Goal: Information Seeking & Learning: Learn about a topic

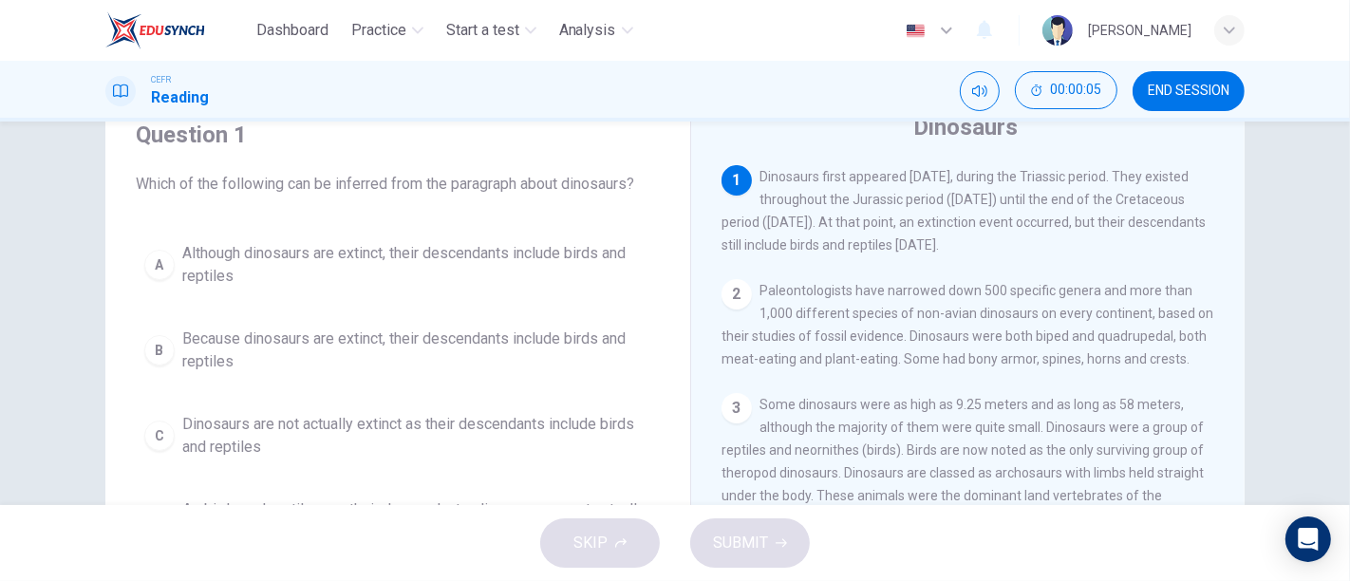
scroll to position [105, 0]
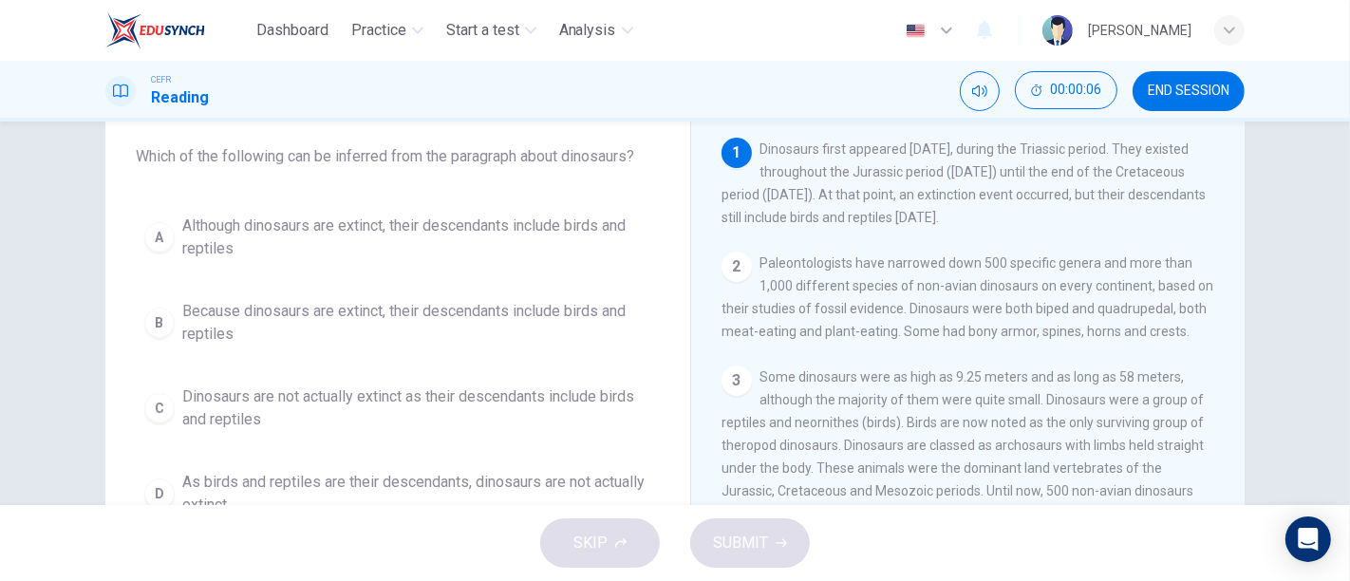
click at [438, 229] on span "Although dinosaurs are extinct, their descendants include birds and reptiles" at bounding box center [416, 237] width 469 height 46
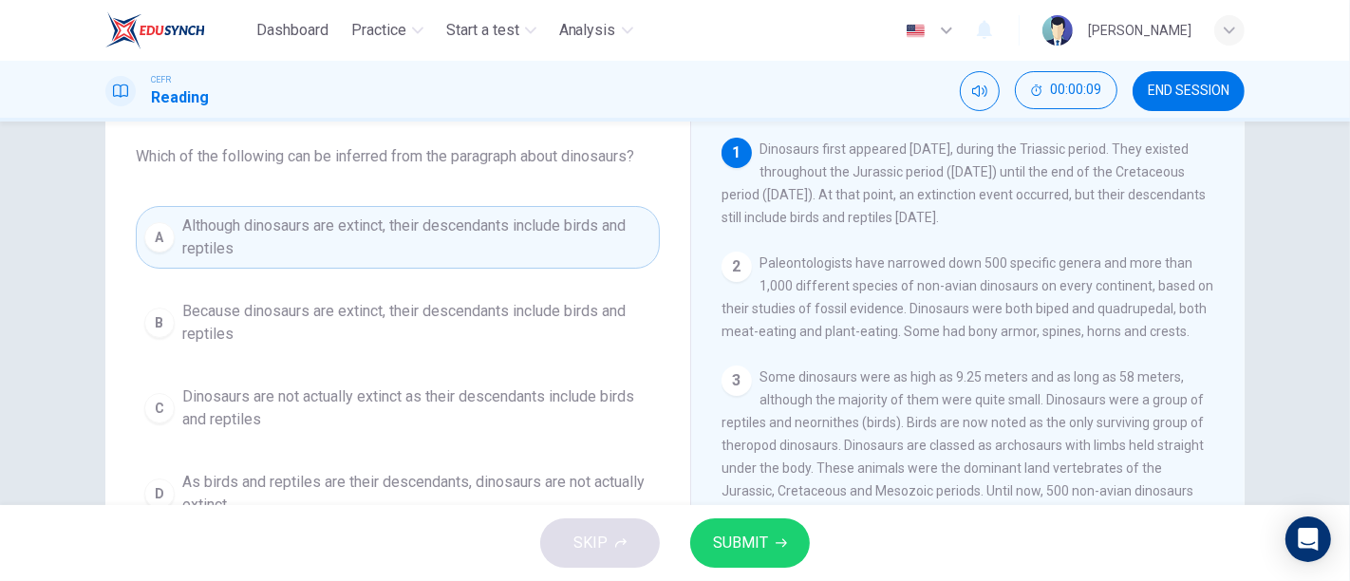
click at [725, 487] on span "Some dinosaurs were as high as 9.25 meters and as long as 58 meters, although t…" at bounding box center [966, 467] width 490 height 197
click at [755, 533] on span "SUBMIT" at bounding box center [740, 543] width 55 height 27
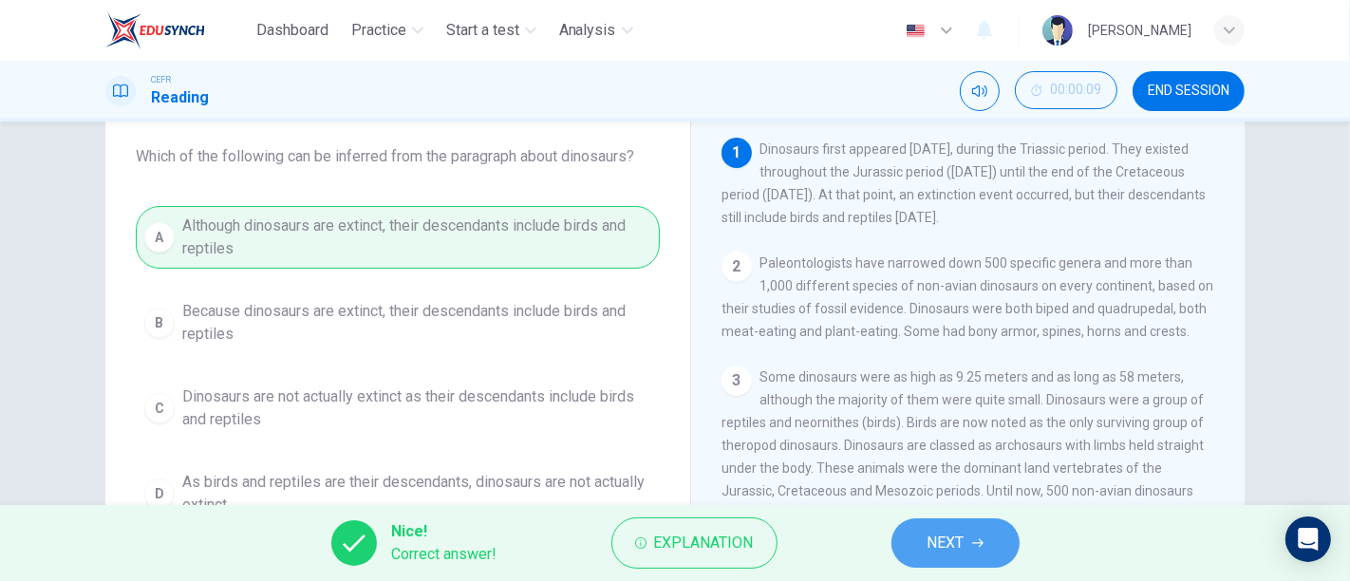
click at [935, 536] on span "NEXT" at bounding box center [945, 543] width 37 height 27
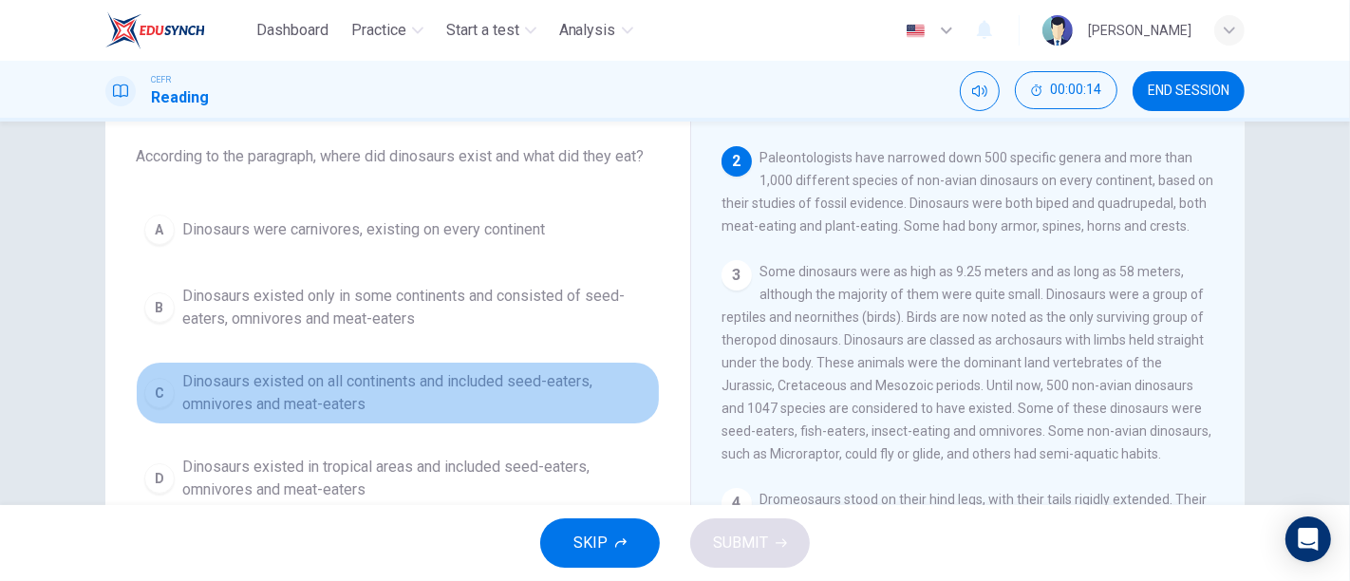
drag, startPoint x: 257, startPoint y: 385, endPoint x: 269, endPoint y: 384, distance: 11.4
click at [269, 383] on span "Dinosaurs existed on all continents and included seed-eaters, omnivores and mea…" at bounding box center [416, 393] width 469 height 46
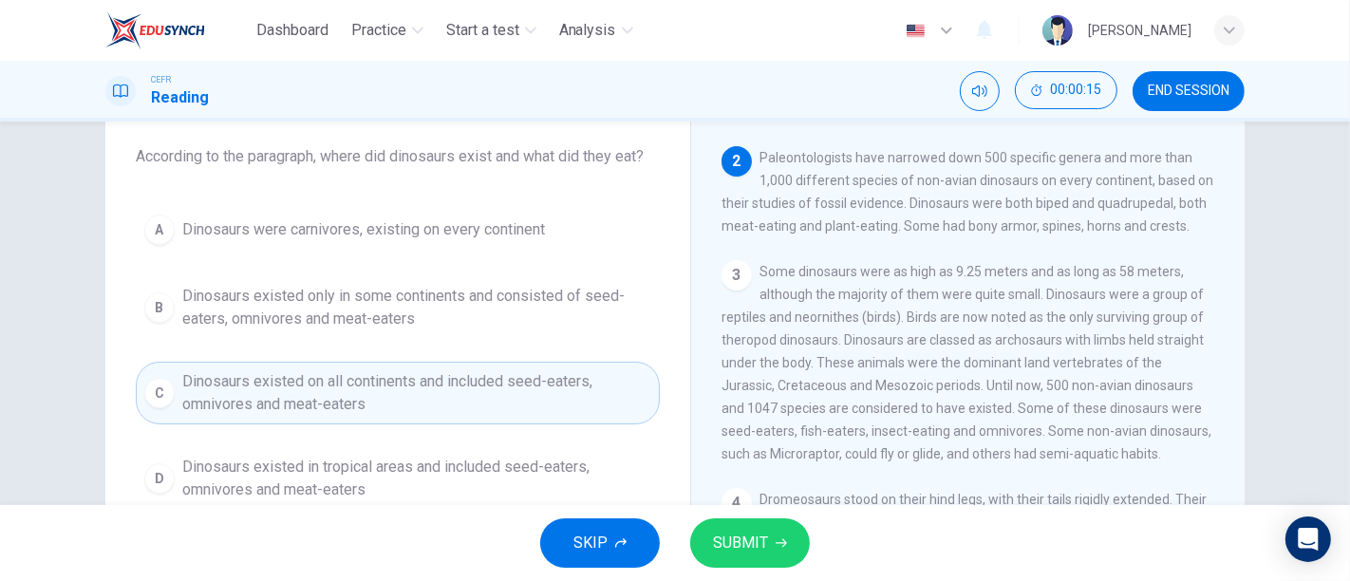
click at [745, 533] on span "SUBMIT" at bounding box center [740, 543] width 55 height 27
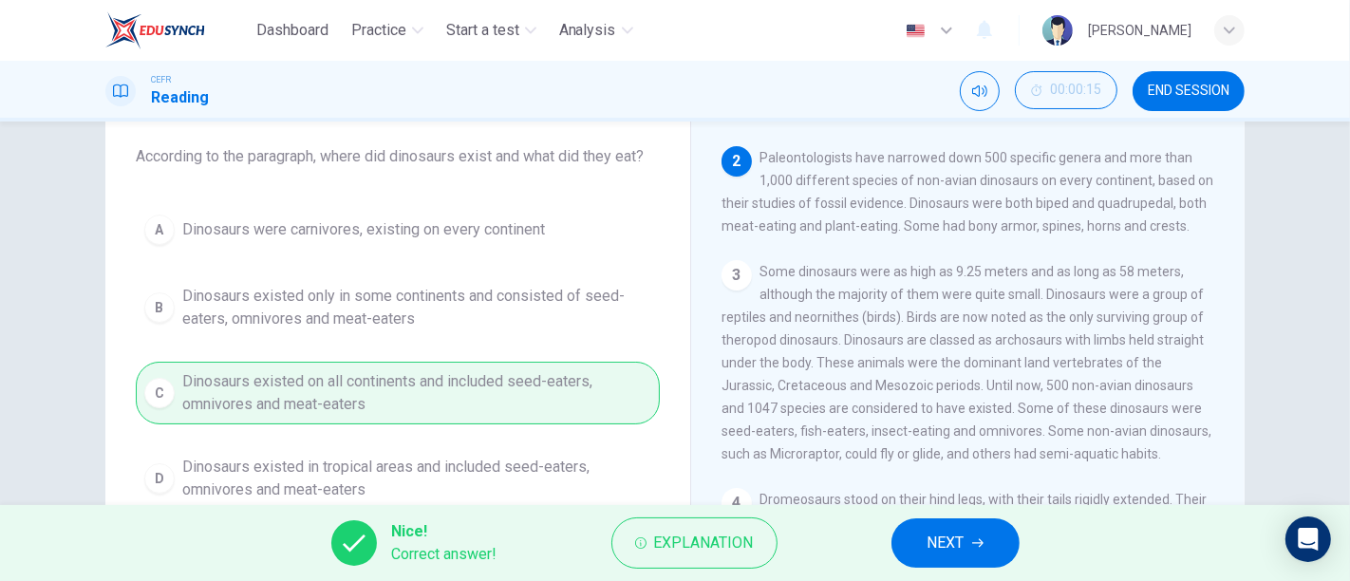
click at [1006, 552] on button "NEXT" at bounding box center [955, 542] width 128 height 49
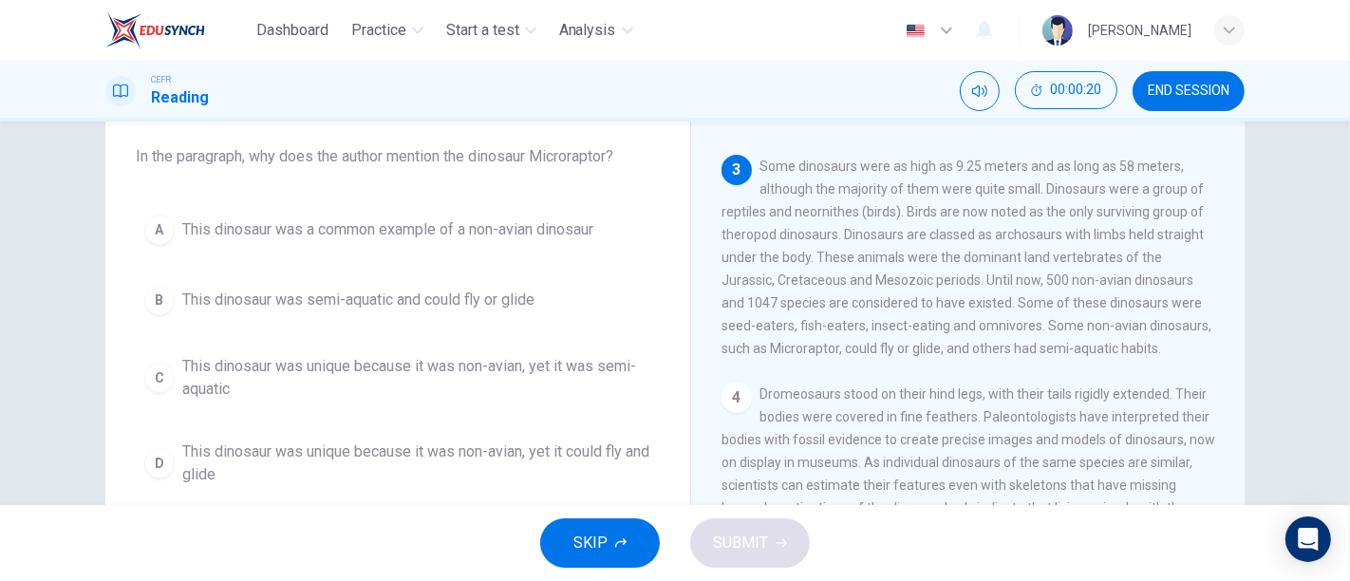
click at [376, 473] on span "This dinosaur was unique because it was non-avian, yet it could fly and glide" at bounding box center [416, 463] width 469 height 46
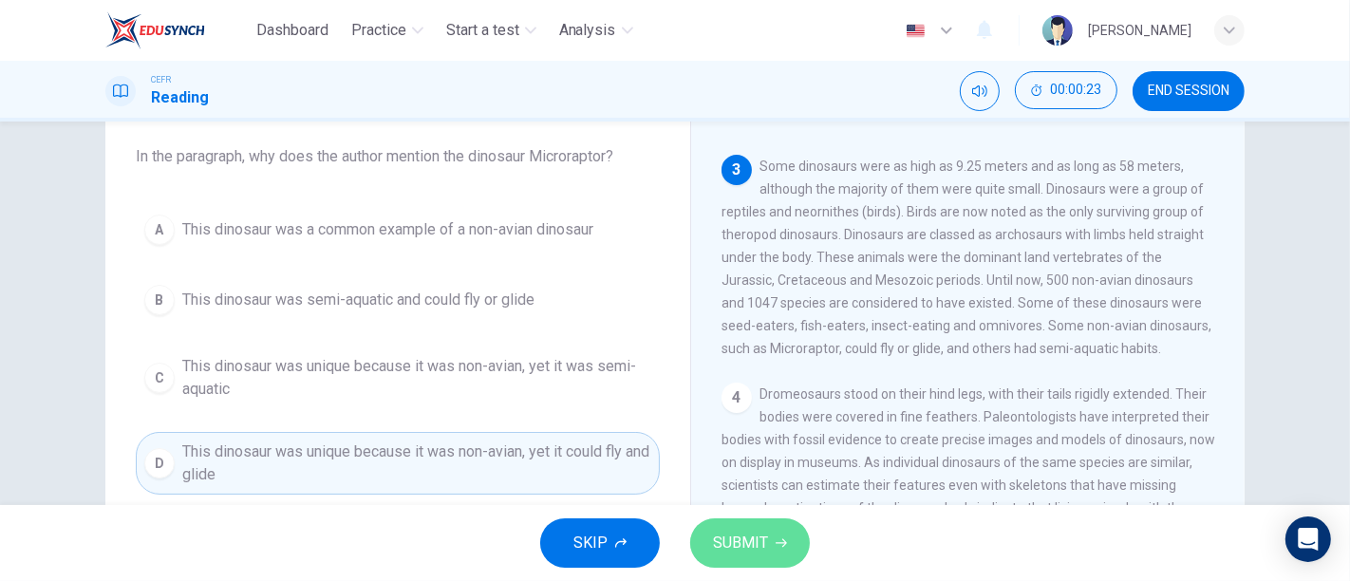
click at [790, 551] on button "SUBMIT" at bounding box center [750, 542] width 120 height 49
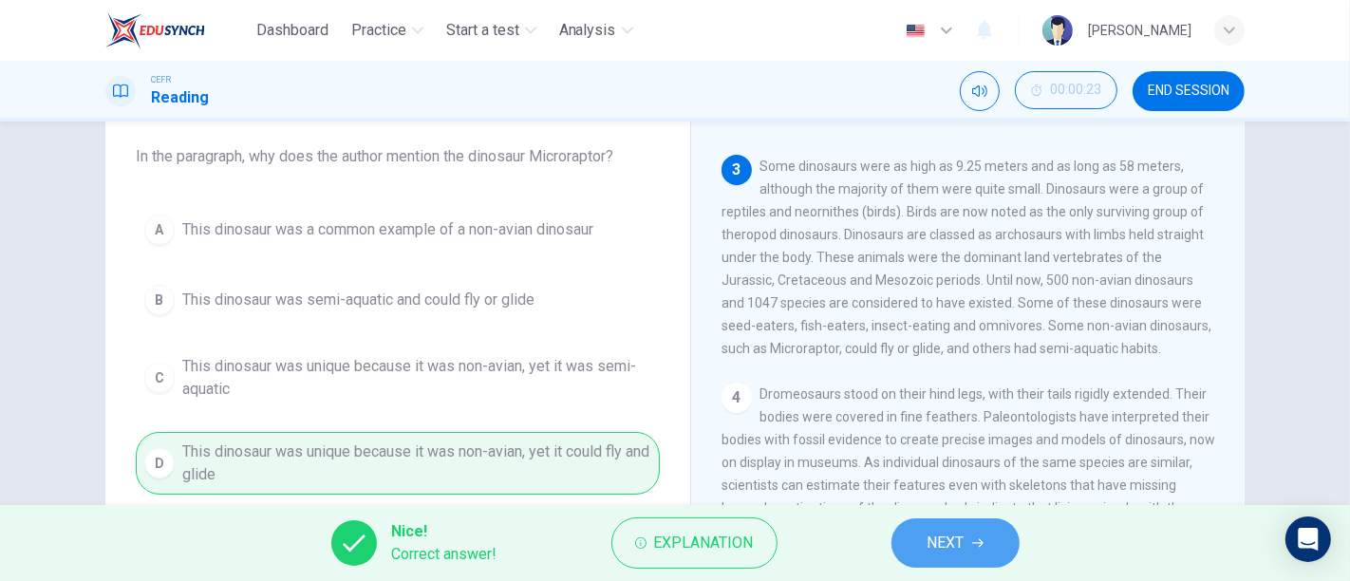
click at [962, 541] on span "NEXT" at bounding box center [945, 543] width 37 height 27
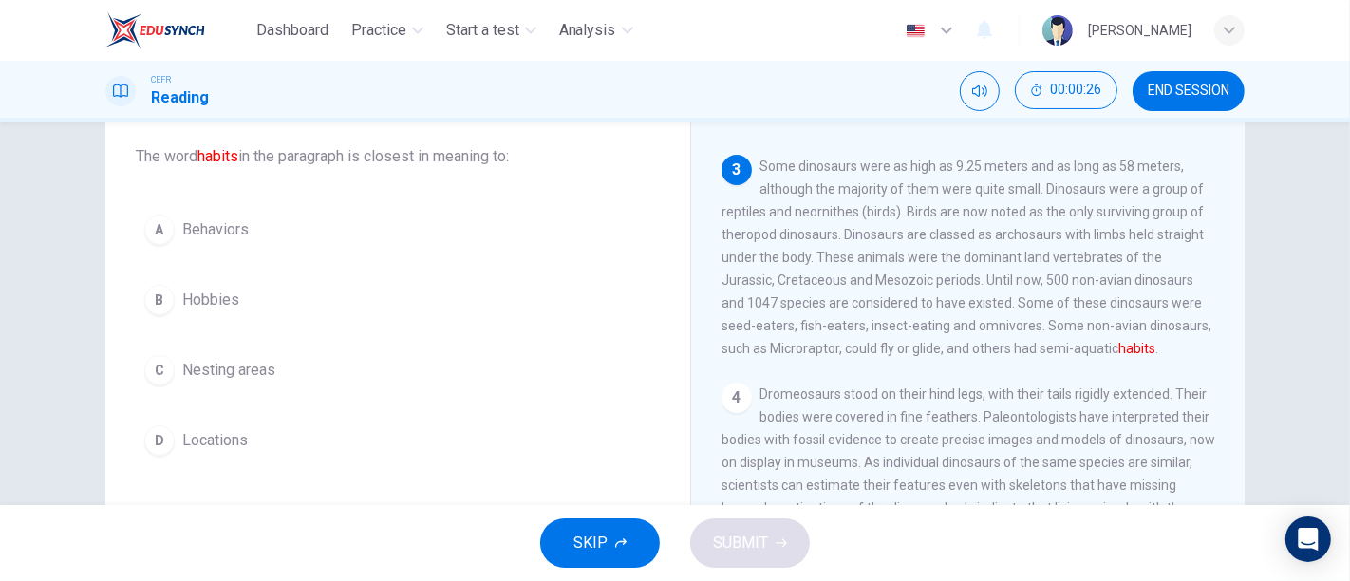
click at [192, 225] on span "Behaviors" at bounding box center [215, 229] width 66 height 23
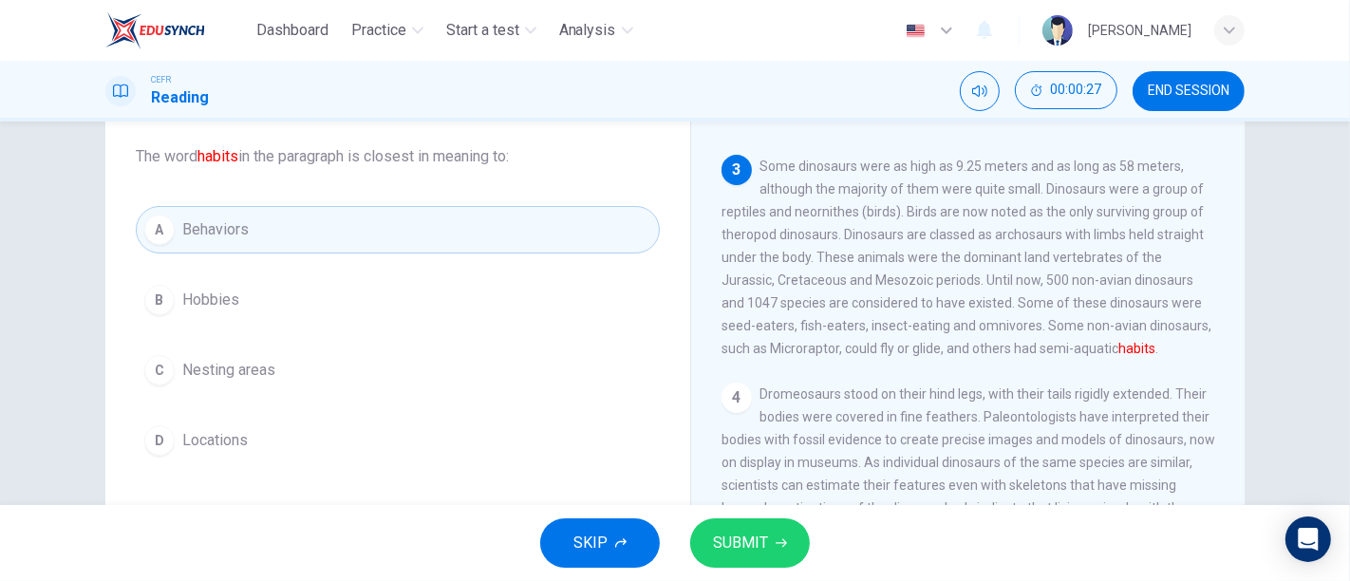
click at [778, 527] on button "SUBMIT" at bounding box center [750, 542] width 120 height 49
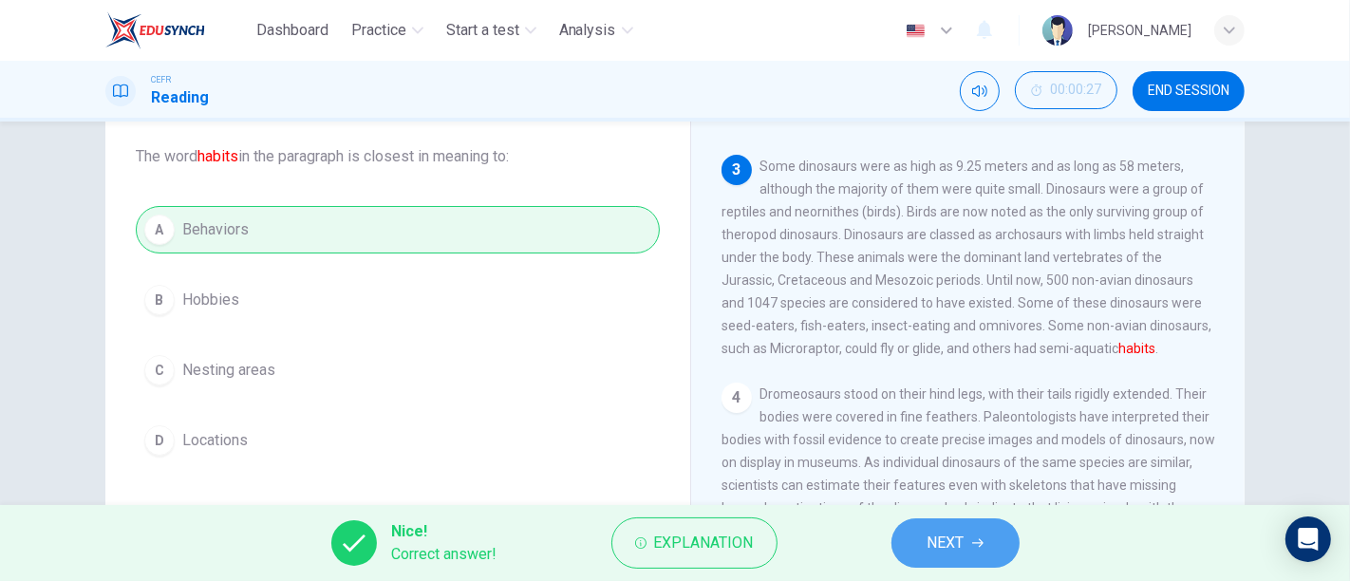
click at [997, 522] on button "NEXT" at bounding box center [955, 542] width 128 height 49
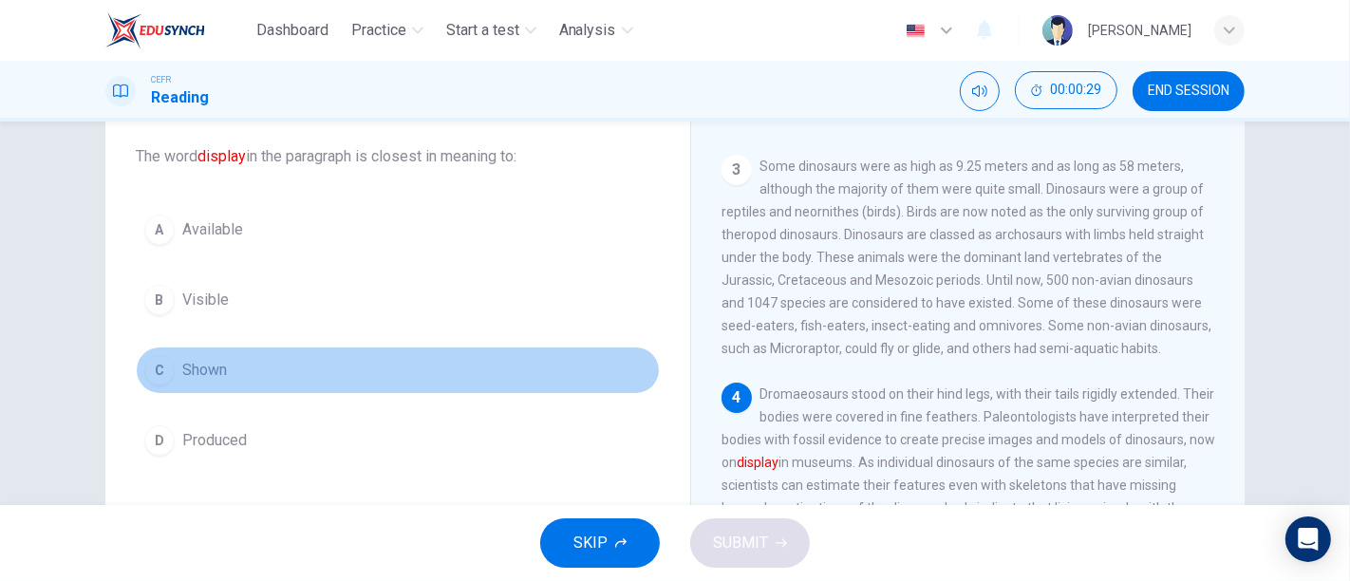
click at [174, 363] on button "C Shown" at bounding box center [398, 369] width 524 height 47
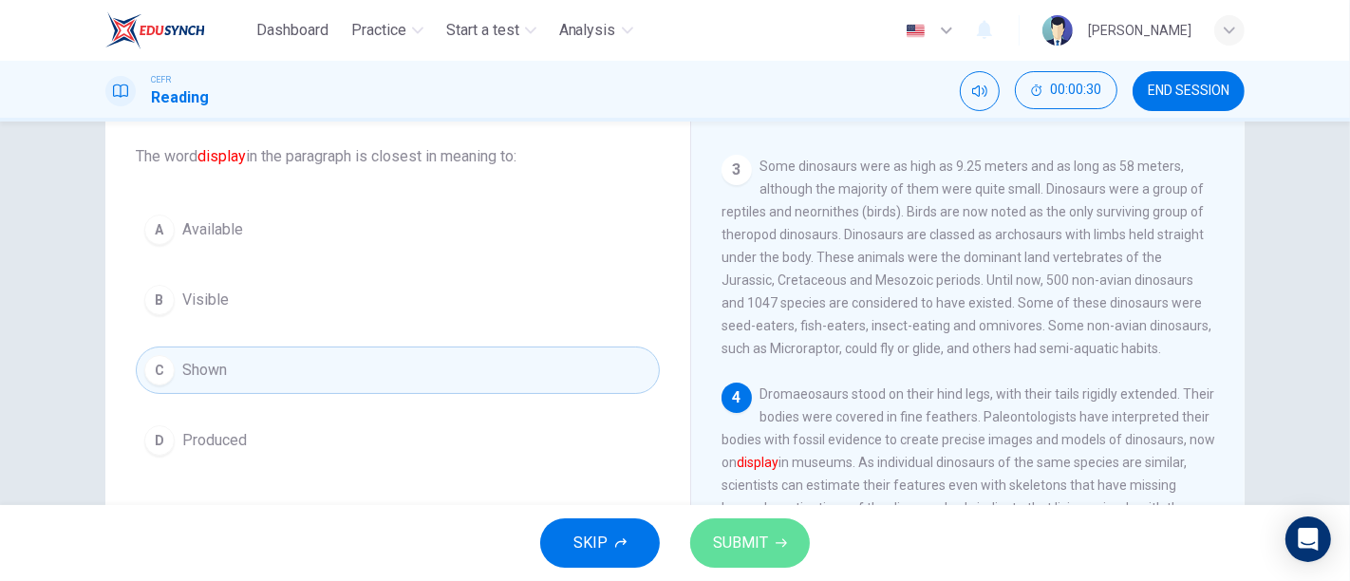
click at [764, 546] on span "SUBMIT" at bounding box center [740, 543] width 55 height 27
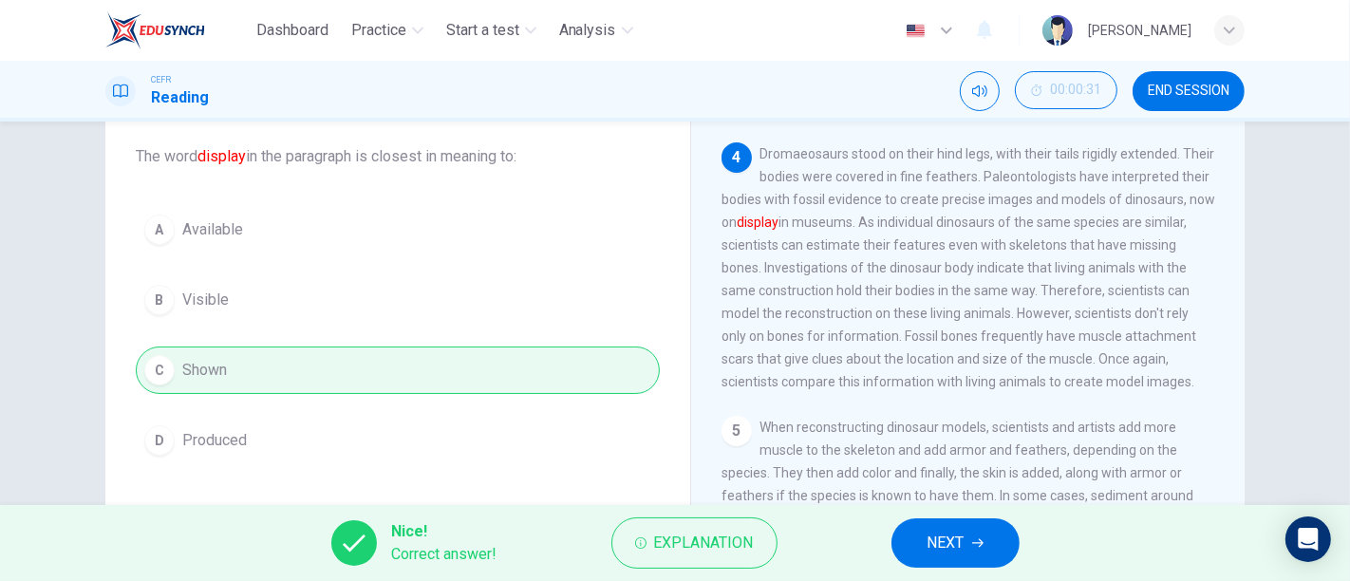
scroll to position [527, 0]
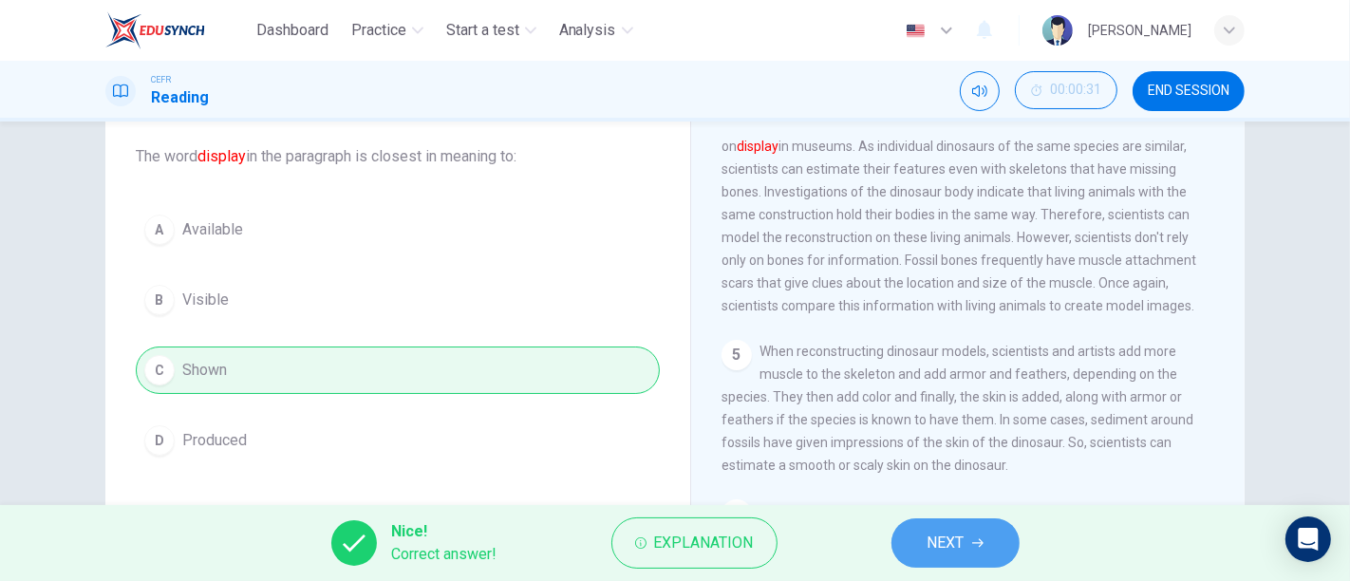
click at [994, 567] on button "NEXT" at bounding box center [955, 542] width 128 height 49
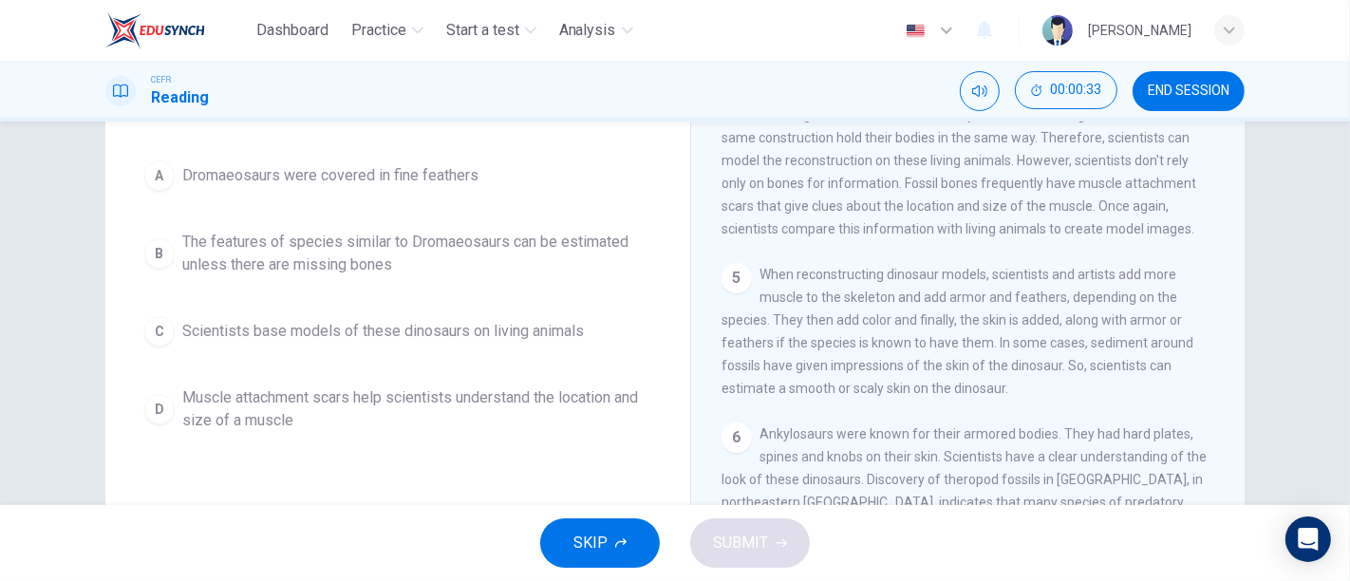
scroll to position [211, 0]
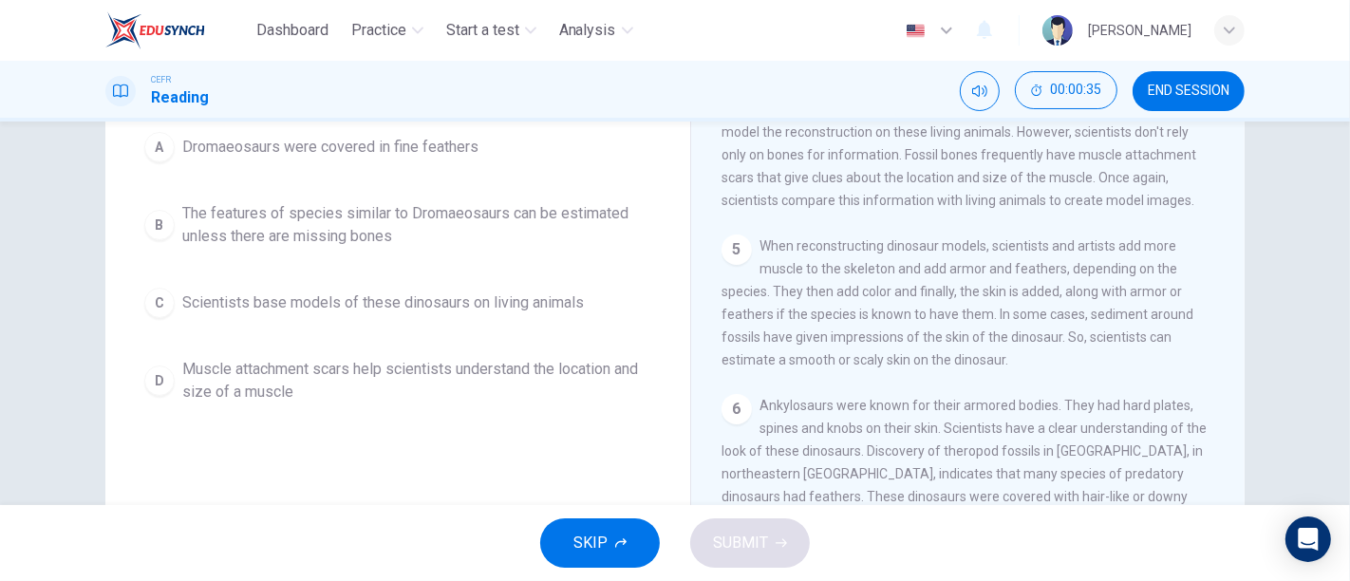
click at [336, 239] on span "The features of species similar to Dromaeosaurs can be estimated unless there a…" at bounding box center [416, 225] width 469 height 46
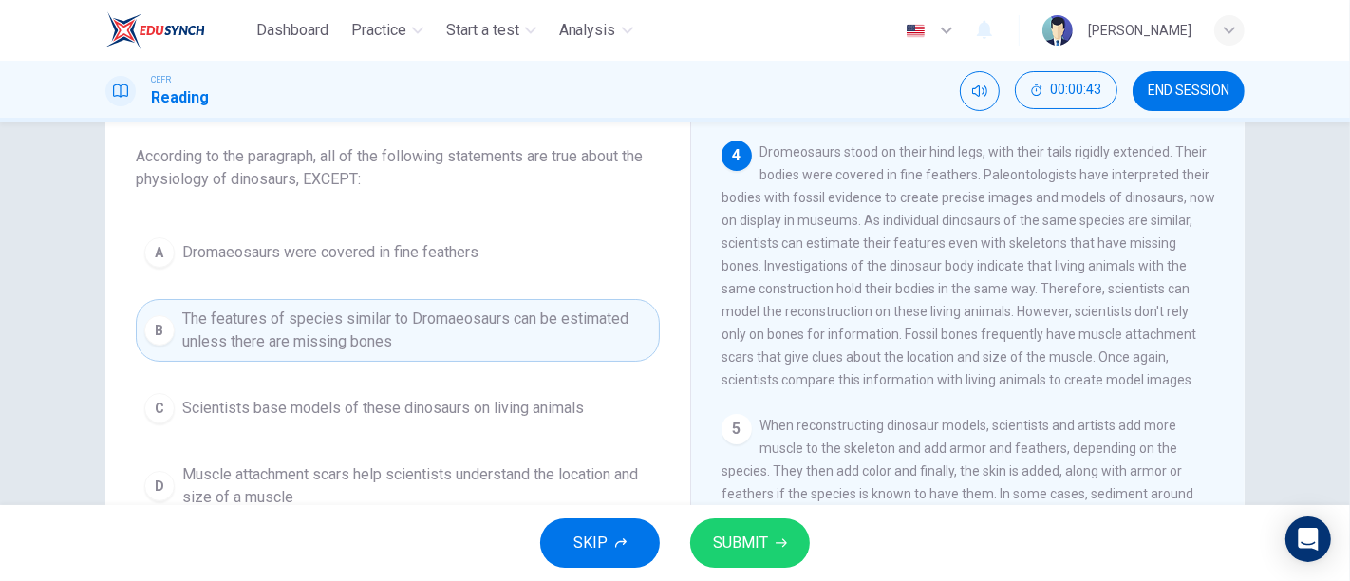
scroll to position [421, 0]
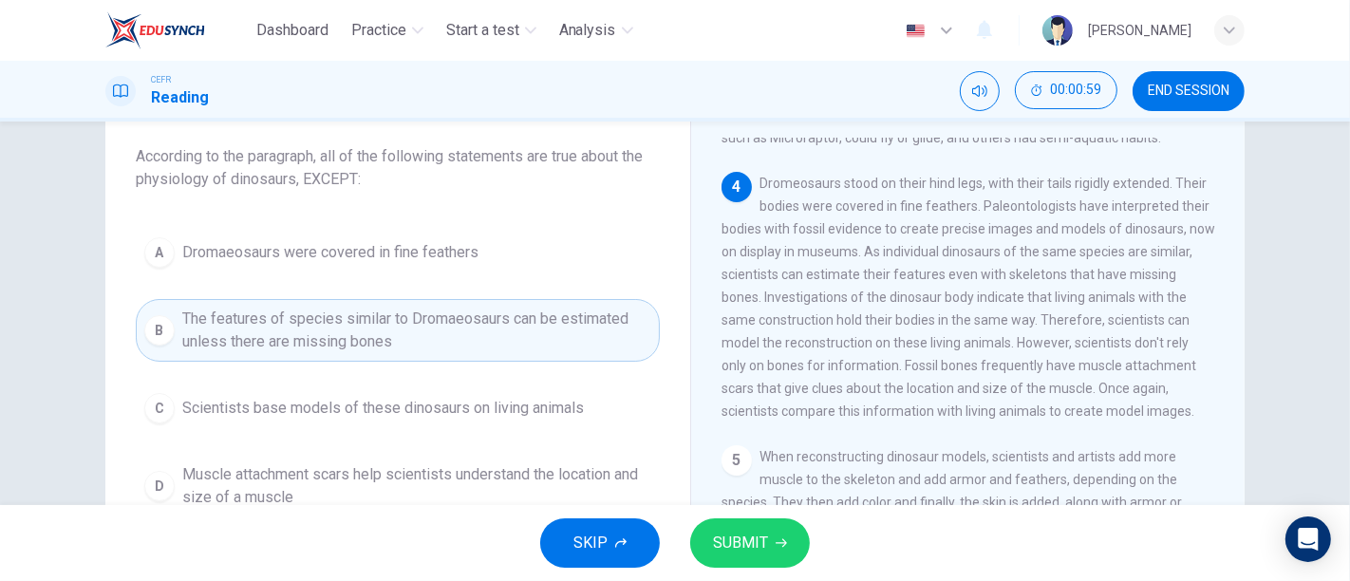
click at [761, 523] on button "SUBMIT" at bounding box center [750, 542] width 120 height 49
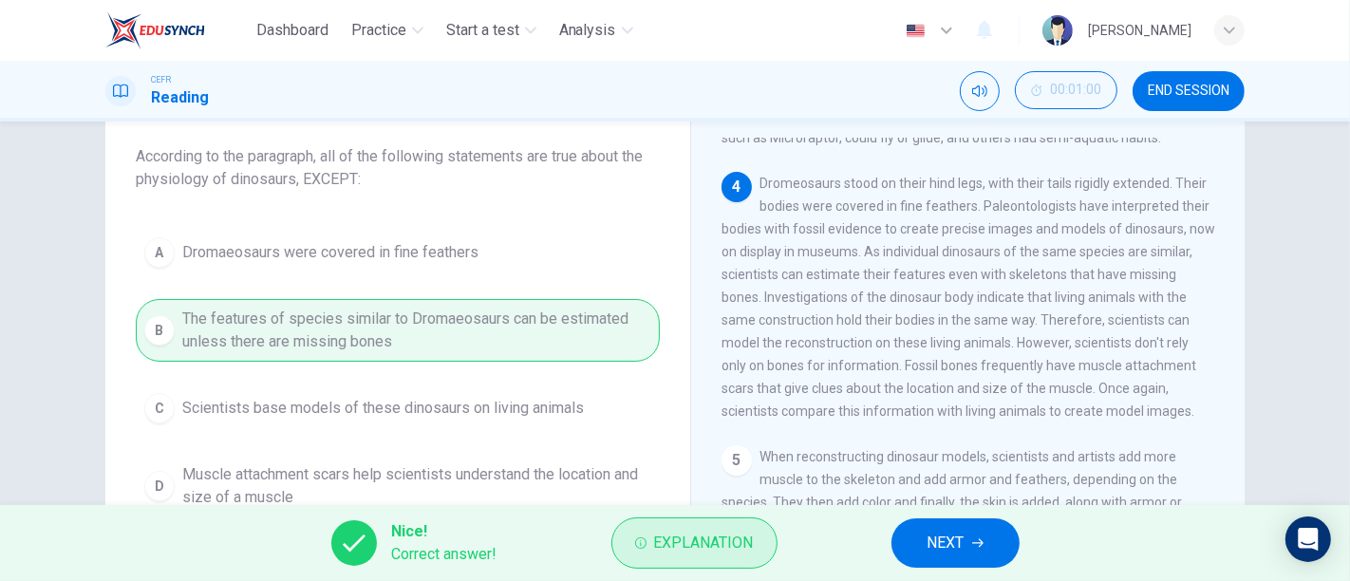
click at [725, 544] on span "Explanation" at bounding box center [704, 543] width 100 height 27
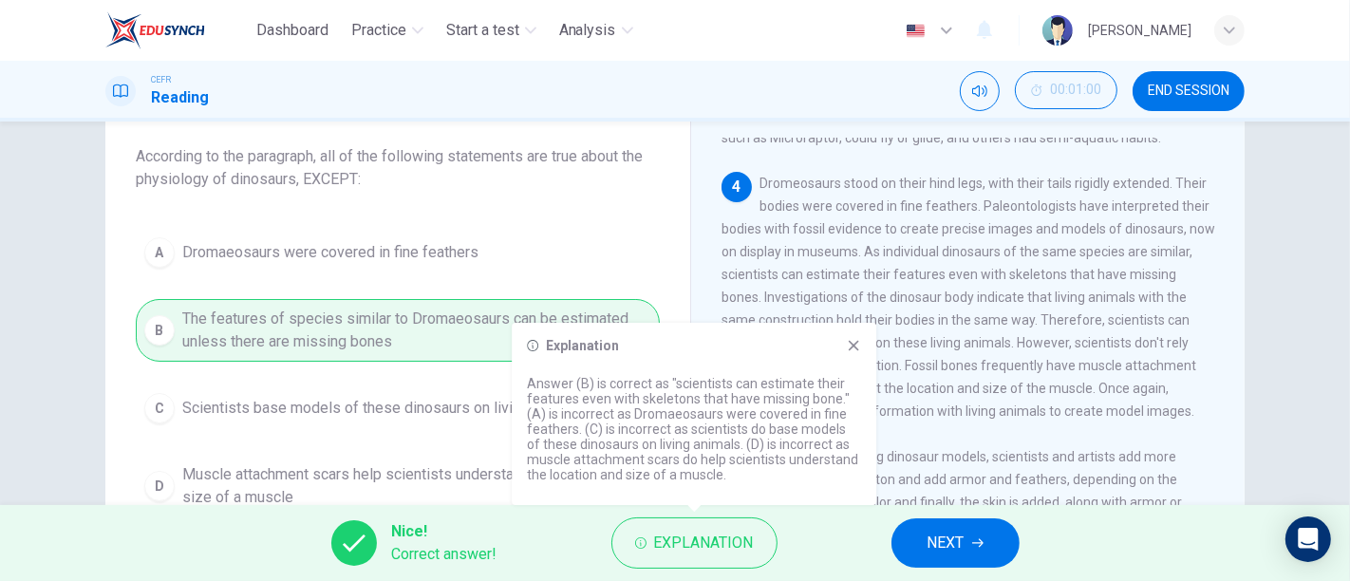
click at [857, 339] on icon at bounding box center [853, 345] width 15 height 15
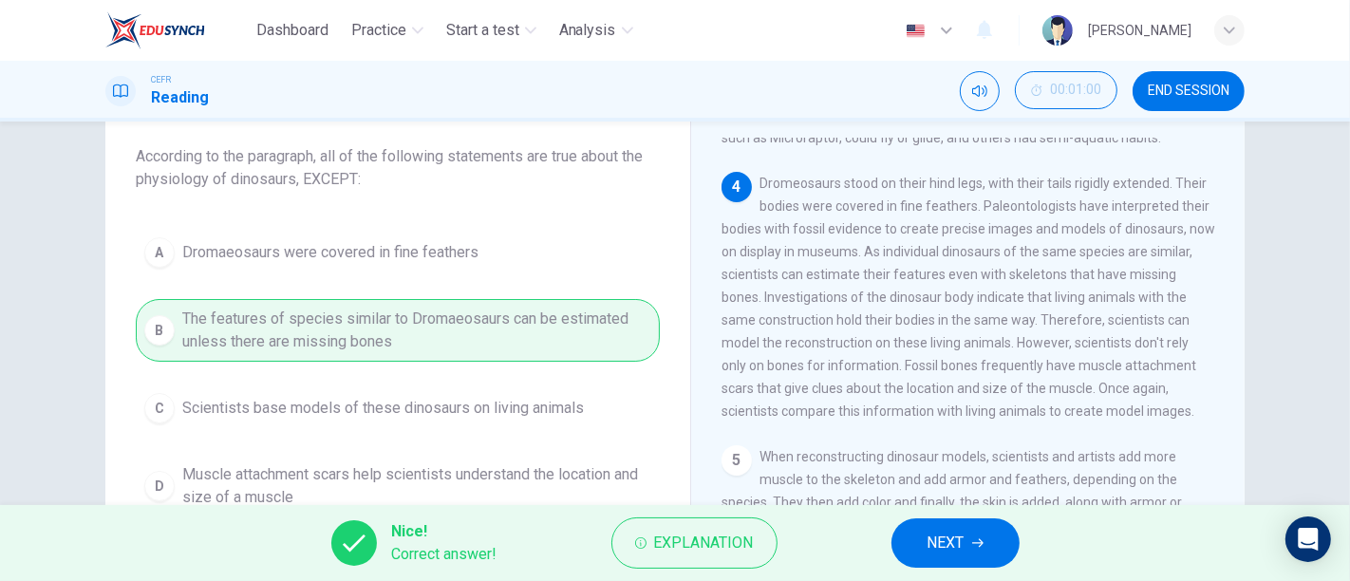
click at [781, 538] on div "Nice! Correct answer! Explanation NEXT" at bounding box center [675, 543] width 1350 height 76
click at [770, 538] on button "Explanation" at bounding box center [694, 542] width 166 height 51
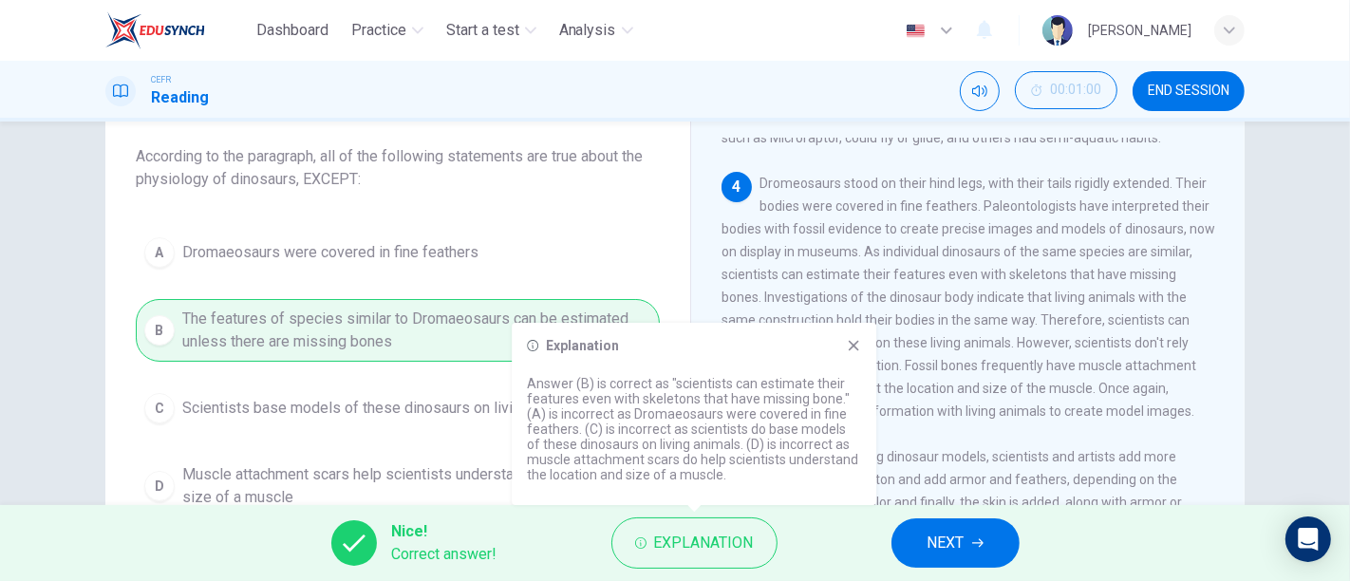
click at [851, 344] on icon at bounding box center [853, 346] width 10 height 10
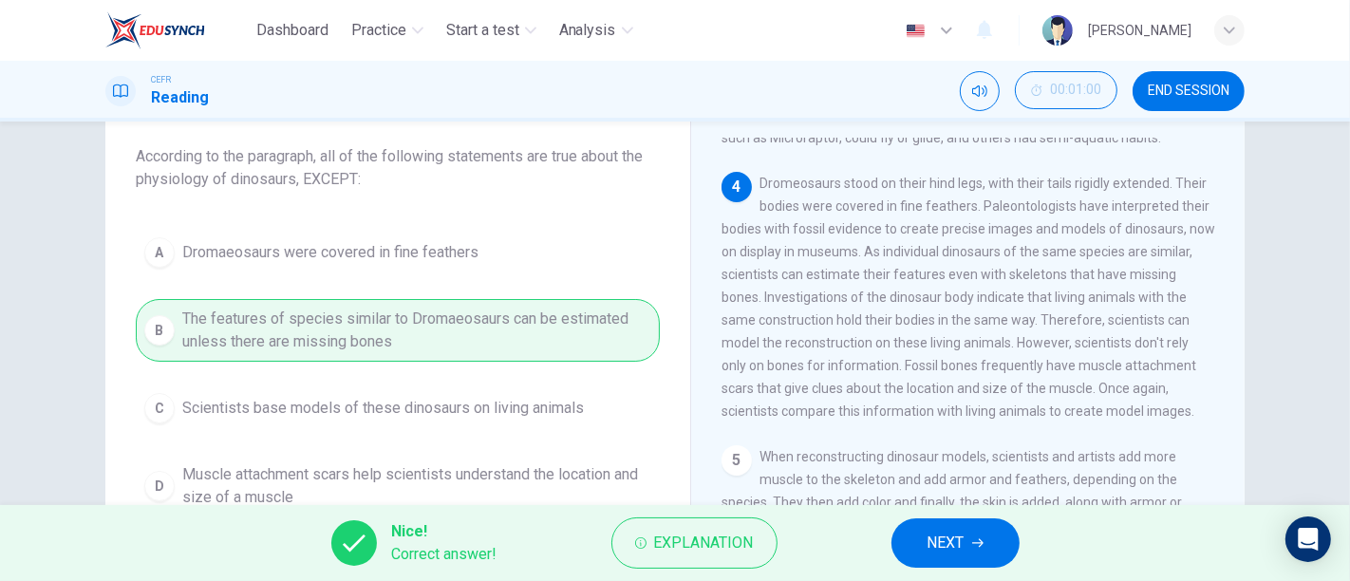
click at [958, 540] on span "NEXT" at bounding box center [945, 543] width 37 height 27
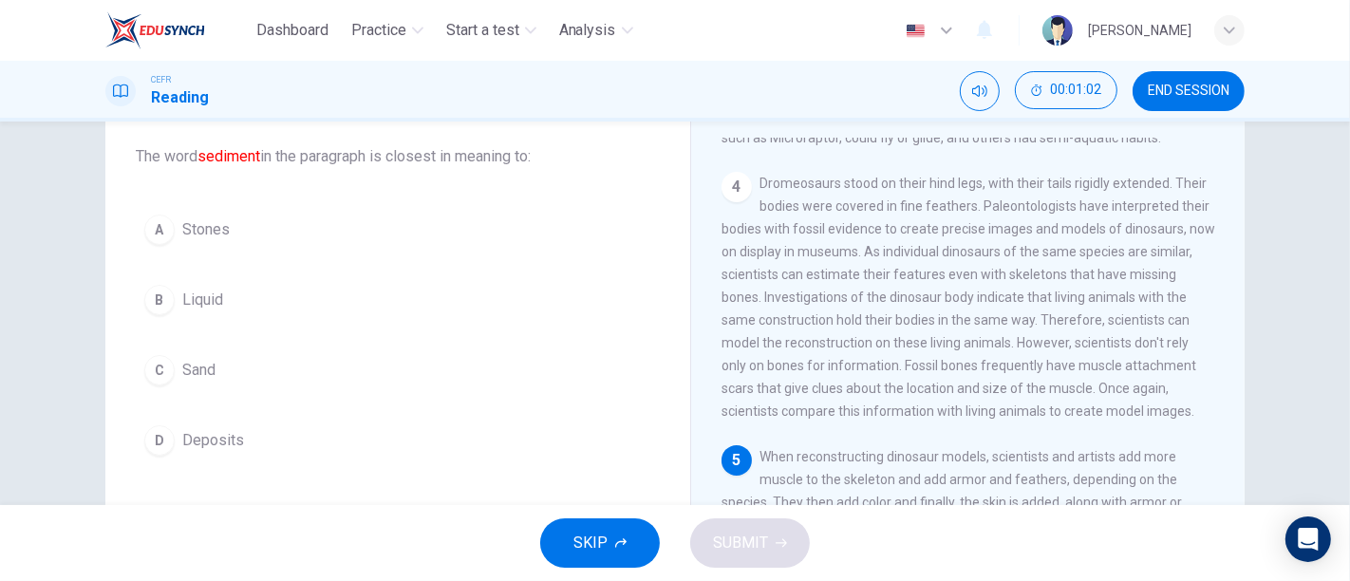
click at [222, 440] on span "Deposits" at bounding box center [213, 440] width 62 height 23
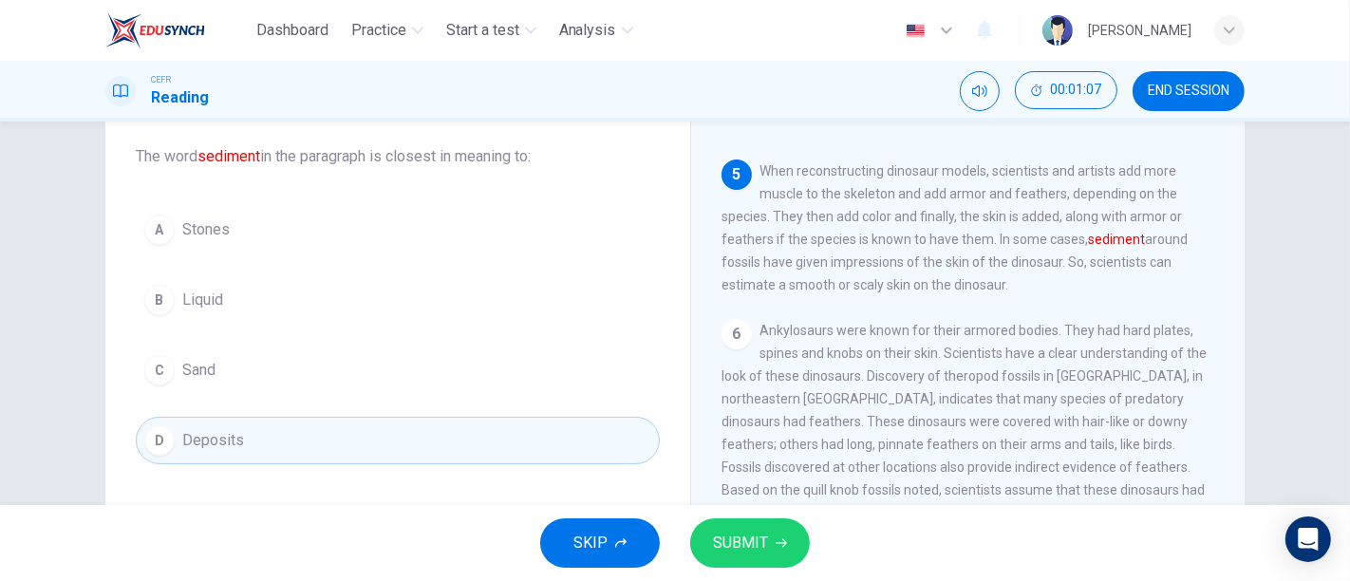
scroll to position [737, 0]
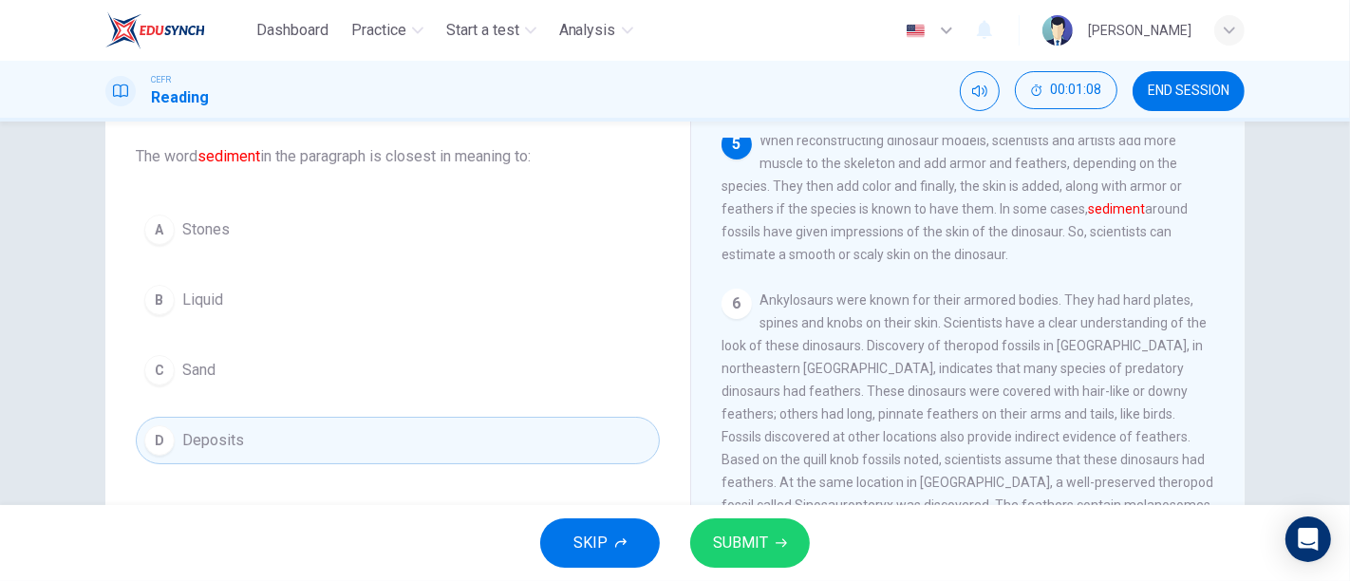
click at [778, 546] on icon "button" at bounding box center [780, 542] width 11 height 11
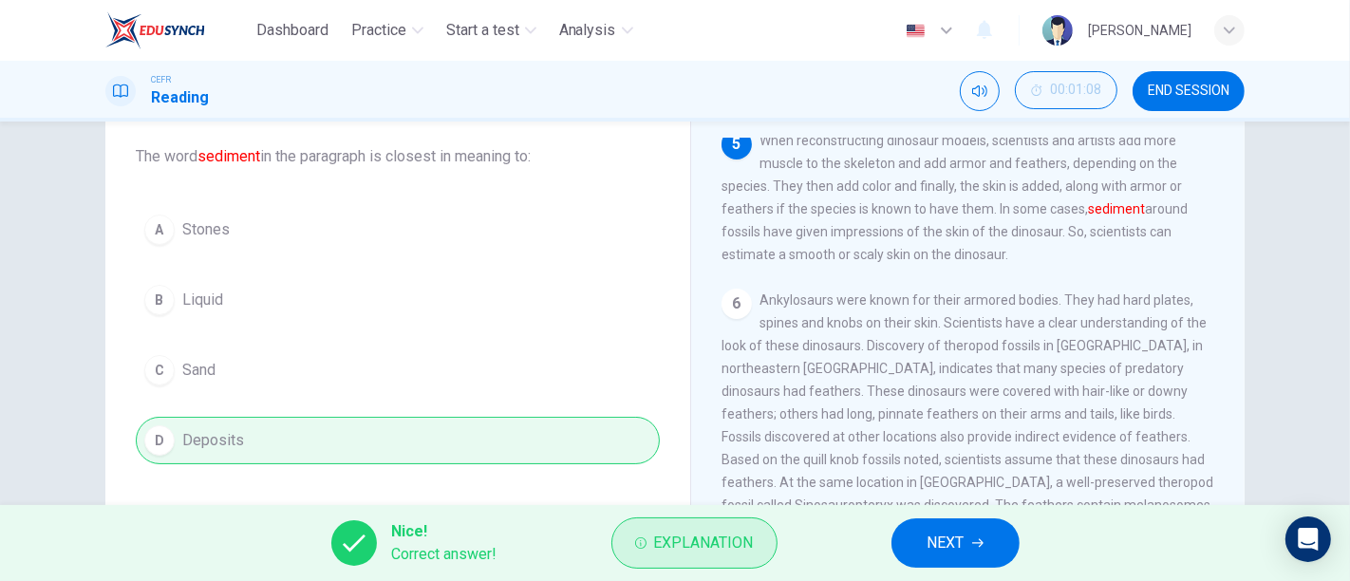
click at [720, 547] on span "Explanation" at bounding box center [704, 543] width 100 height 27
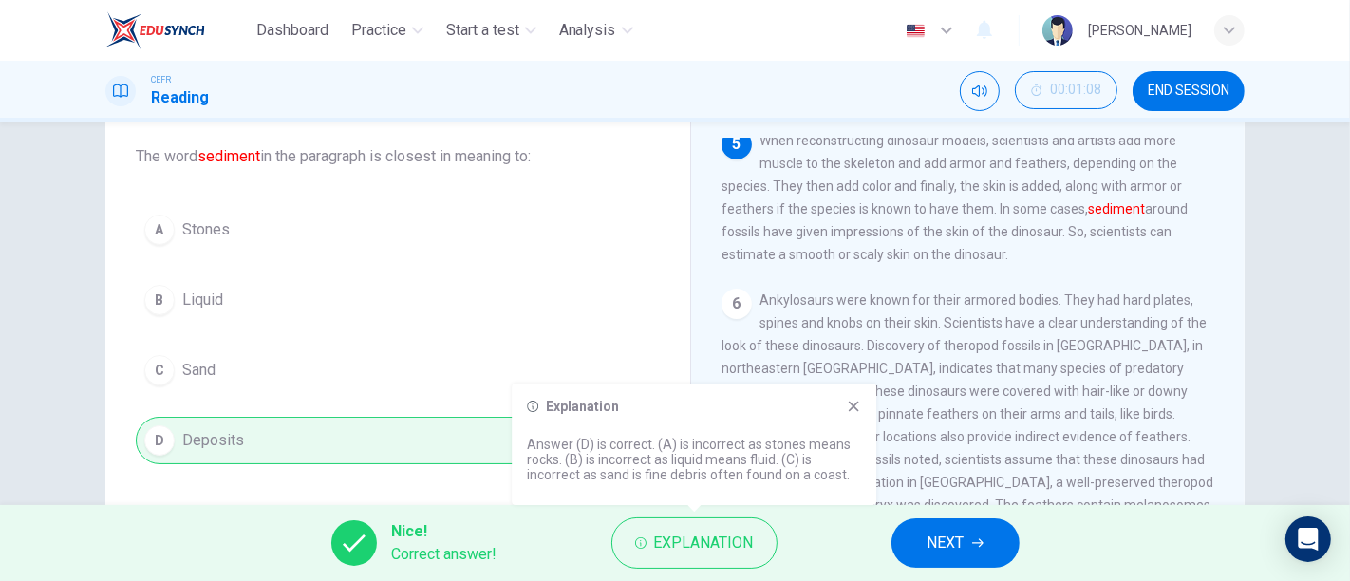
click at [848, 402] on icon at bounding box center [853, 406] width 15 height 15
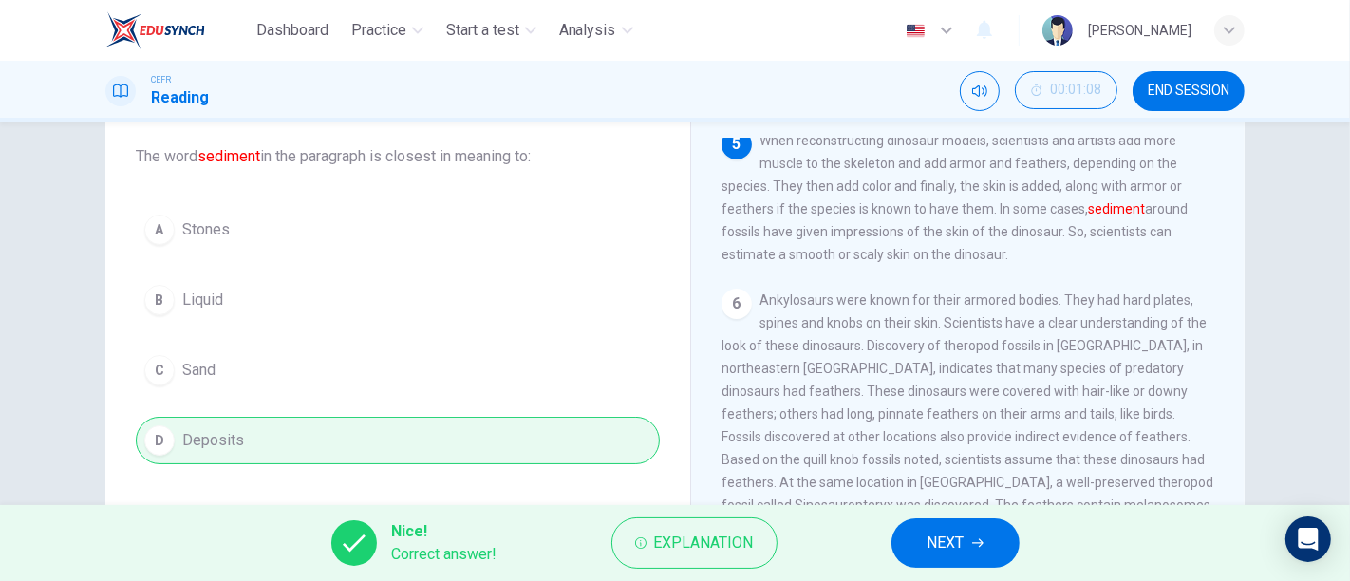
click at [965, 550] on button "NEXT" at bounding box center [955, 542] width 128 height 49
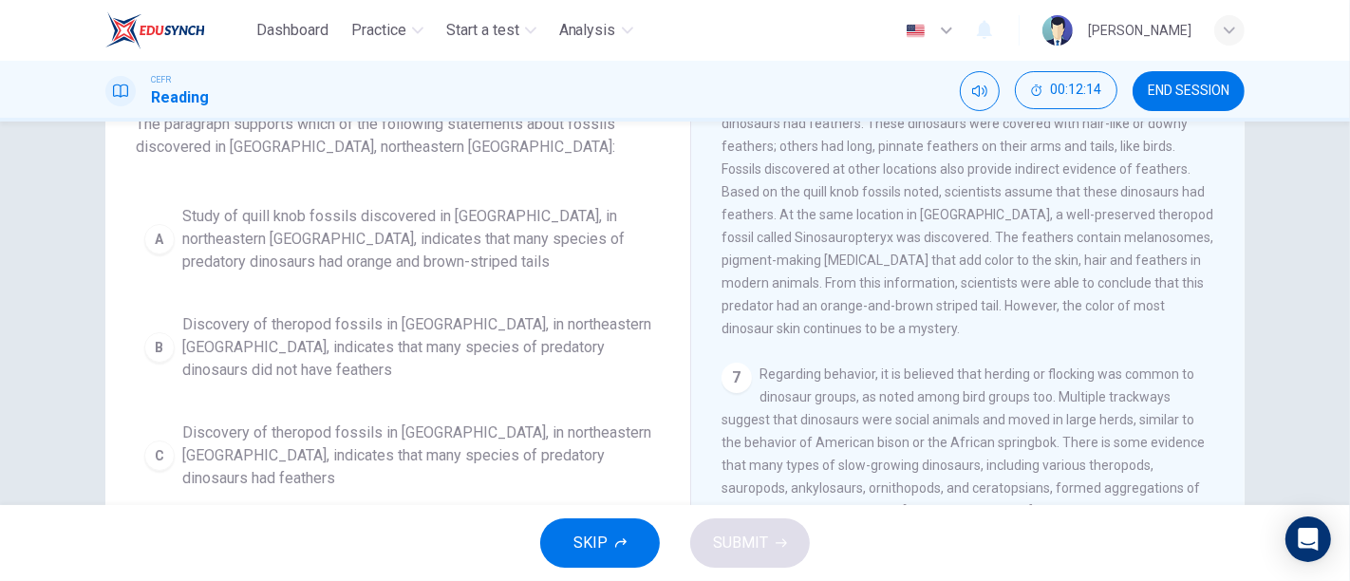
scroll to position [105, 0]
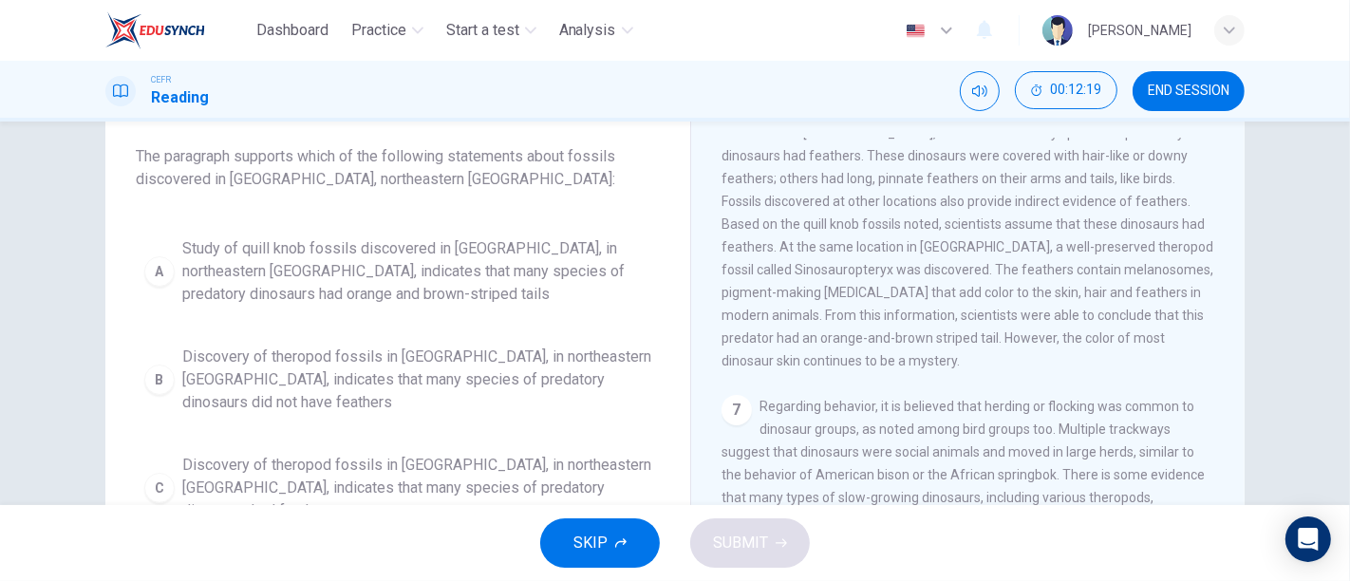
click at [395, 483] on span "Discovery of theropod fossils in [GEOGRAPHIC_DATA], in northeastern [GEOGRAPHIC…" at bounding box center [416, 488] width 469 height 68
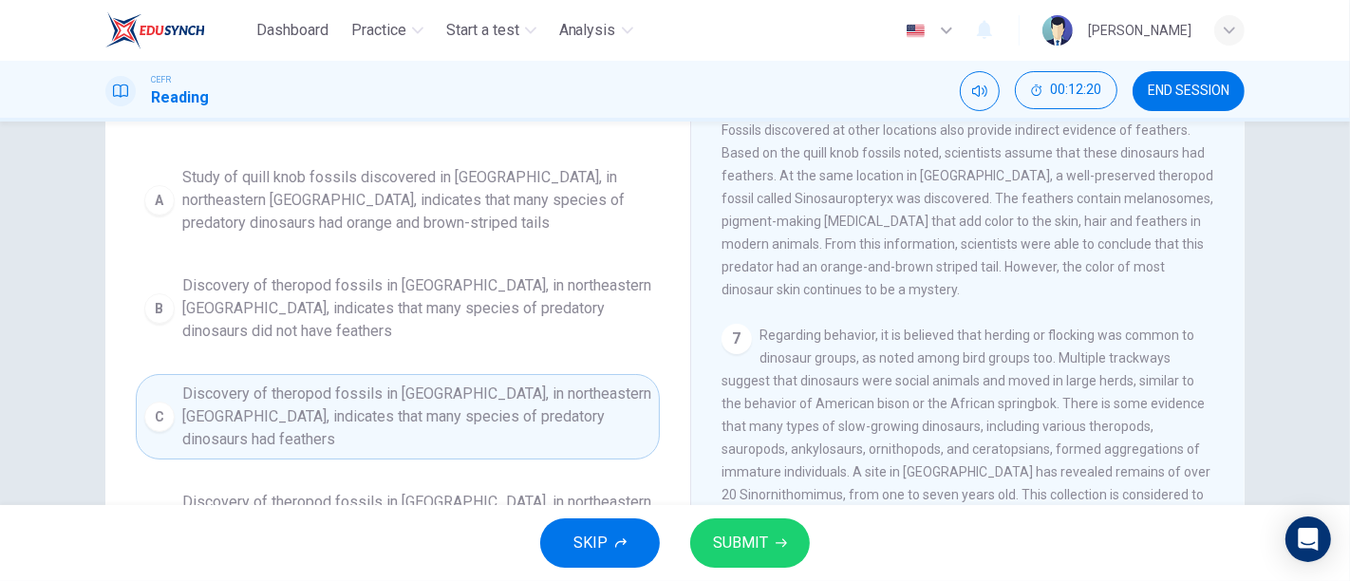
scroll to position [211, 0]
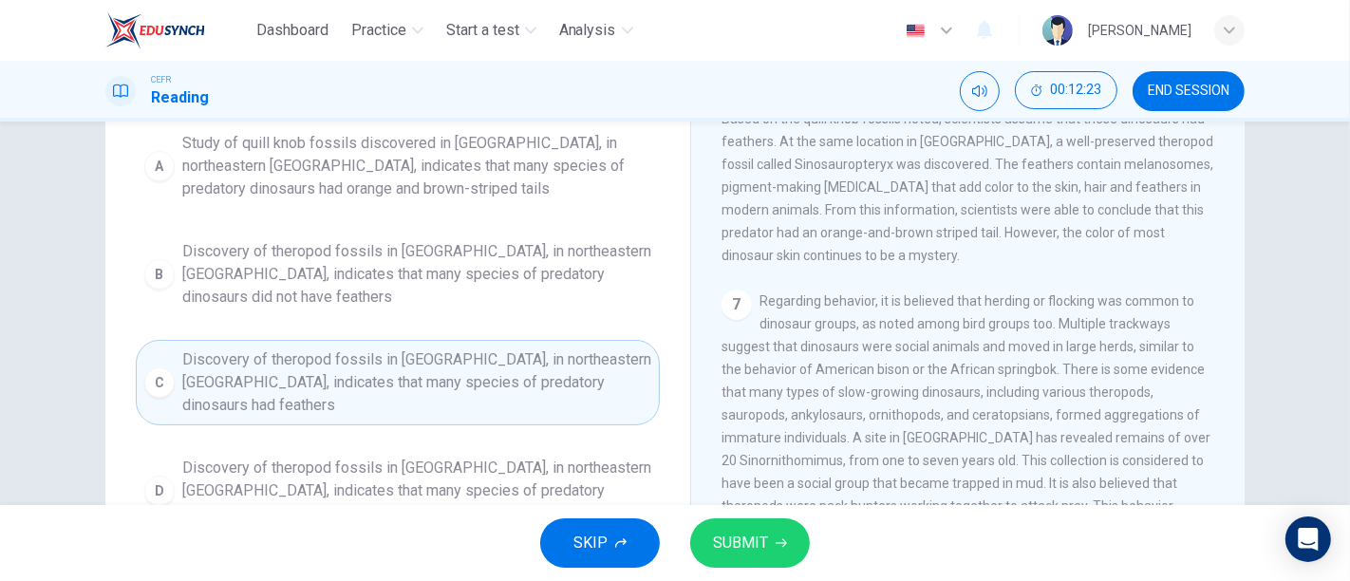
click at [734, 573] on div "SKIP SUBMIT" at bounding box center [675, 543] width 1350 height 76
click at [736, 555] on span "SUBMIT" at bounding box center [740, 543] width 55 height 27
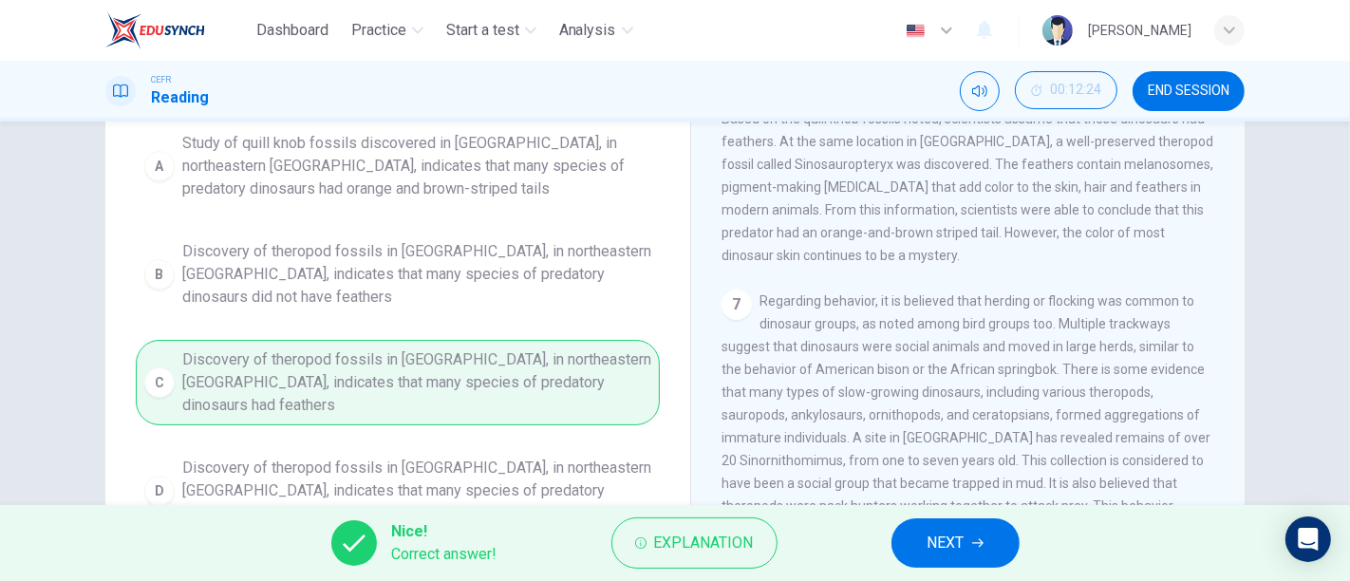
click at [944, 527] on button "NEXT" at bounding box center [955, 542] width 128 height 49
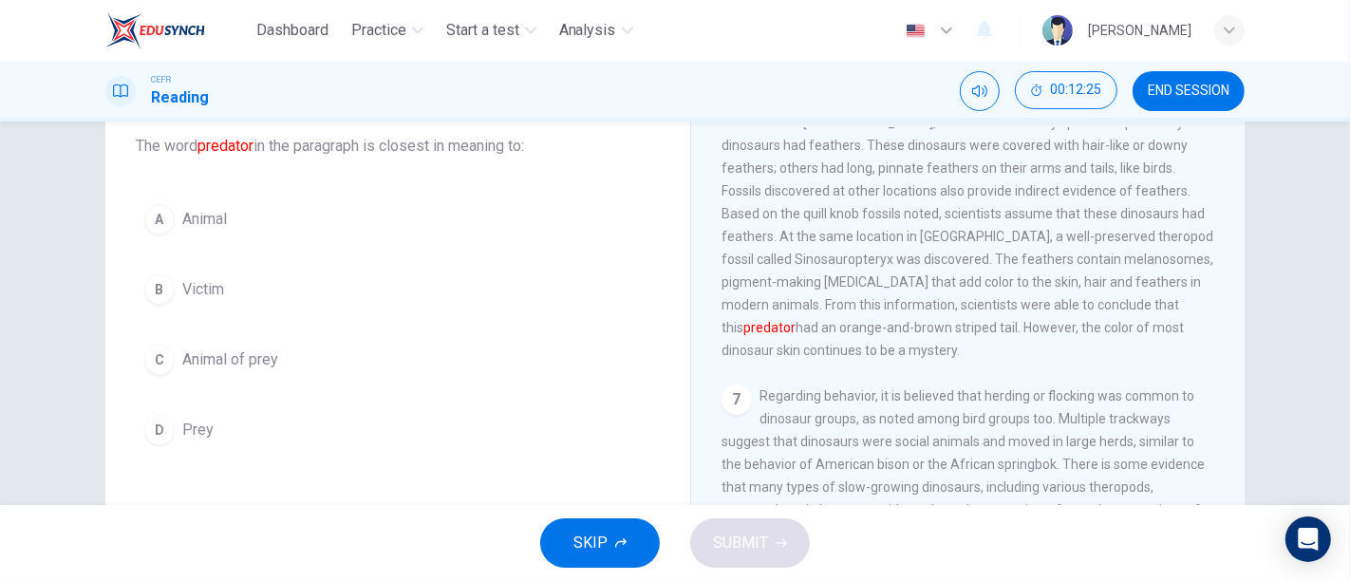
scroll to position [83, 0]
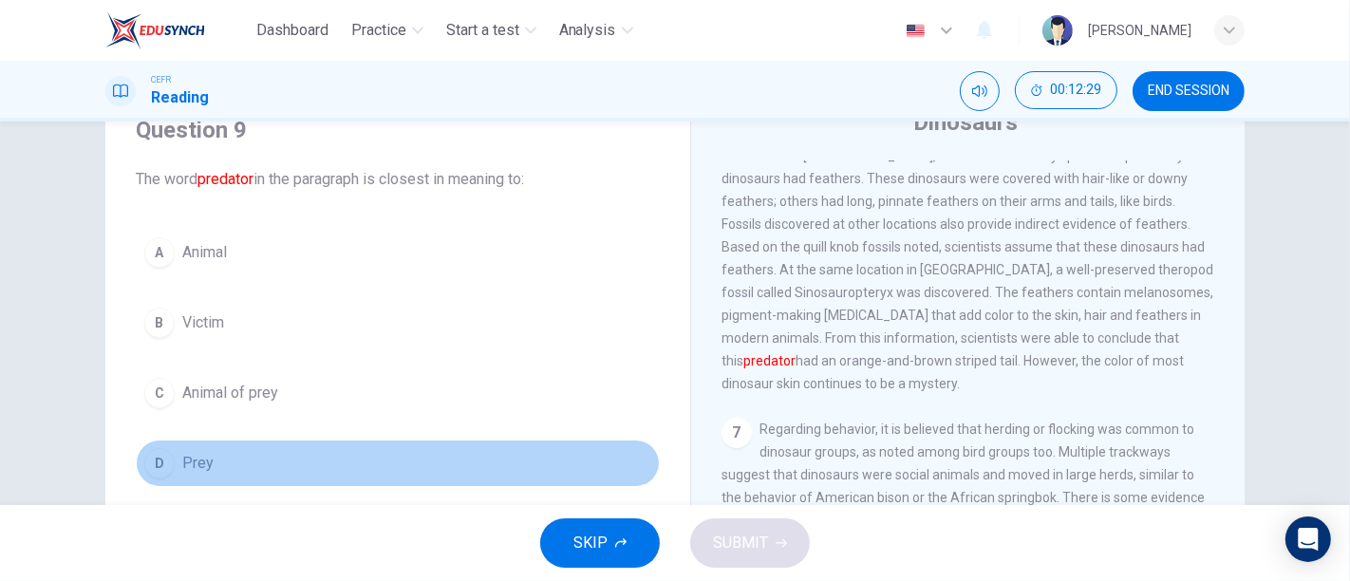
click at [216, 459] on button "D Prey" at bounding box center [398, 462] width 524 height 47
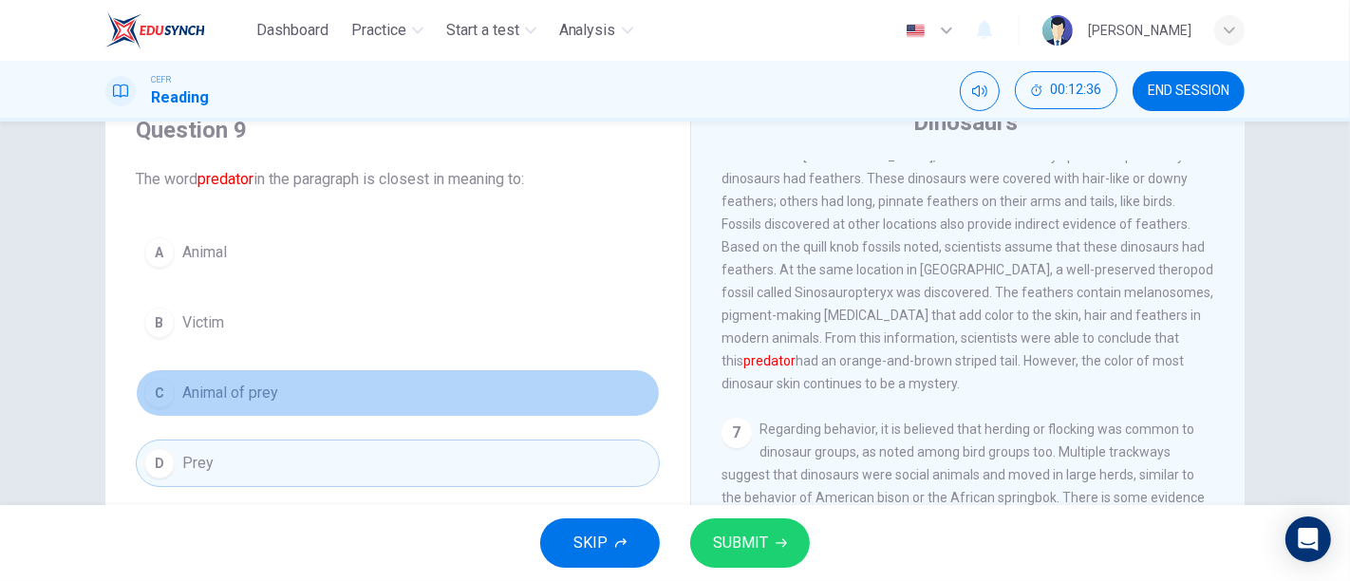
click at [366, 398] on button "C Animal of prey" at bounding box center [398, 392] width 524 height 47
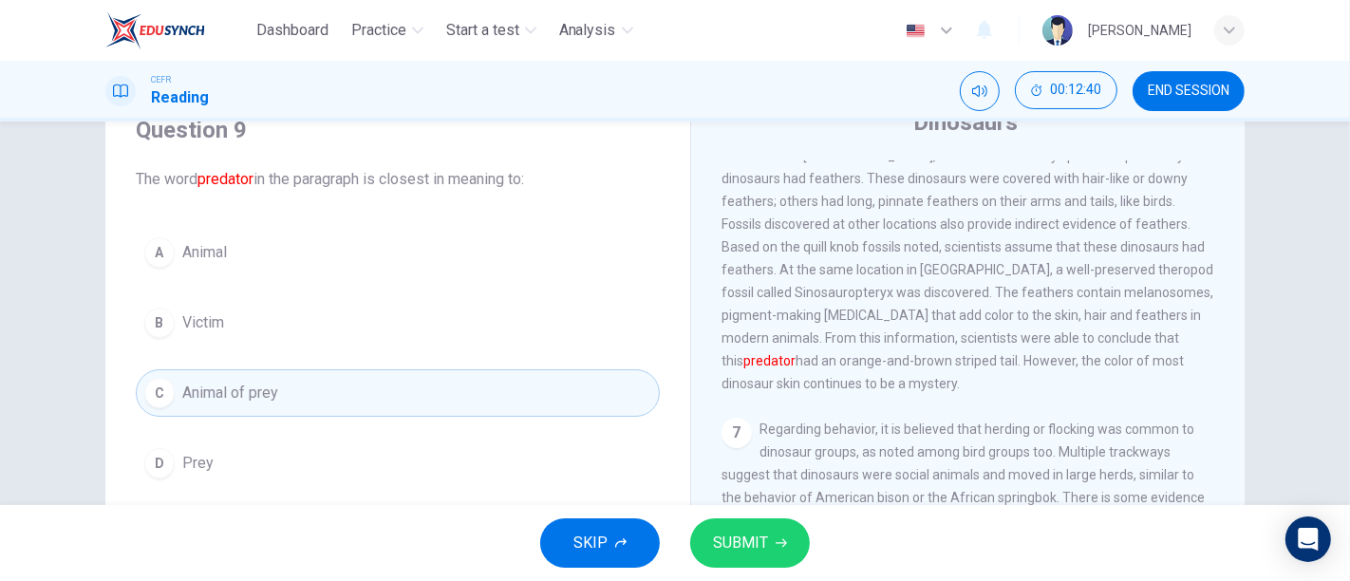
scroll to position [1082, 0]
click at [238, 461] on button "D Prey" at bounding box center [398, 462] width 524 height 47
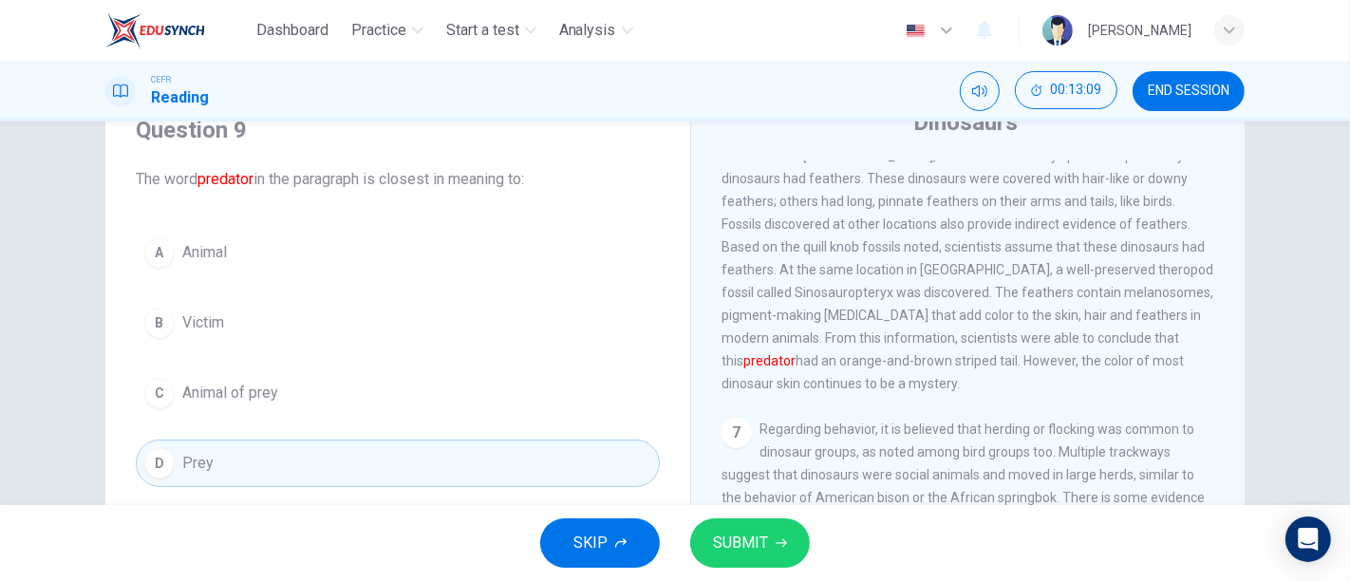
click at [273, 400] on button "C Animal of prey" at bounding box center [398, 392] width 524 height 47
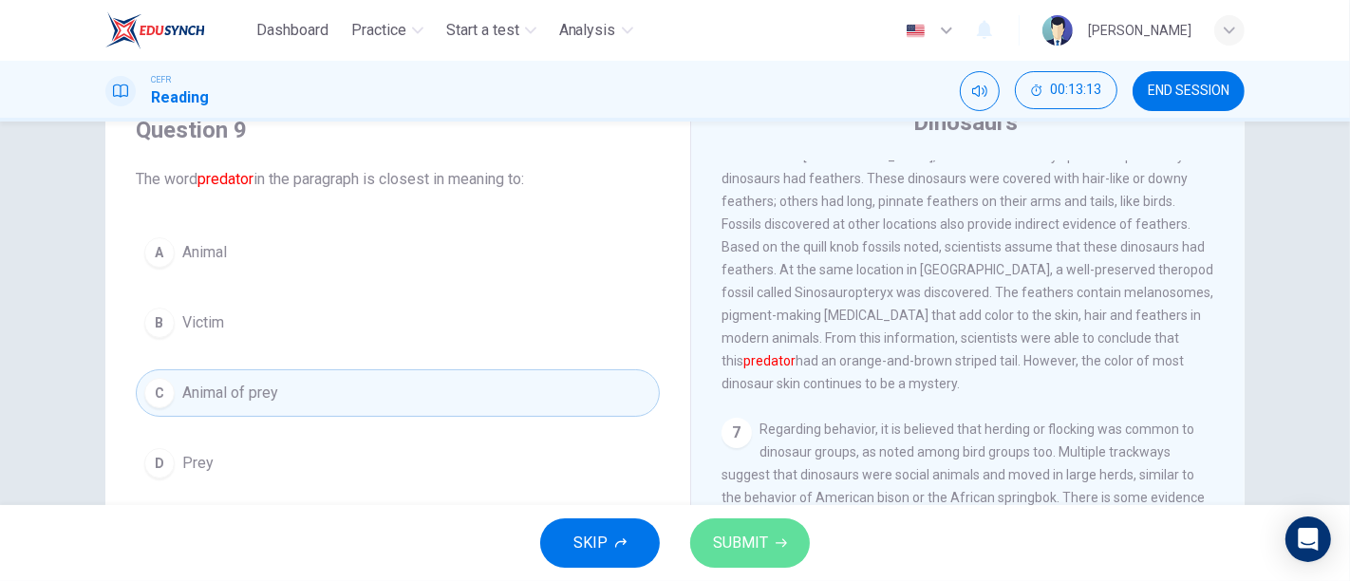
click at [767, 524] on button "SUBMIT" at bounding box center [750, 542] width 120 height 49
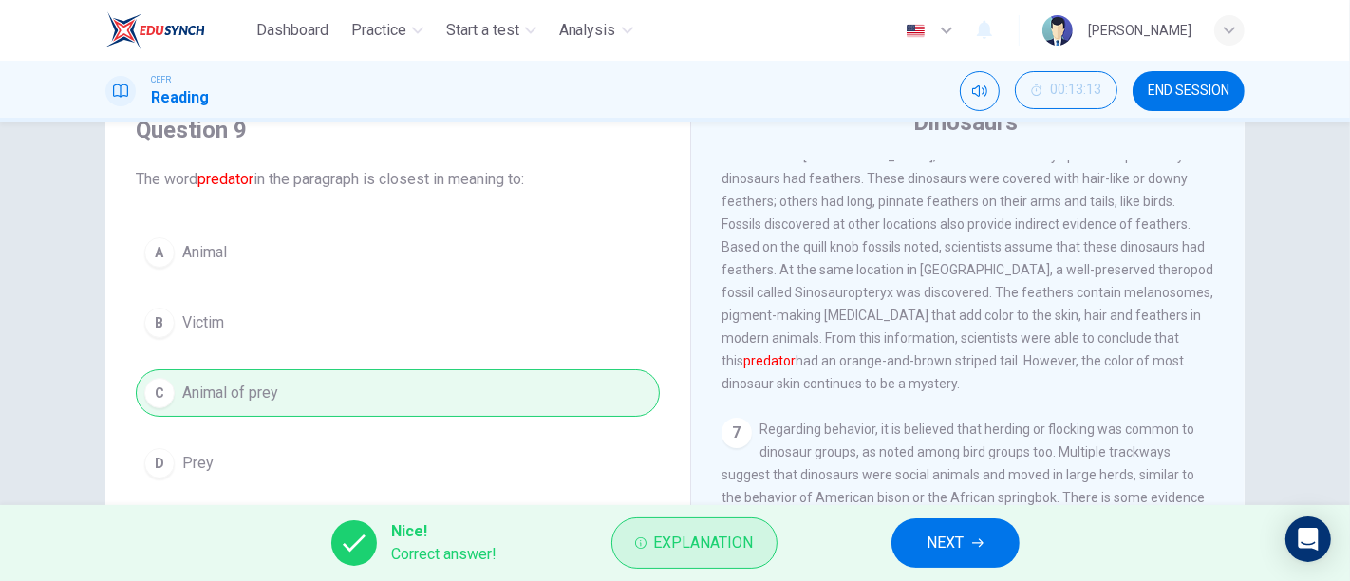
click at [705, 551] on span "Explanation" at bounding box center [704, 543] width 100 height 27
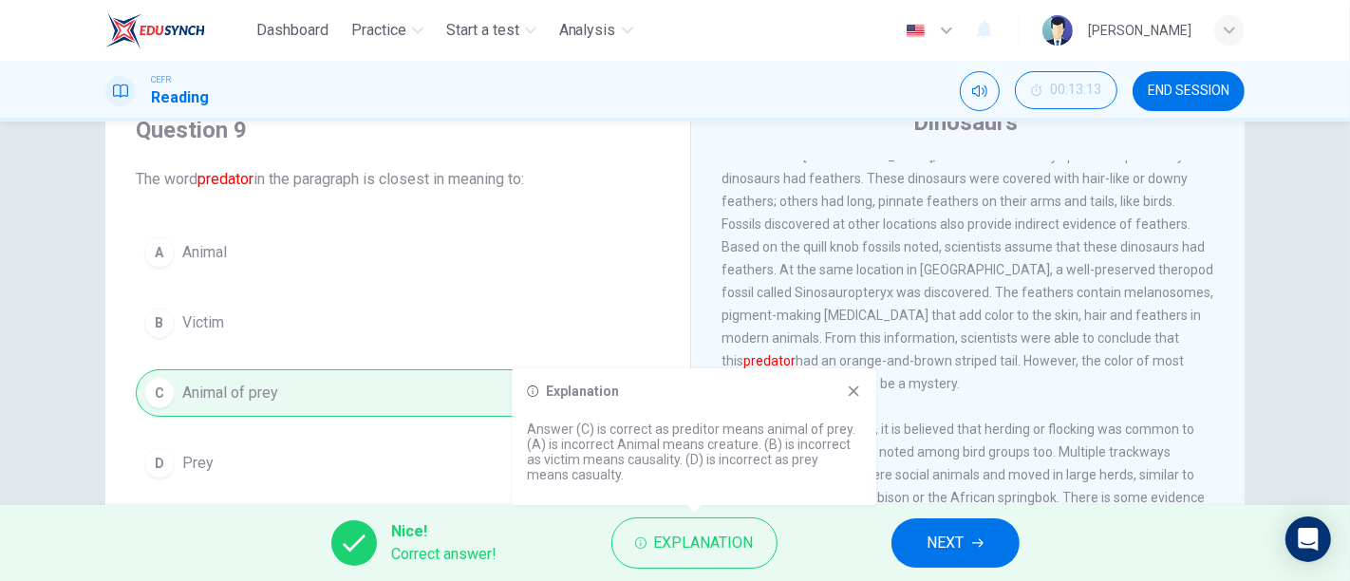
click at [933, 529] on button "NEXT" at bounding box center [955, 542] width 128 height 49
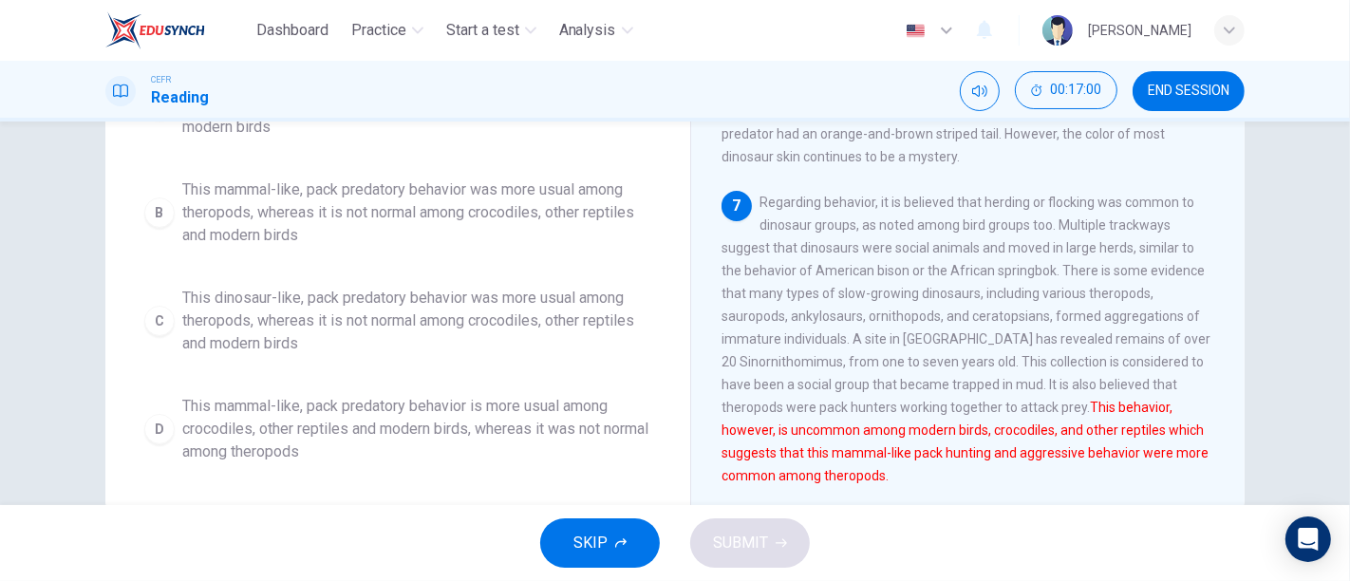
scroll to position [339, 0]
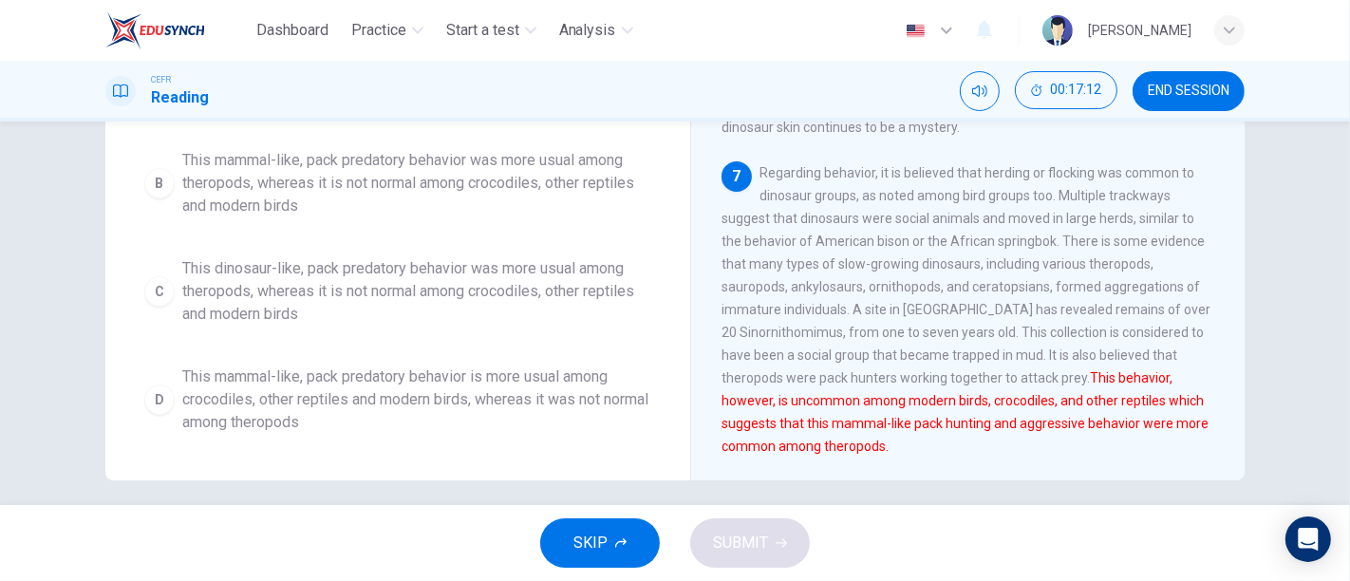
click at [525, 282] on span "This dinosaur-like, pack predatory behavior was more usual among theropods, whe…" at bounding box center [416, 291] width 469 height 68
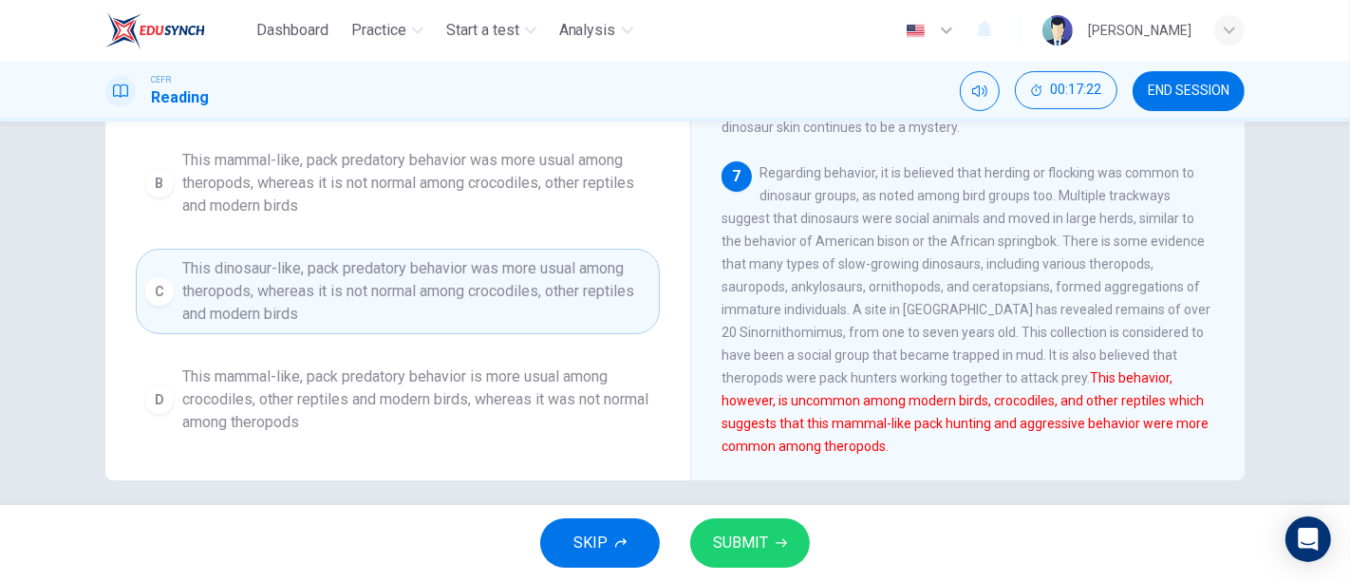
click at [219, 164] on span "This mammal-like, pack predatory behavior was more usual among theropods, where…" at bounding box center [416, 183] width 469 height 68
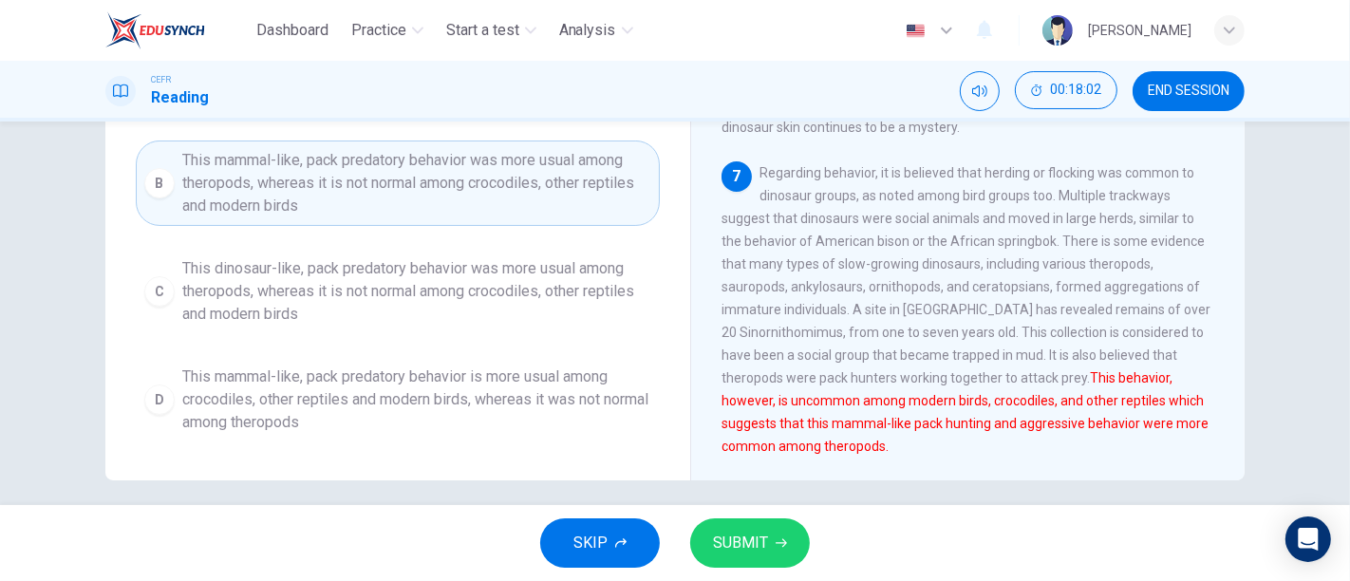
click at [783, 546] on icon "button" at bounding box center [780, 543] width 11 height 9
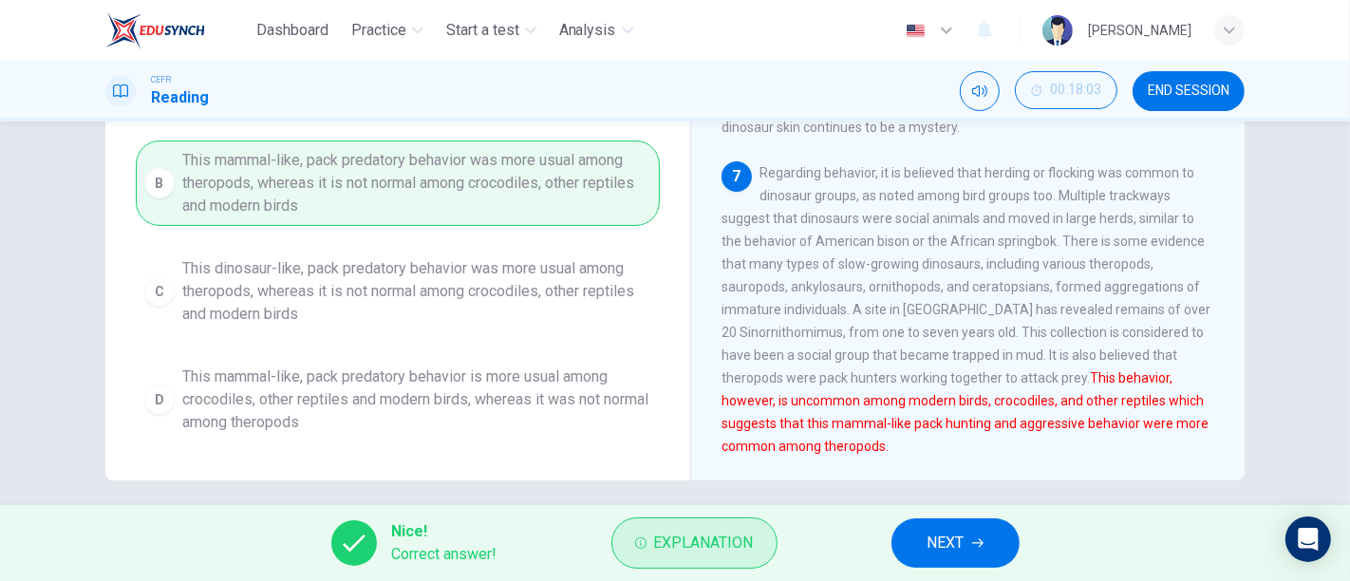
click at [645, 551] on button "Explanation" at bounding box center [694, 542] width 166 height 51
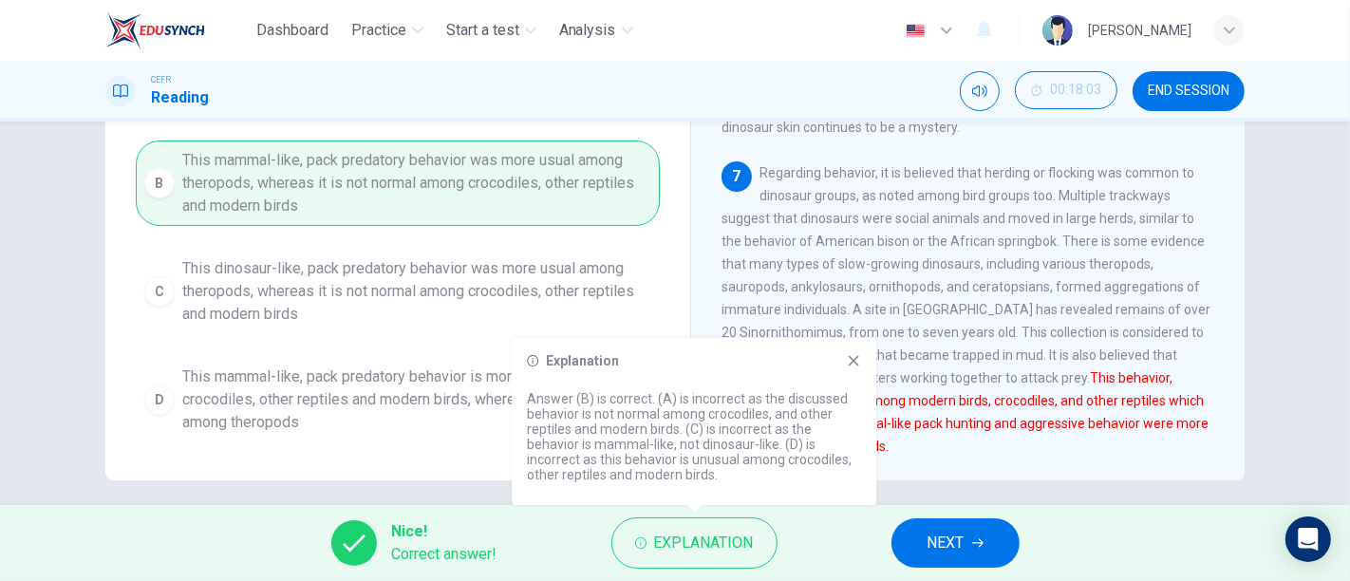
click at [1050, 556] on div "Nice! Correct answer! Explanation NEXT" at bounding box center [675, 543] width 1350 height 76
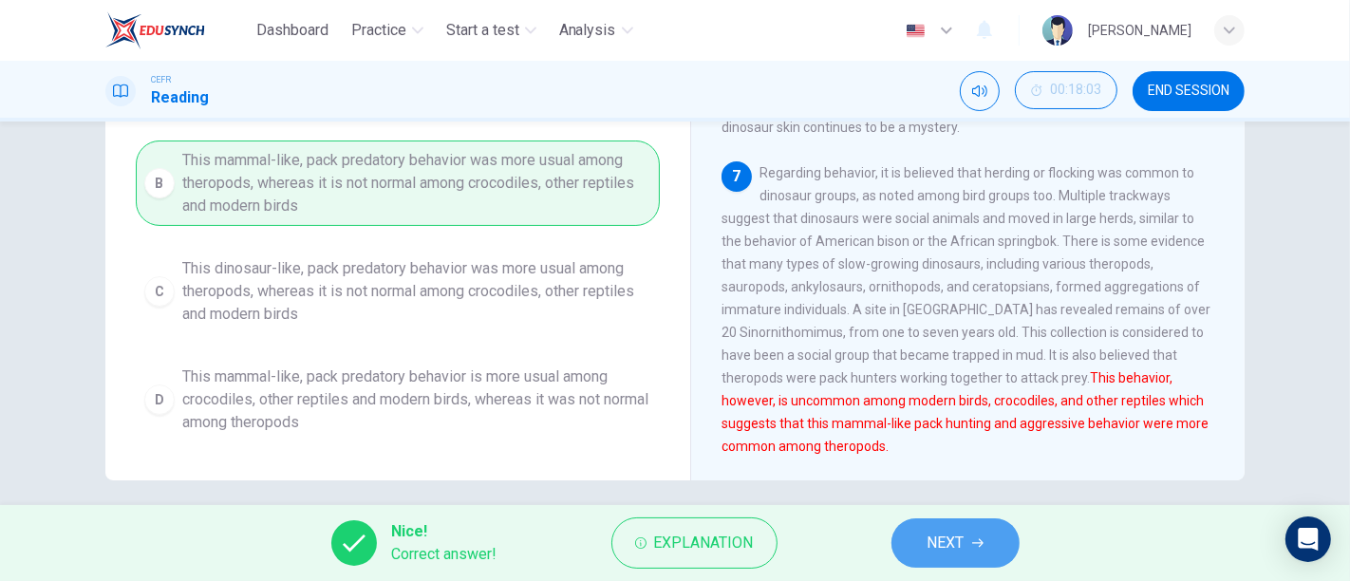
click at [1014, 556] on button "NEXT" at bounding box center [955, 542] width 128 height 49
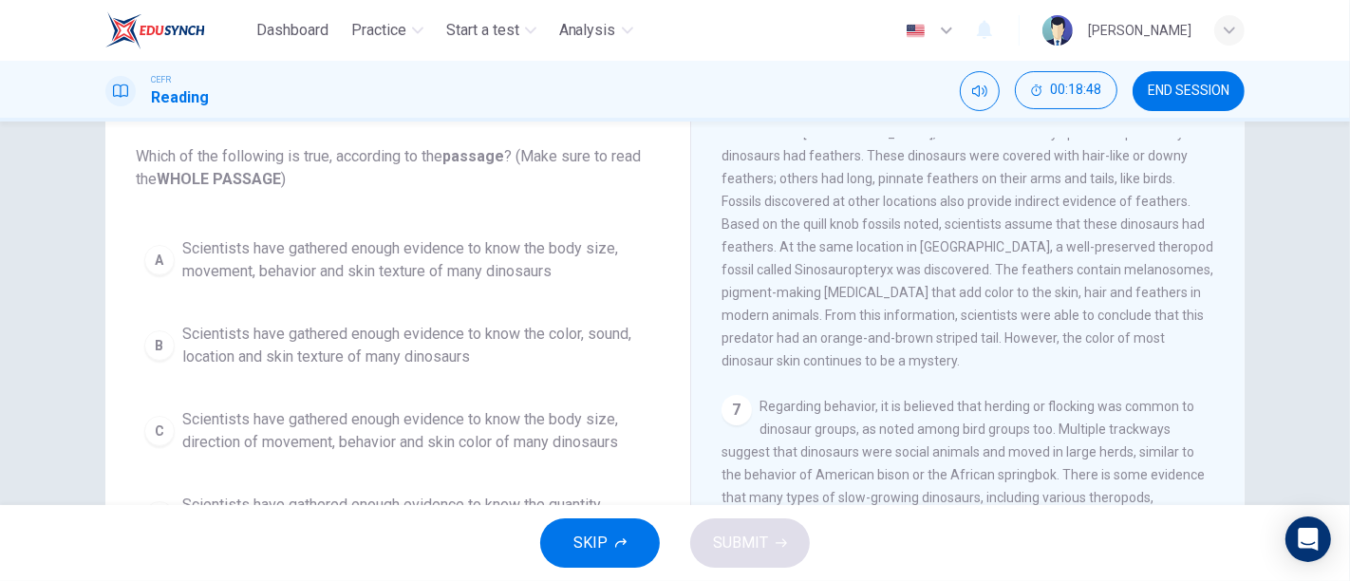
scroll to position [211, 0]
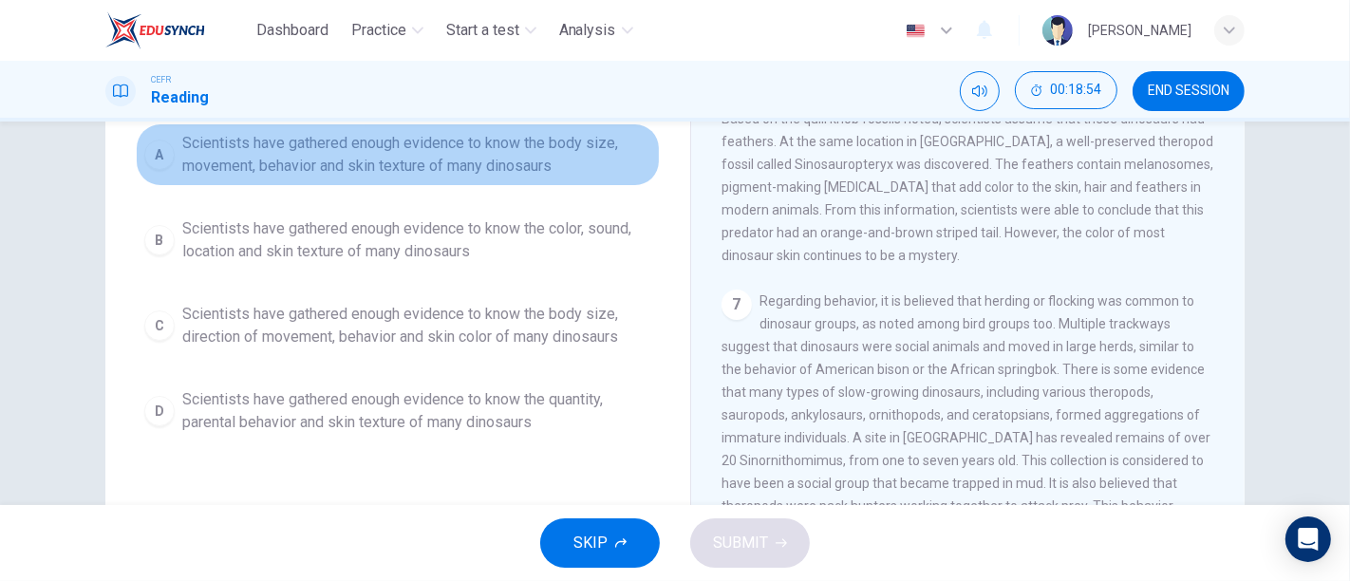
drag, startPoint x: 215, startPoint y: 169, endPoint x: 196, endPoint y: 199, distance: 35.8
click at [214, 194] on div "A Scientists have gathered enough evidence to know the body size, movement, beh…" at bounding box center [398, 282] width 524 height 319
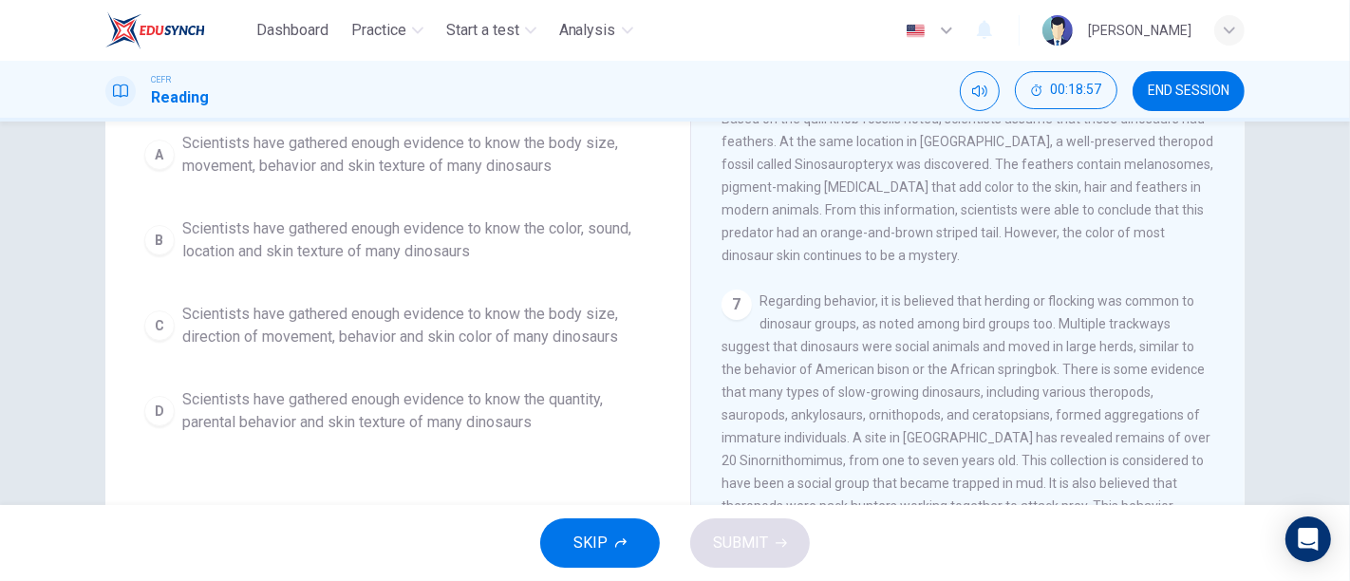
click at [209, 156] on span "Scientists have gathered enough evidence to know the body size, movement, behav…" at bounding box center [416, 155] width 469 height 46
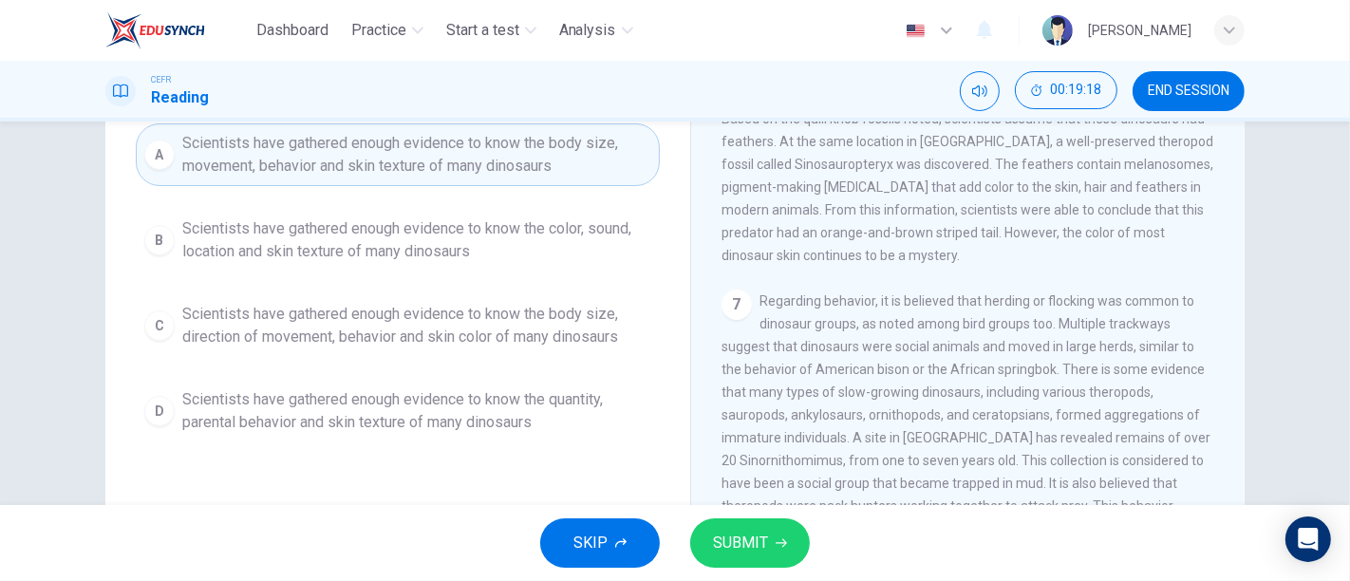
click at [797, 543] on button "SUBMIT" at bounding box center [750, 542] width 120 height 49
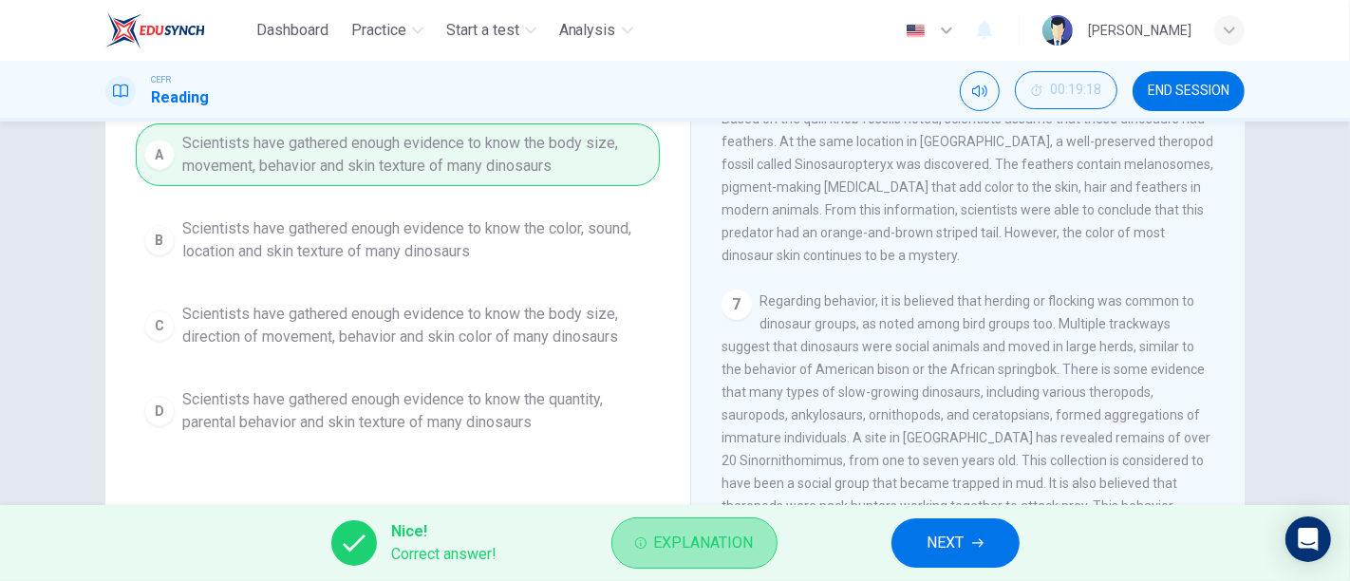
click at [662, 546] on span "Explanation" at bounding box center [704, 543] width 100 height 27
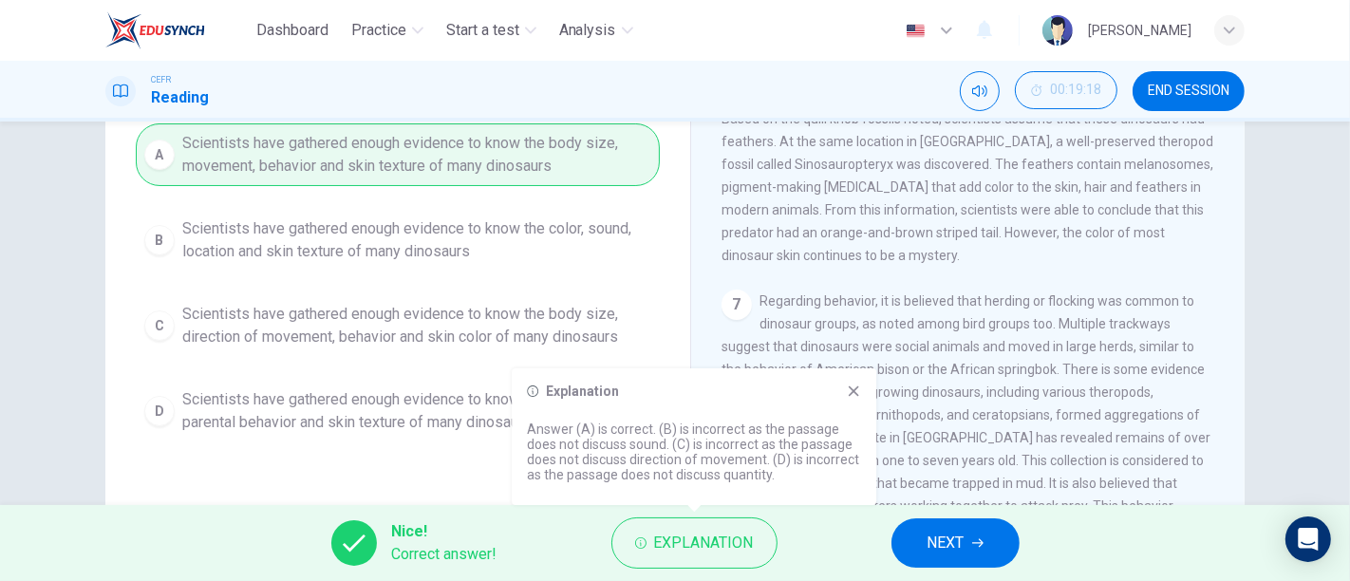
click at [946, 540] on span "NEXT" at bounding box center [945, 543] width 37 height 27
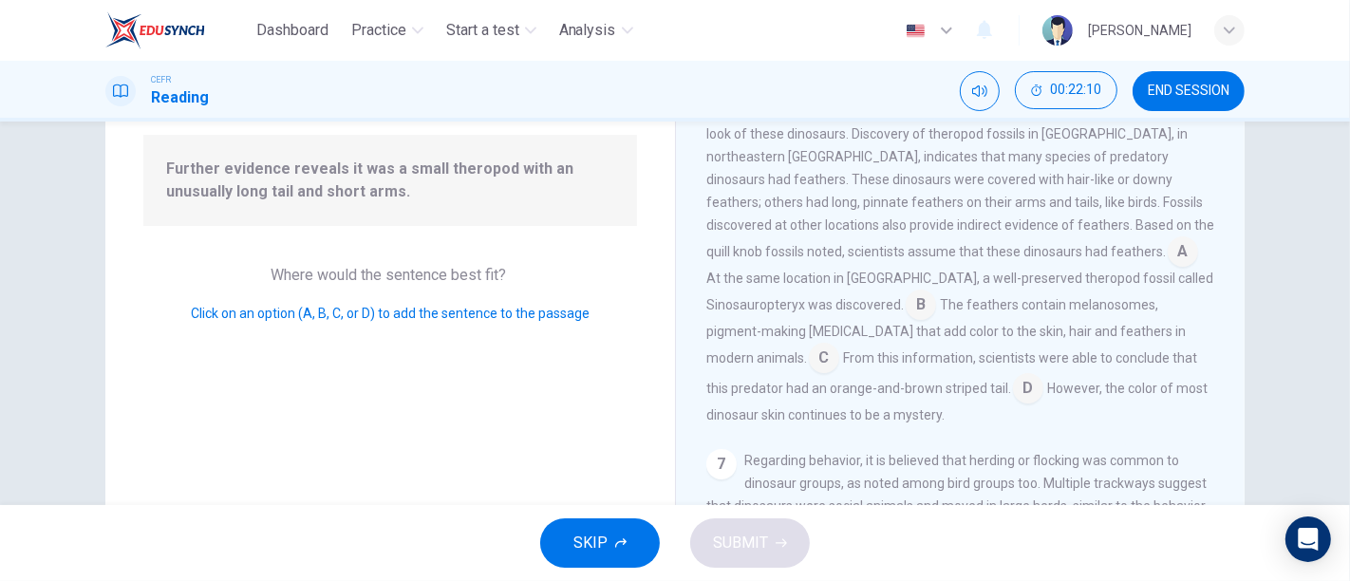
scroll to position [906, 0]
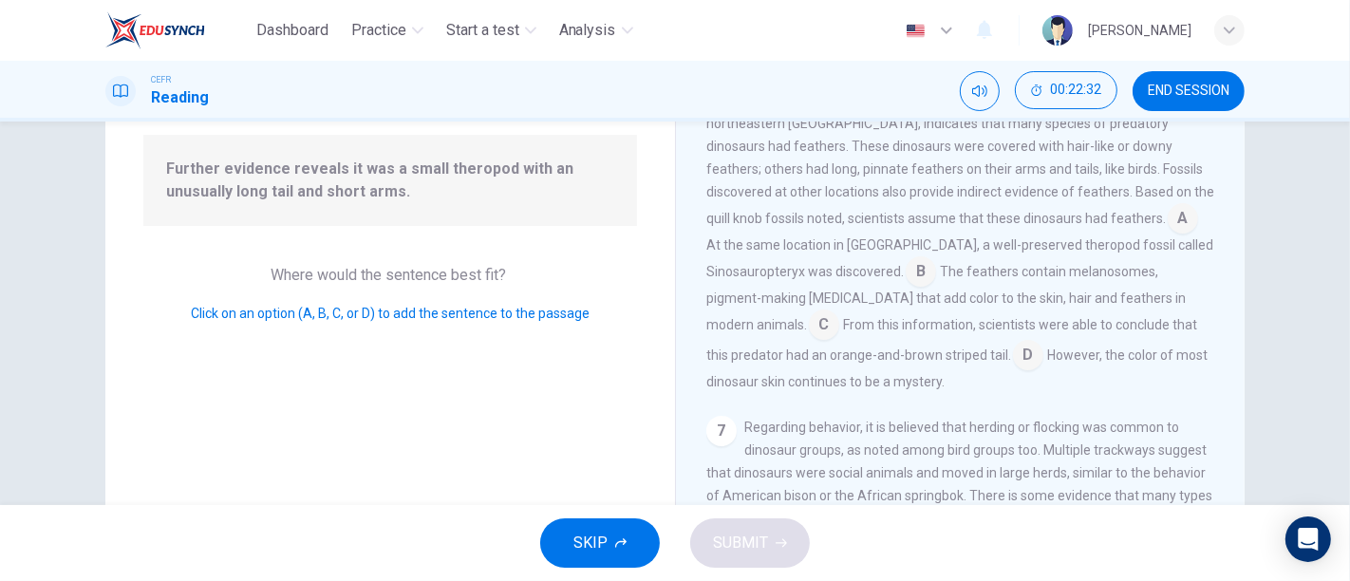
click at [839, 342] on input at bounding box center [824, 326] width 30 height 30
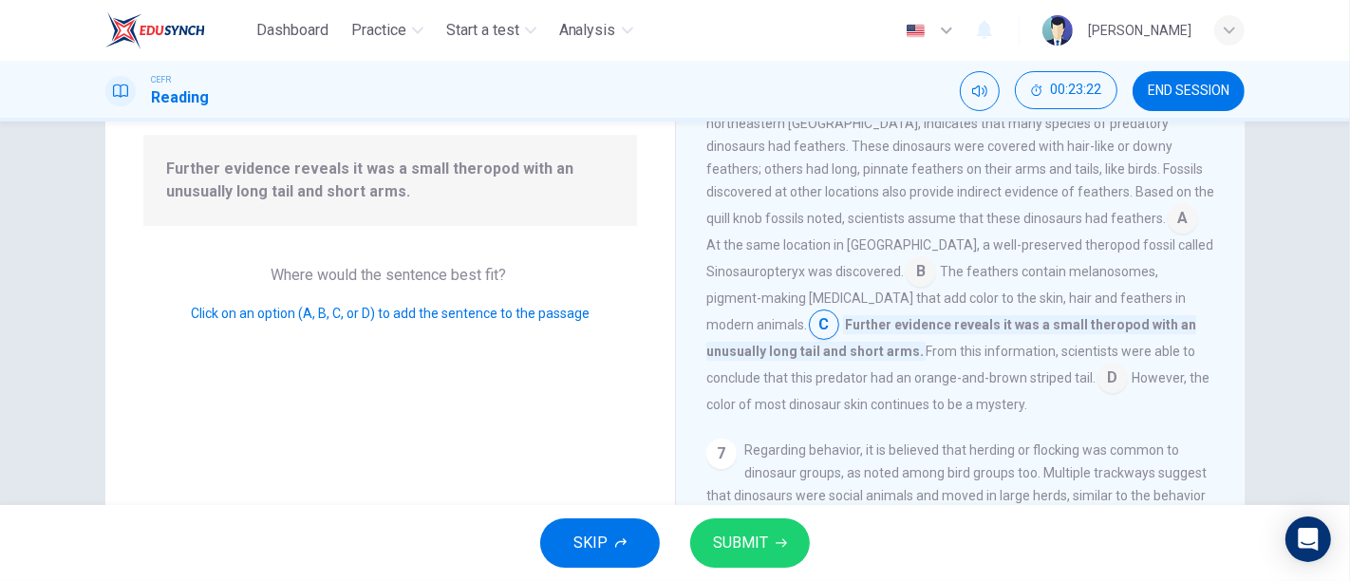
click at [737, 537] on span "SUBMIT" at bounding box center [740, 543] width 55 height 27
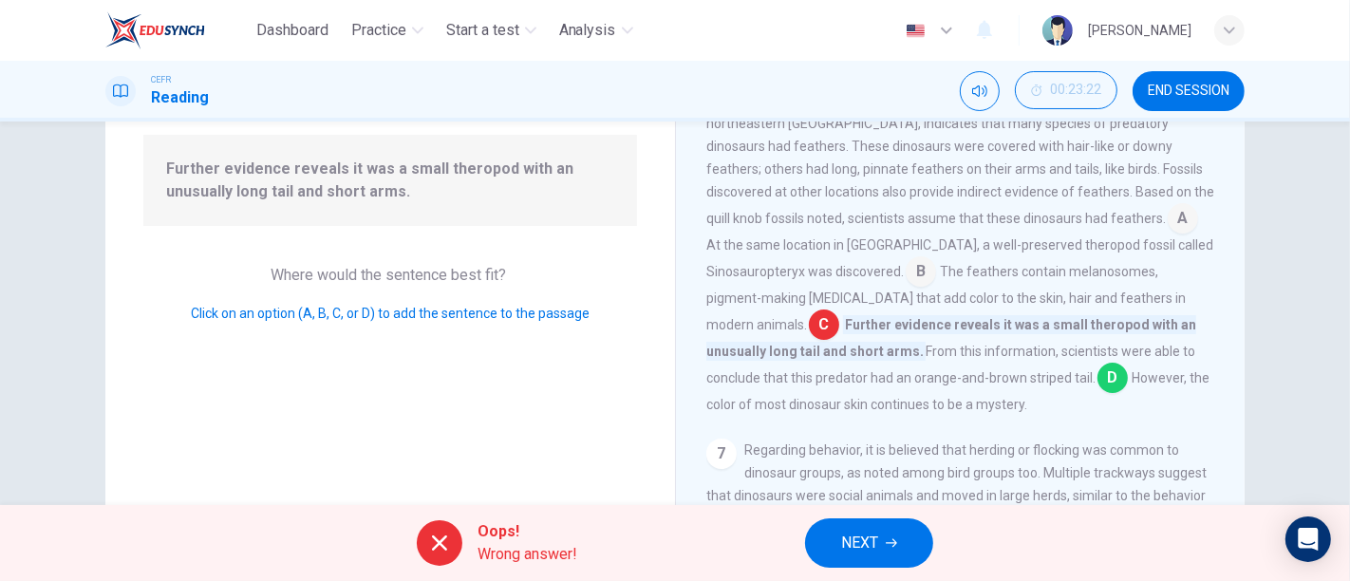
click at [1097, 395] on input at bounding box center [1112, 379] width 30 height 30
click at [912, 540] on button "NEXT" at bounding box center [869, 542] width 128 height 49
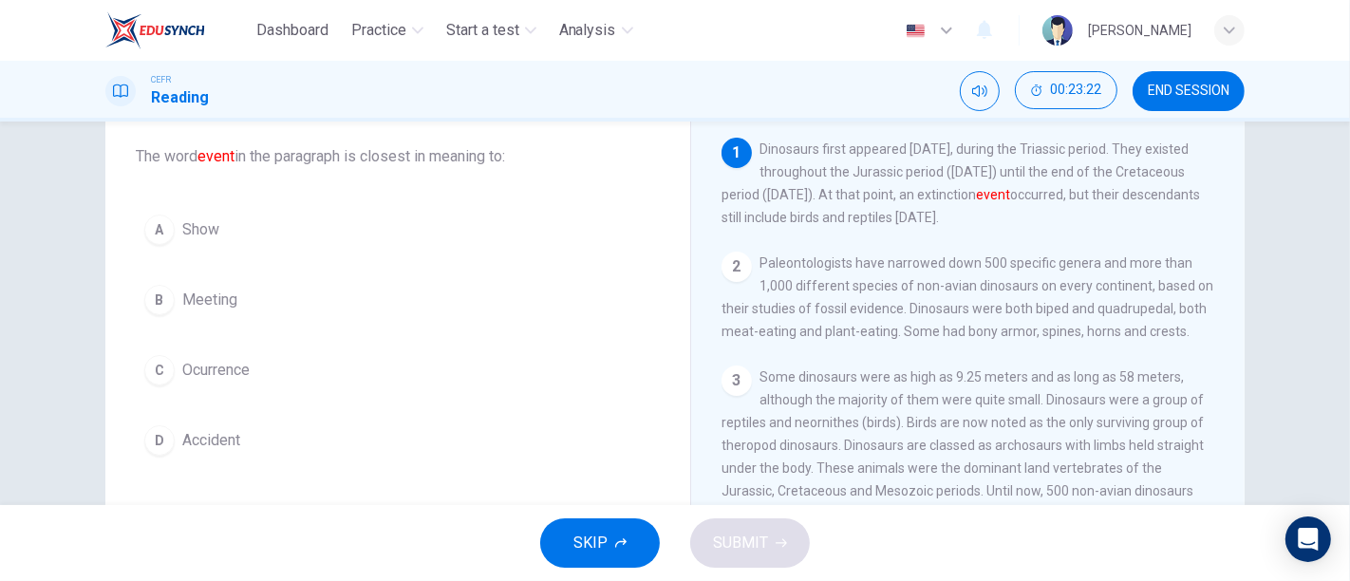
scroll to position [76, 0]
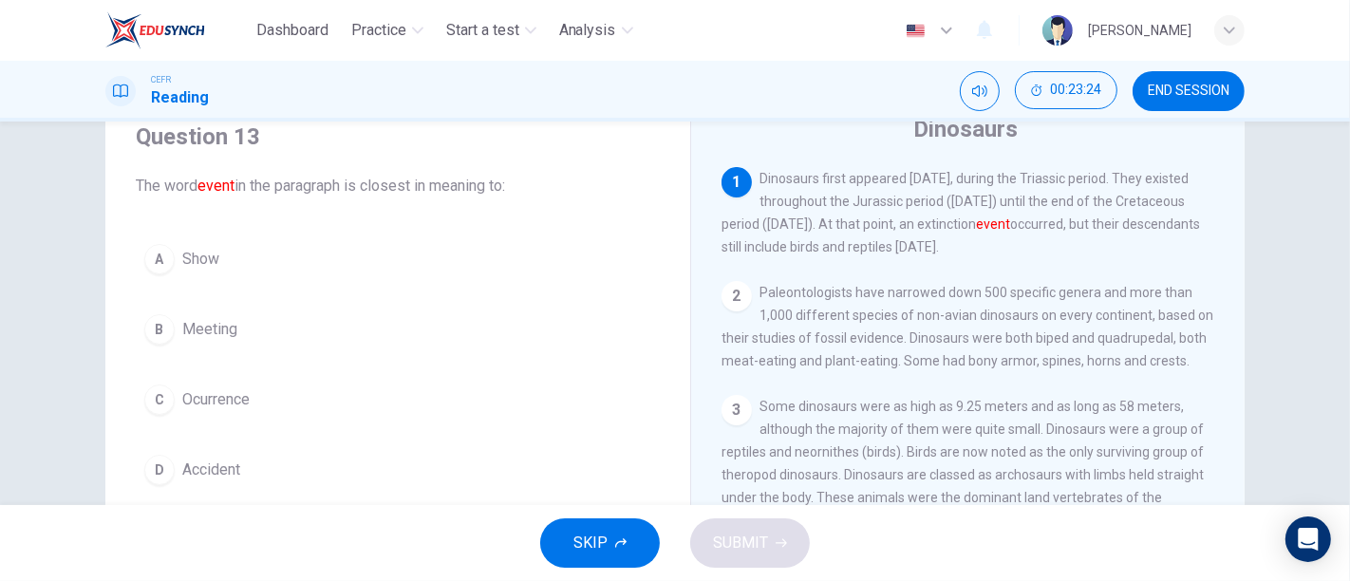
click at [245, 425] on div "A Show B Meeting C Ocurrence D Accident" at bounding box center [398, 364] width 524 height 258
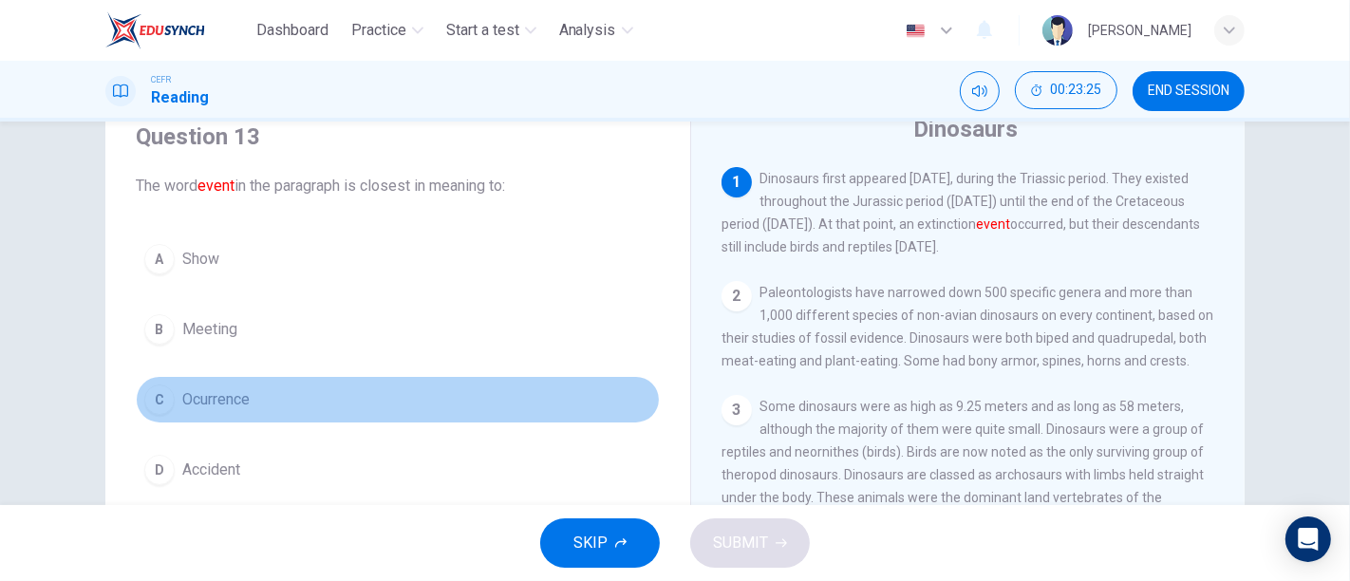
click at [245, 402] on span "Ocurrence" at bounding box center [215, 399] width 67 height 23
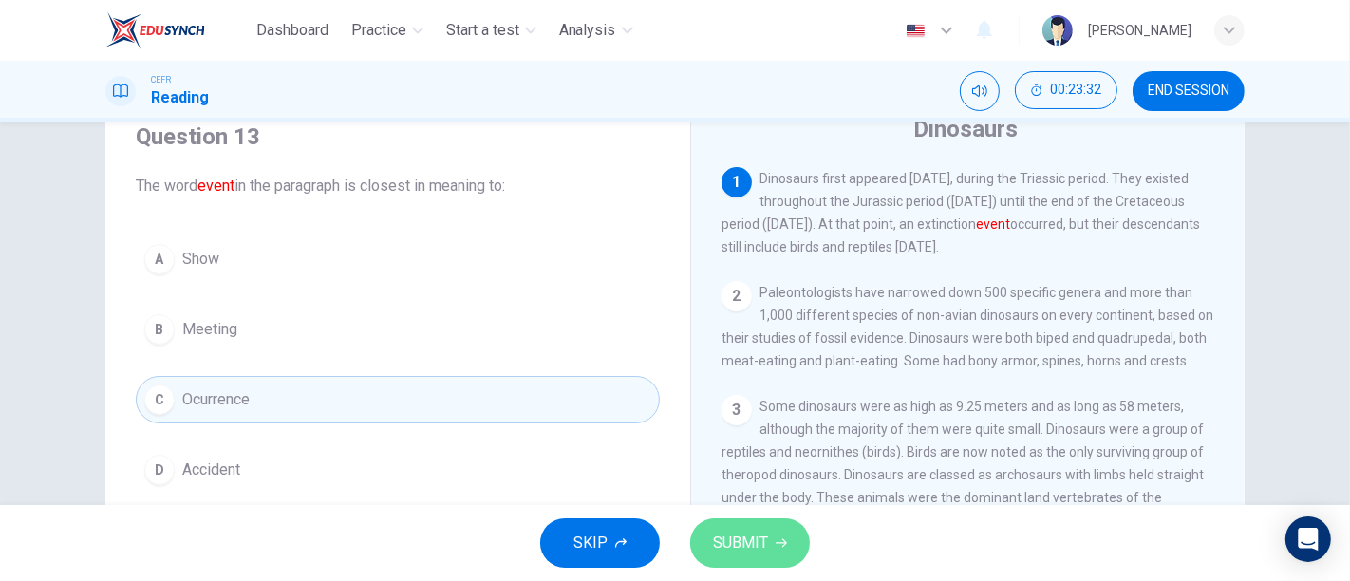
click at [782, 550] on button "SUBMIT" at bounding box center [750, 542] width 120 height 49
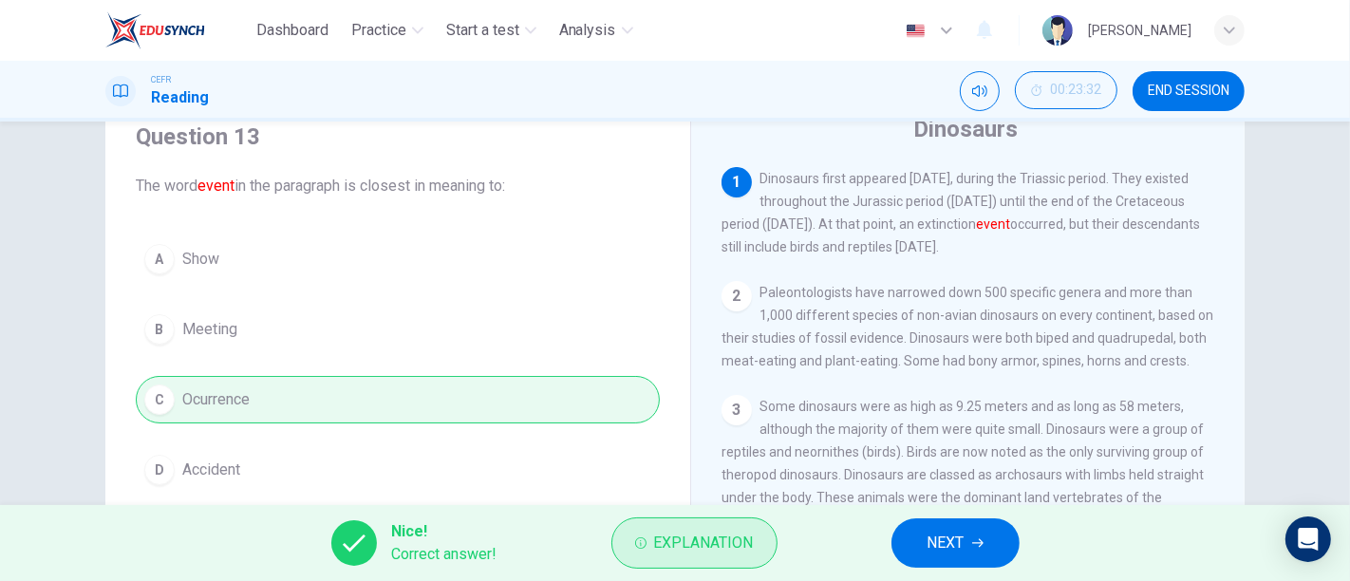
click at [681, 535] on span "Explanation" at bounding box center [704, 543] width 100 height 27
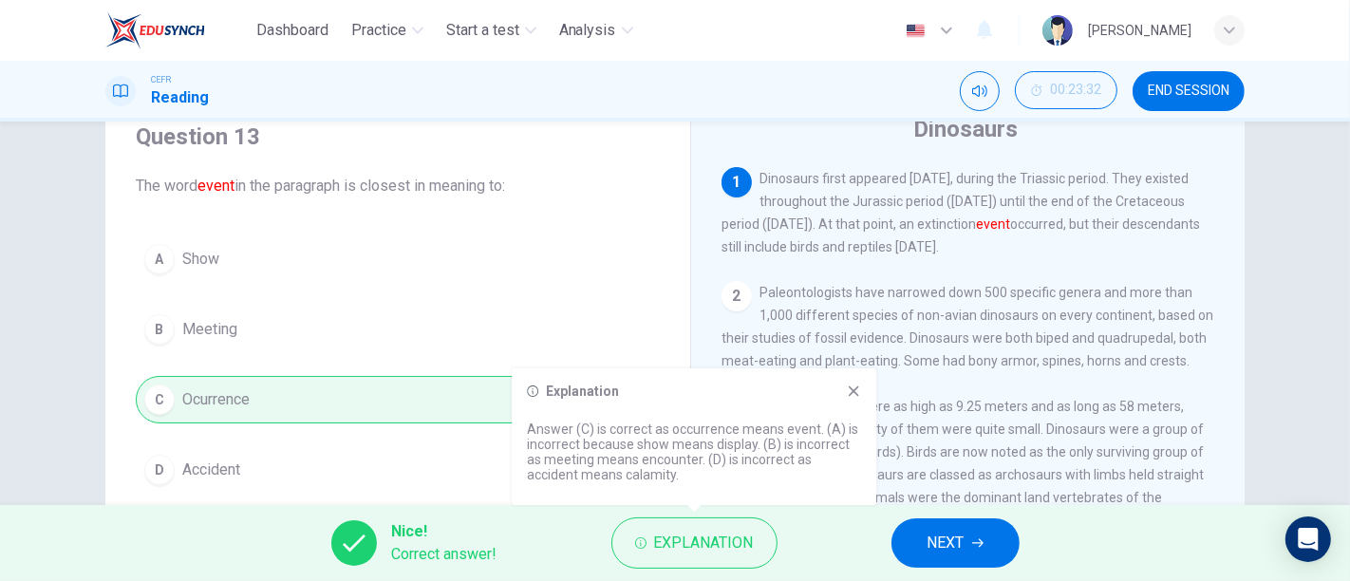
click at [936, 543] on span "NEXT" at bounding box center [945, 543] width 37 height 27
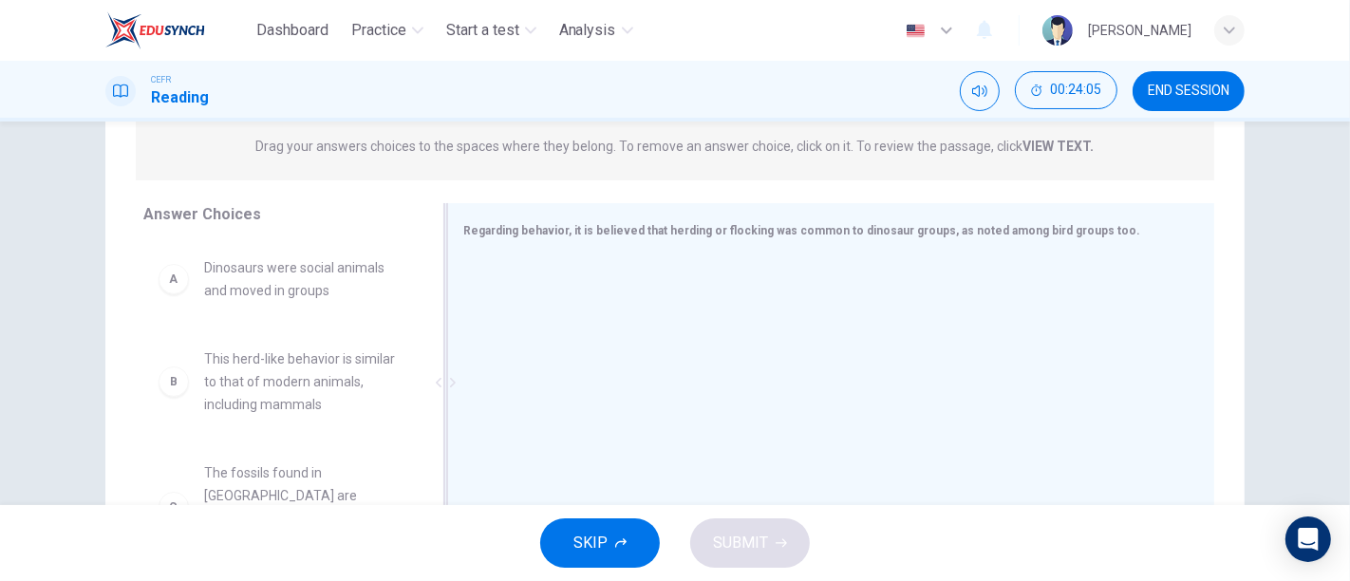
scroll to position [0, 0]
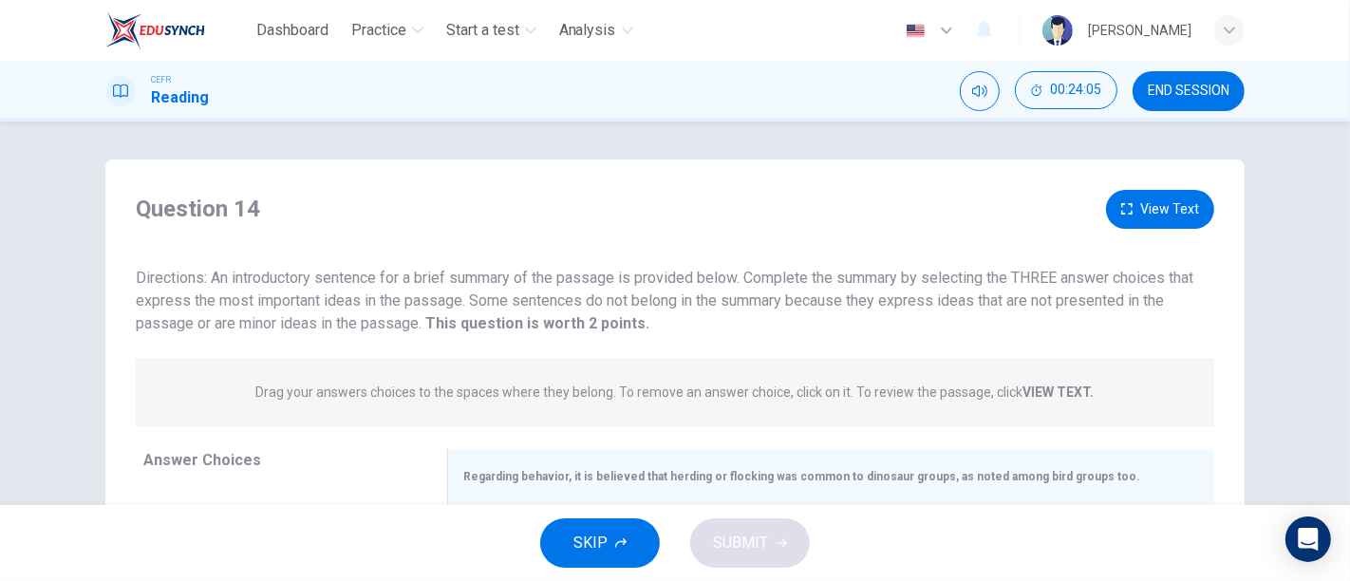
click at [1153, 232] on div "Question 14 View Text Directions: An introductory sentence for a brief summary …" at bounding box center [674, 262] width 1139 height 145
click at [1158, 227] on button "View Text" at bounding box center [1160, 209] width 108 height 39
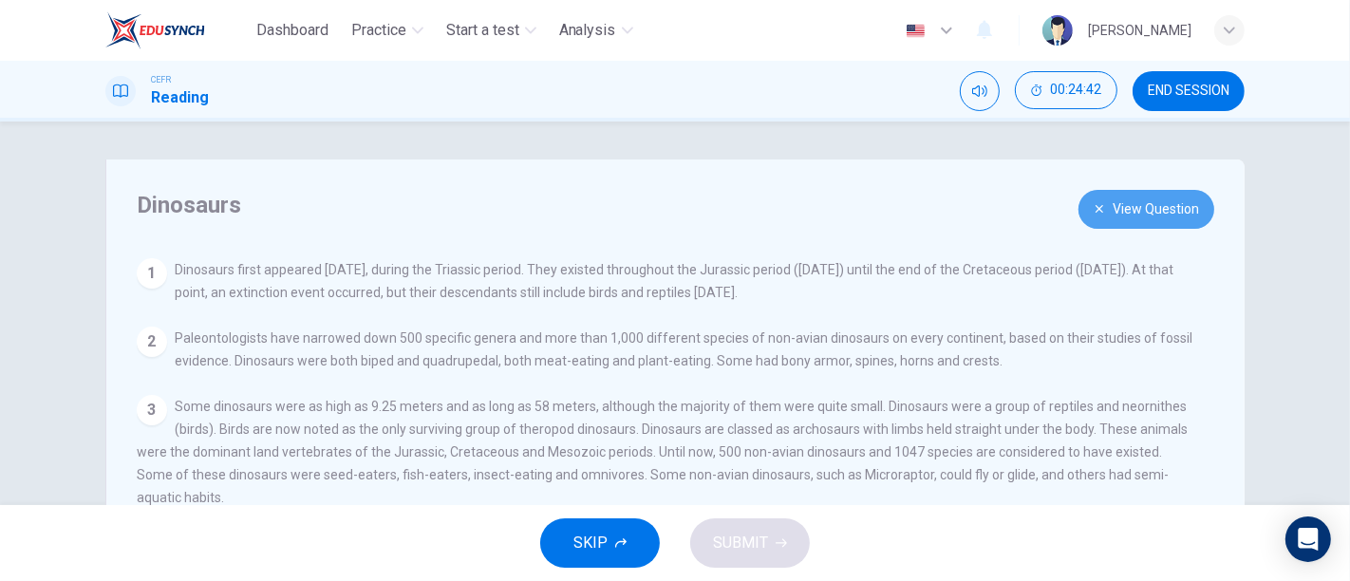
click at [1120, 209] on button "View Question" at bounding box center [1146, 209] width 136 height 39
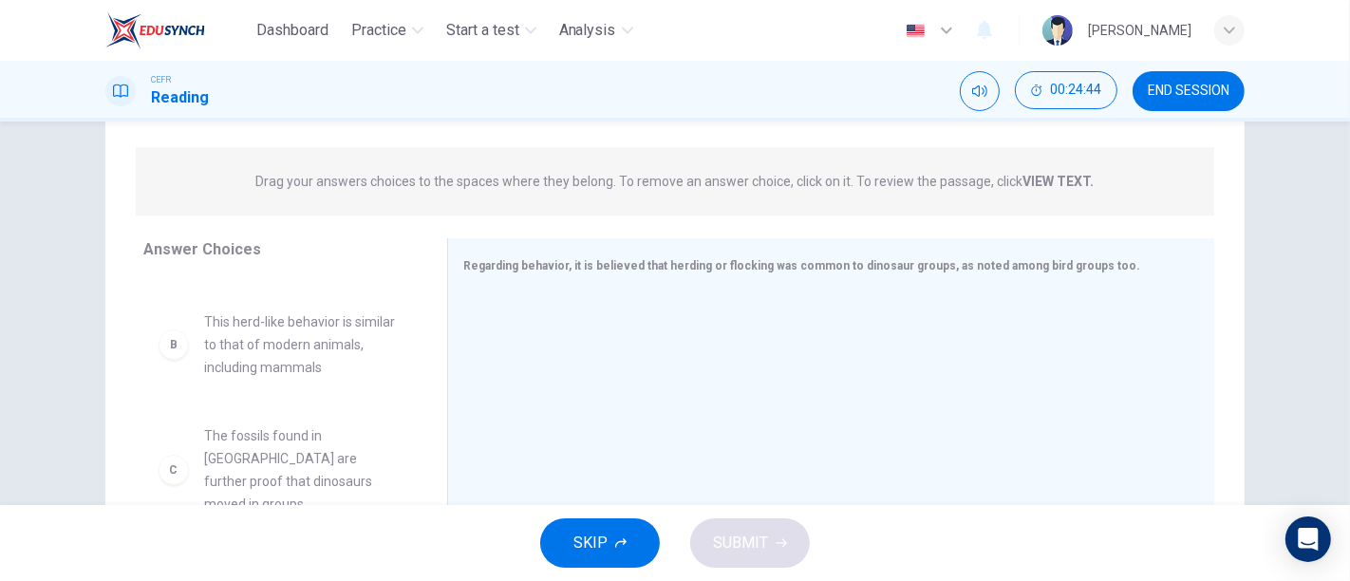
scroll to position [105, 0]
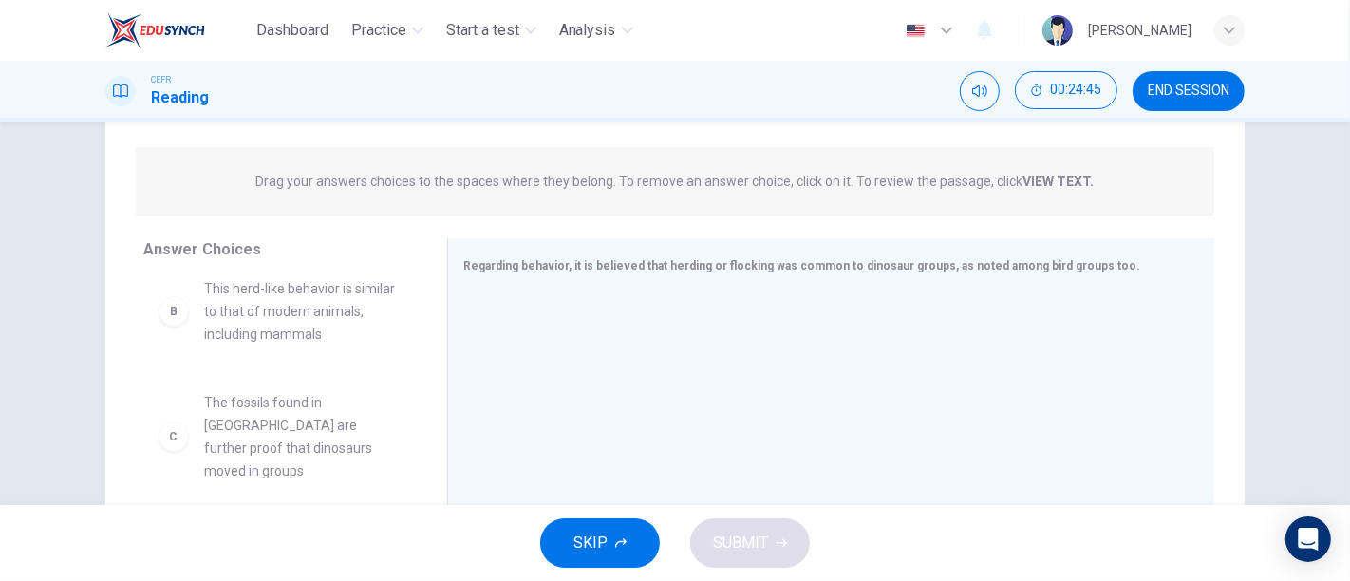
click at [272, 321] on span "This herd-like behavior is similar to that of modern animals, including mammals" at bounding box center [302, 311] width 197 height 68
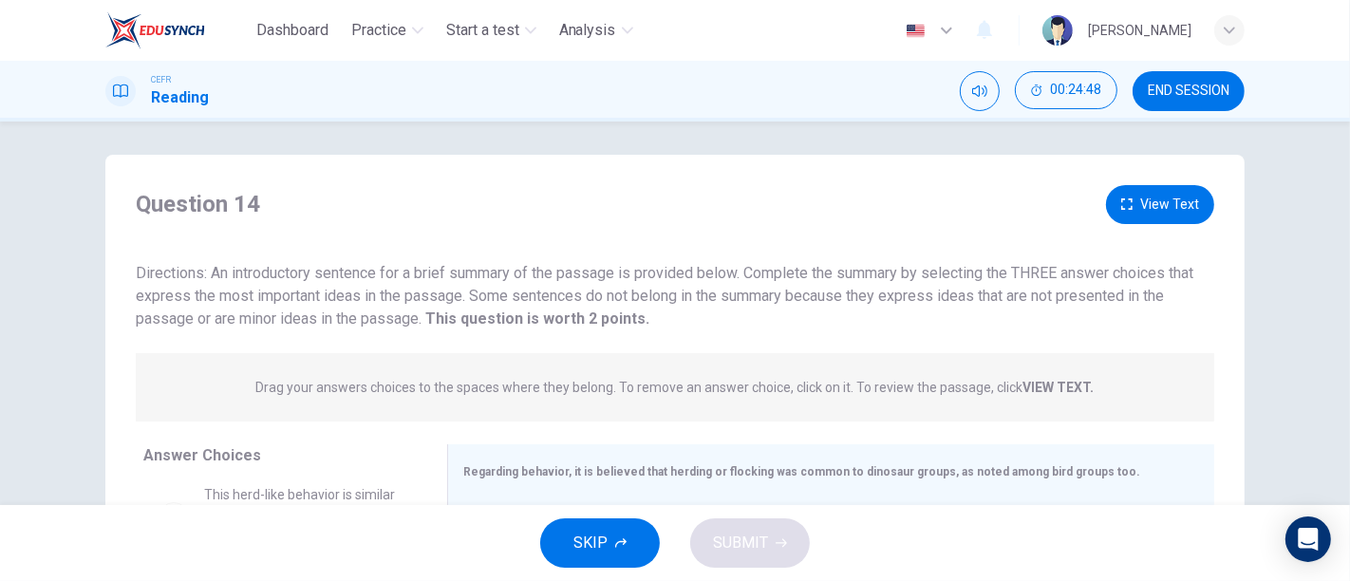
scroll to position [0, 0]
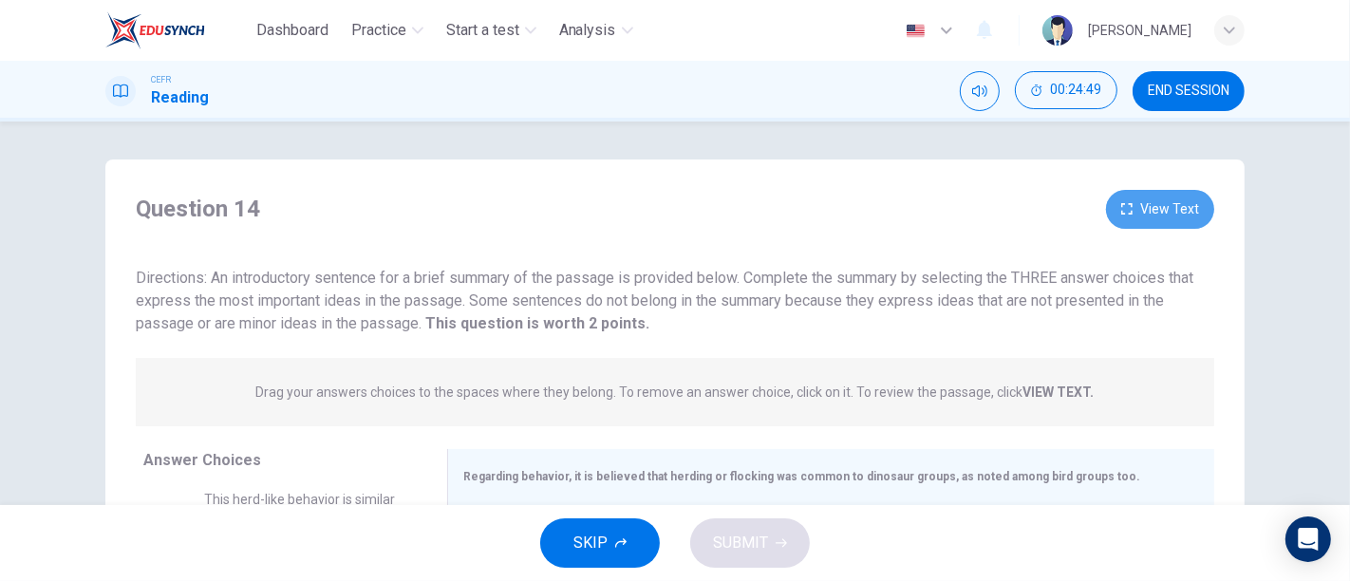
click at [1167, 217] on button "View Text" at bounding box center [1160, 209] width 108 height 39
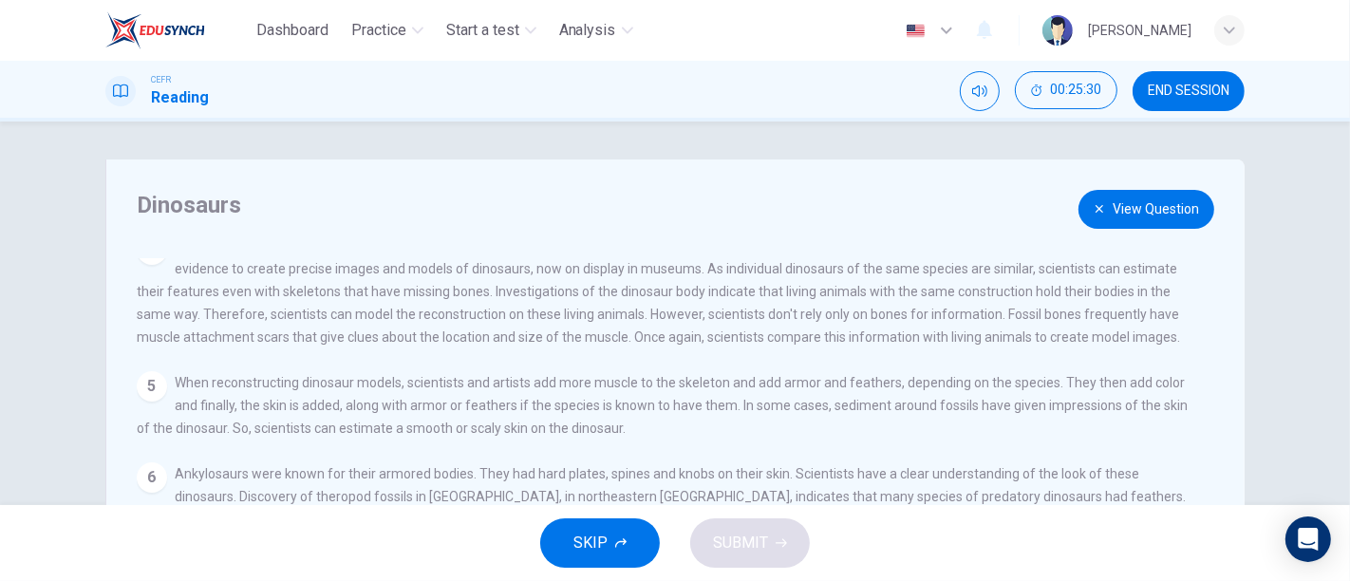
click at [1184, 210] on button "View Question" at bounding box center [1146, 209] width 136 height 39
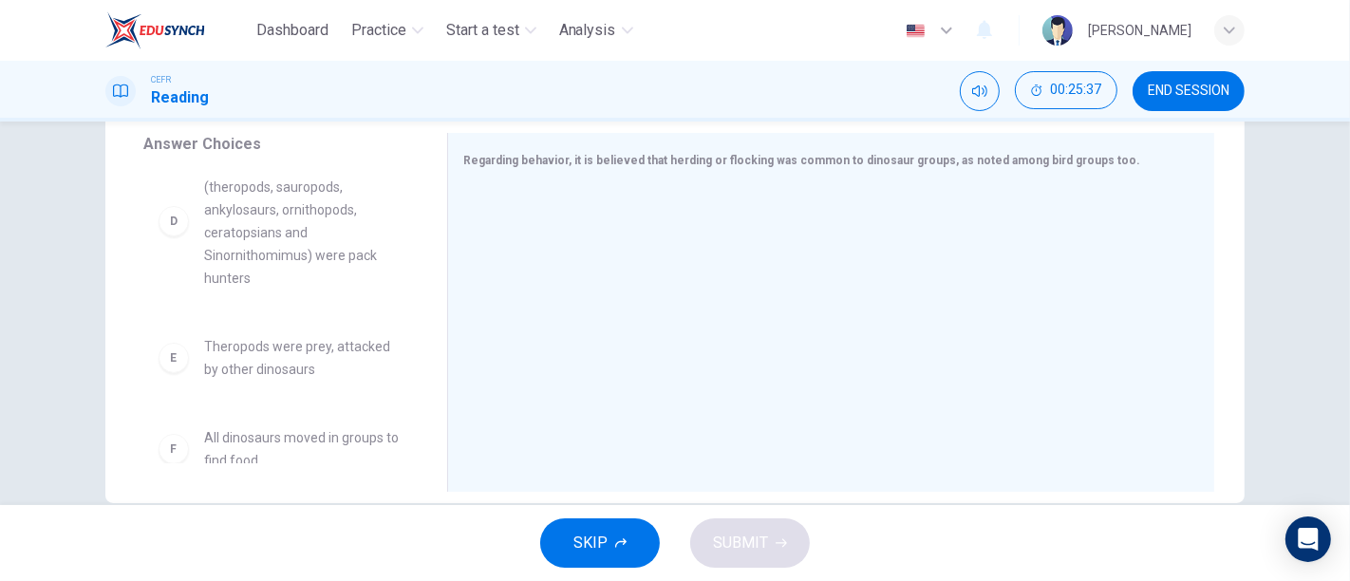
scroll to position [351, 0]
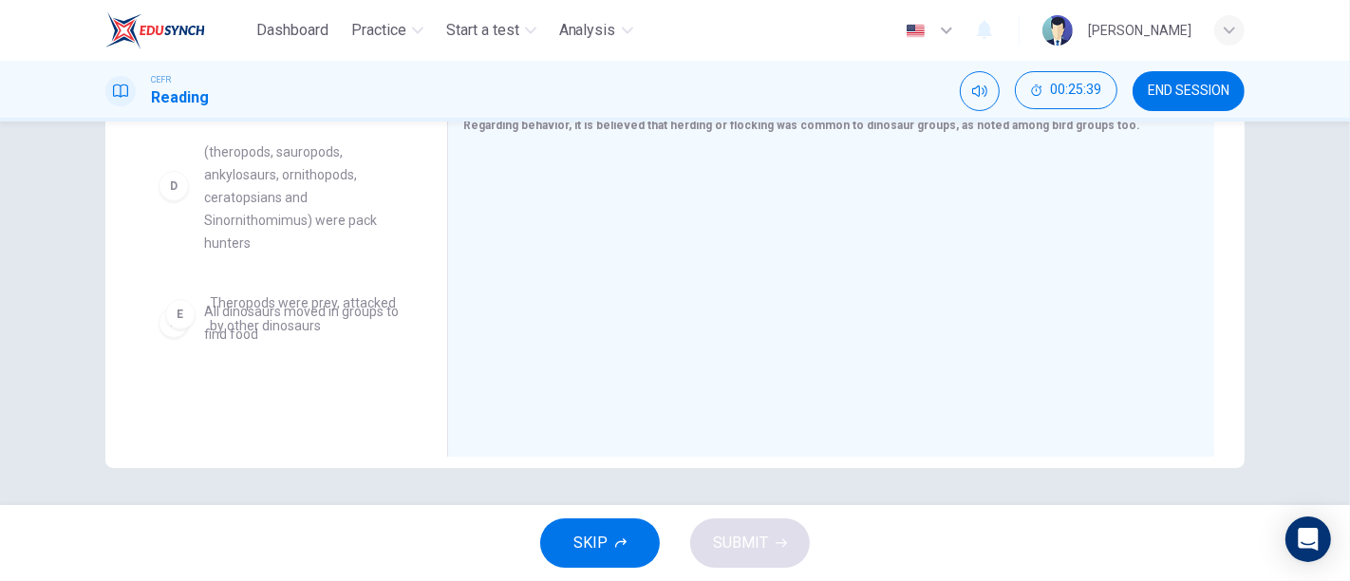
drag, startPoint x: 260, startPoint y: 304, endPoint x: 277, endPoint y: 321, distance: 24.2
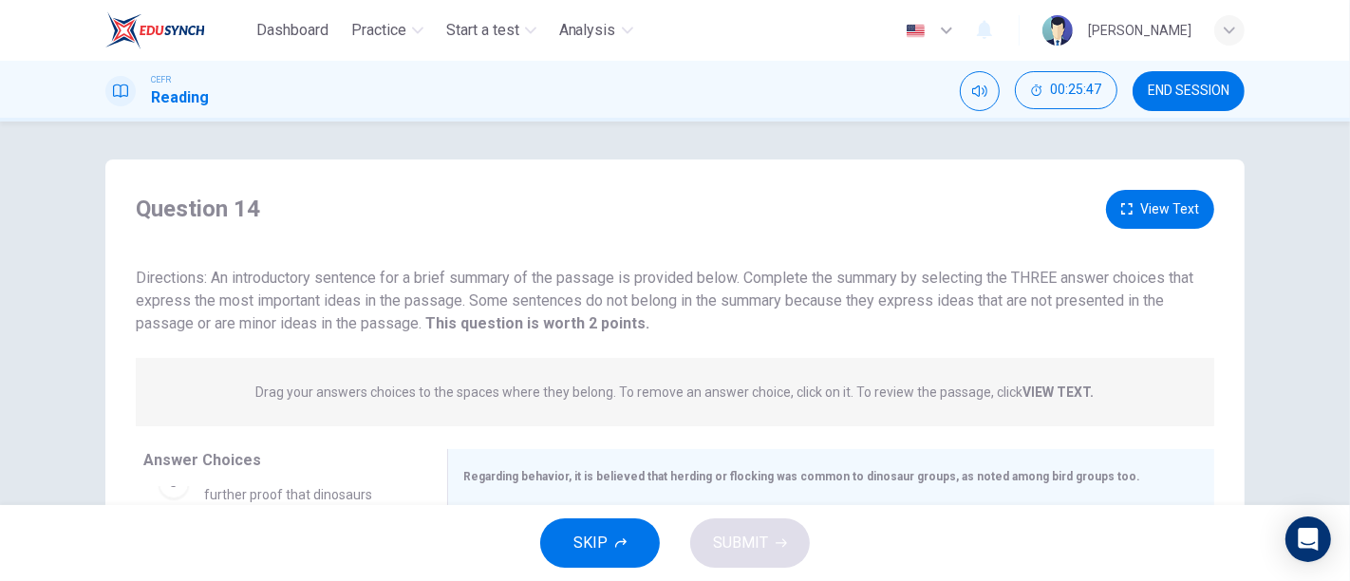
scroll to position [316, 0]
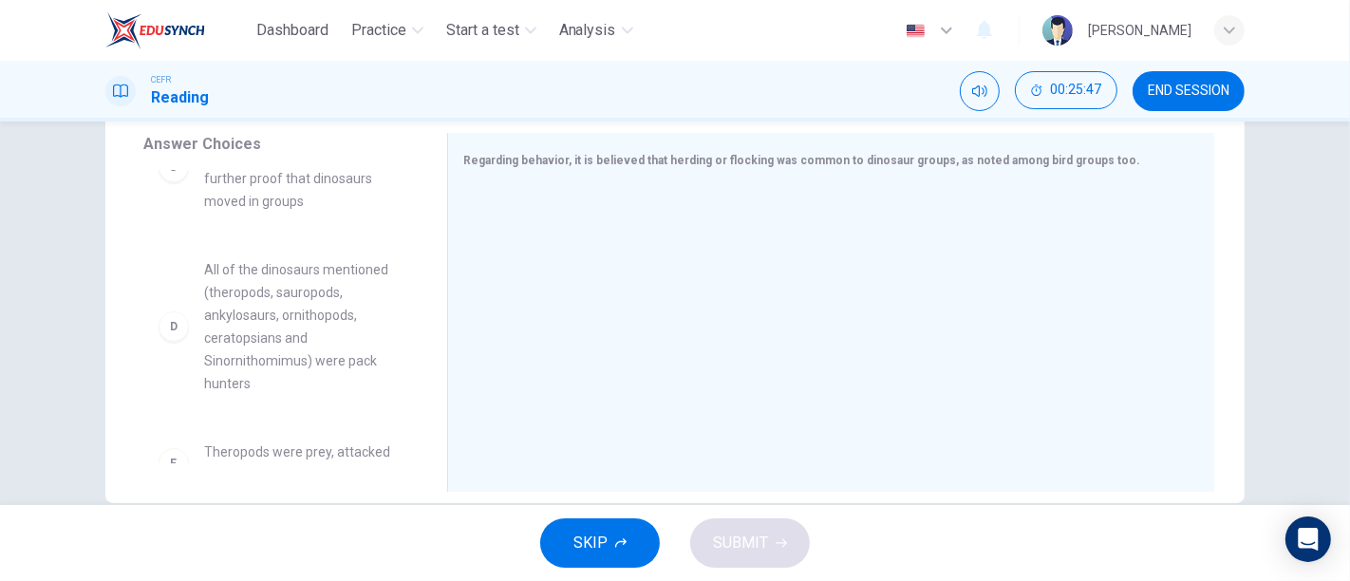
click at [231, 329] on span "All of the dinosaurs mentioned (theropods, sauropods, ankylosaurs, ornithopods,…" at bounding box center [302, 326] width 197 height 137
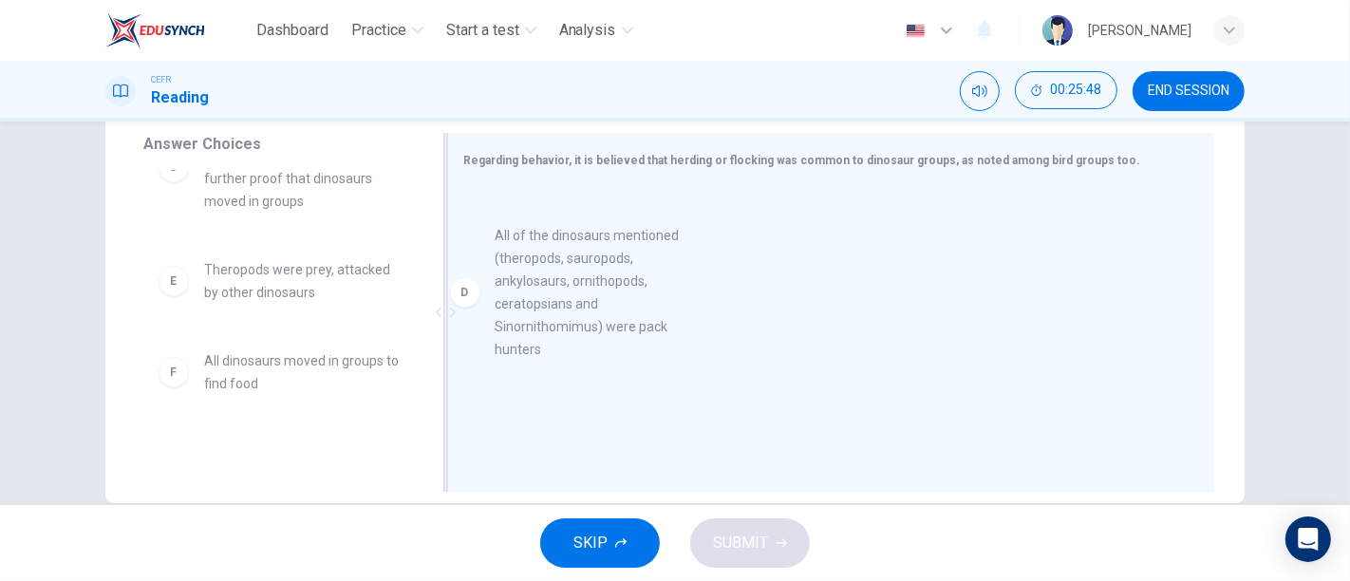
drag, startPoint x: 231, startPoint y: 330, endPoint x: 846, endPoint y: 319, distance: 615.1
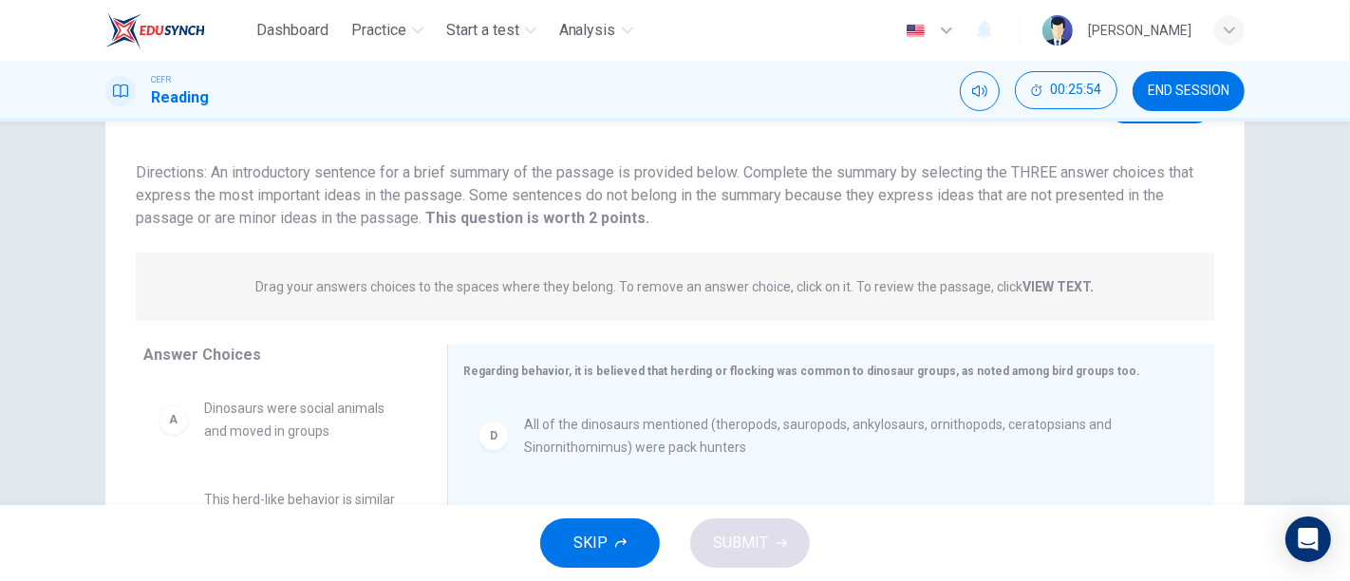
scroll to position [0, 0]
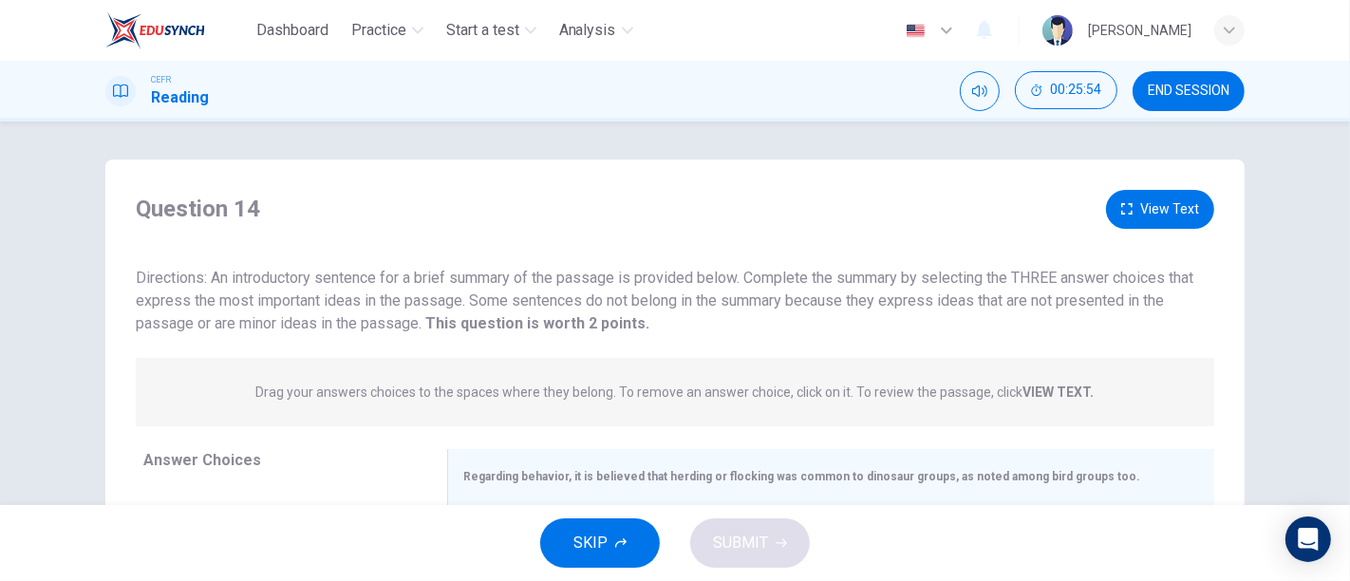
click at [1128, 213] on icon "button" at bounding box center [1126, 208] width 11 height 11
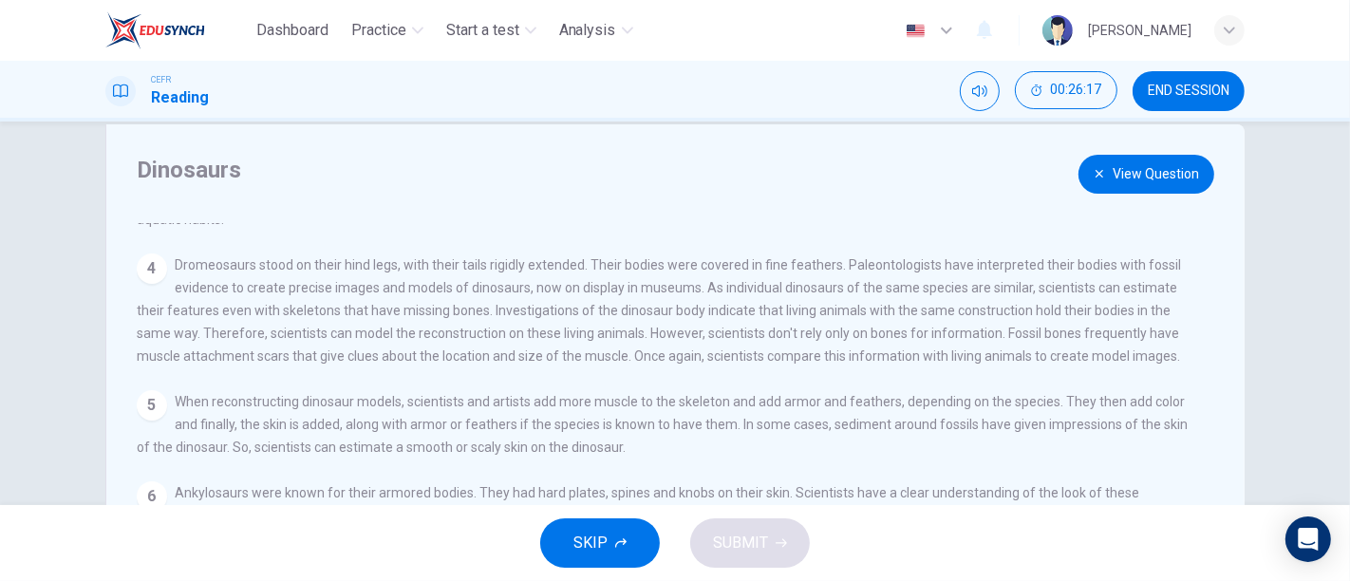
scroll to position [210, 0]
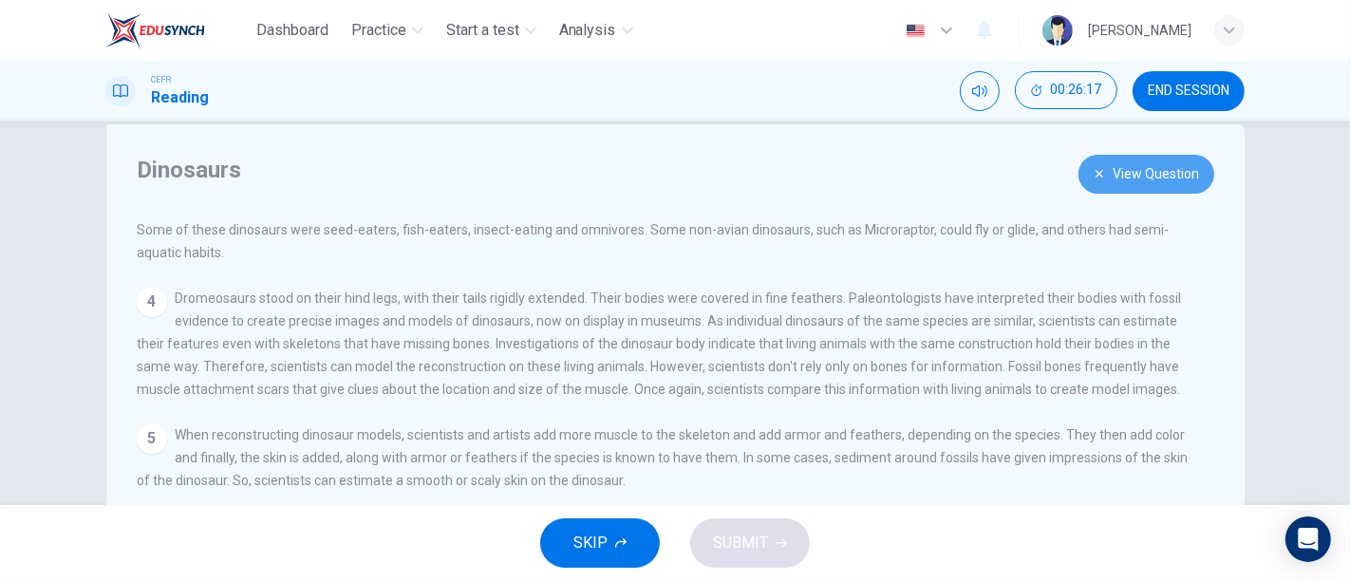
click at [1184, 182] on button "View Question" at bounding box center [1146, 174] width 136 height 39
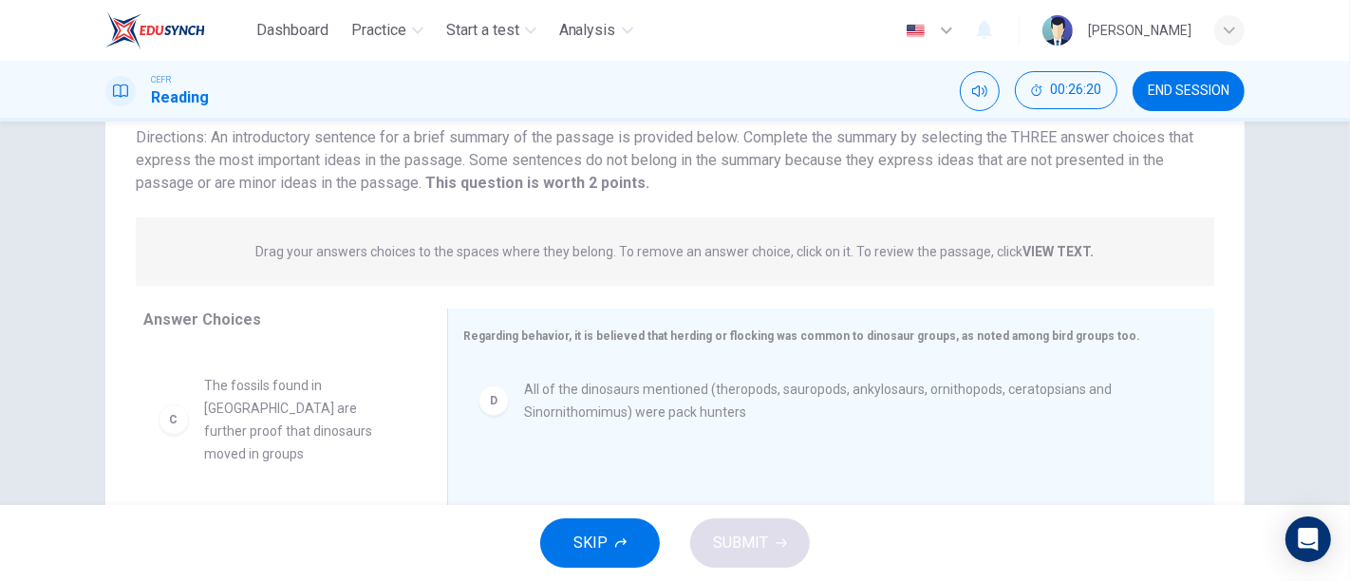
scroll to position [0, 0]
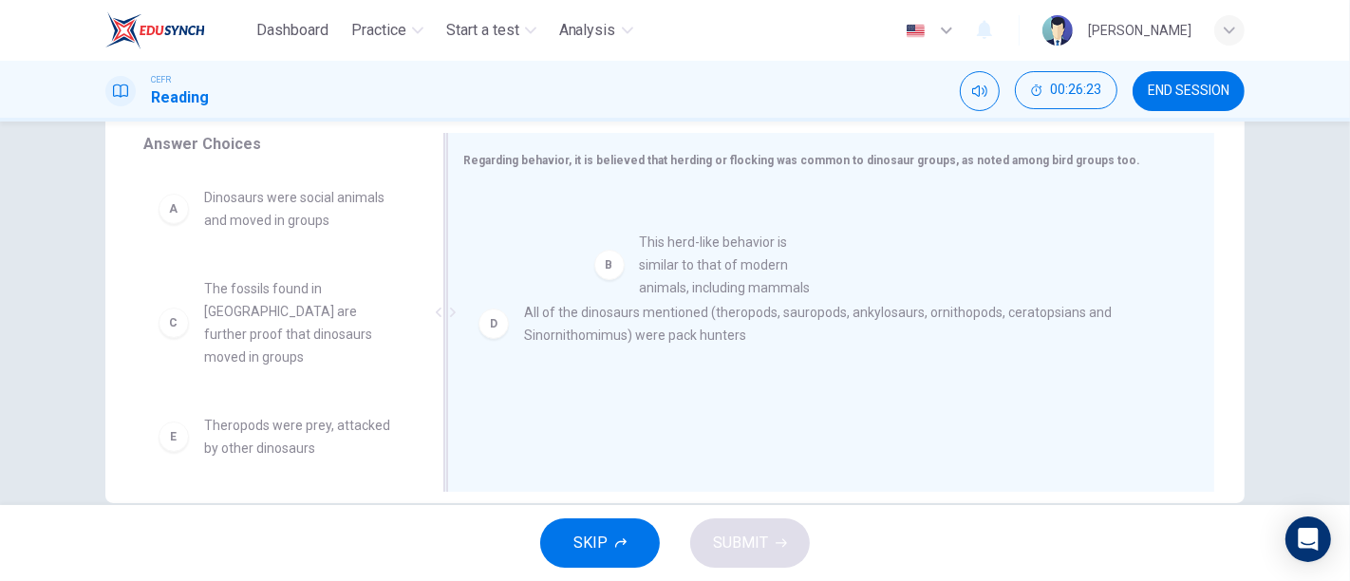
drag, startPoint x: 770, startPoint y: 287, endPoint x: 726, endPoint y: 280, distance: 44.2
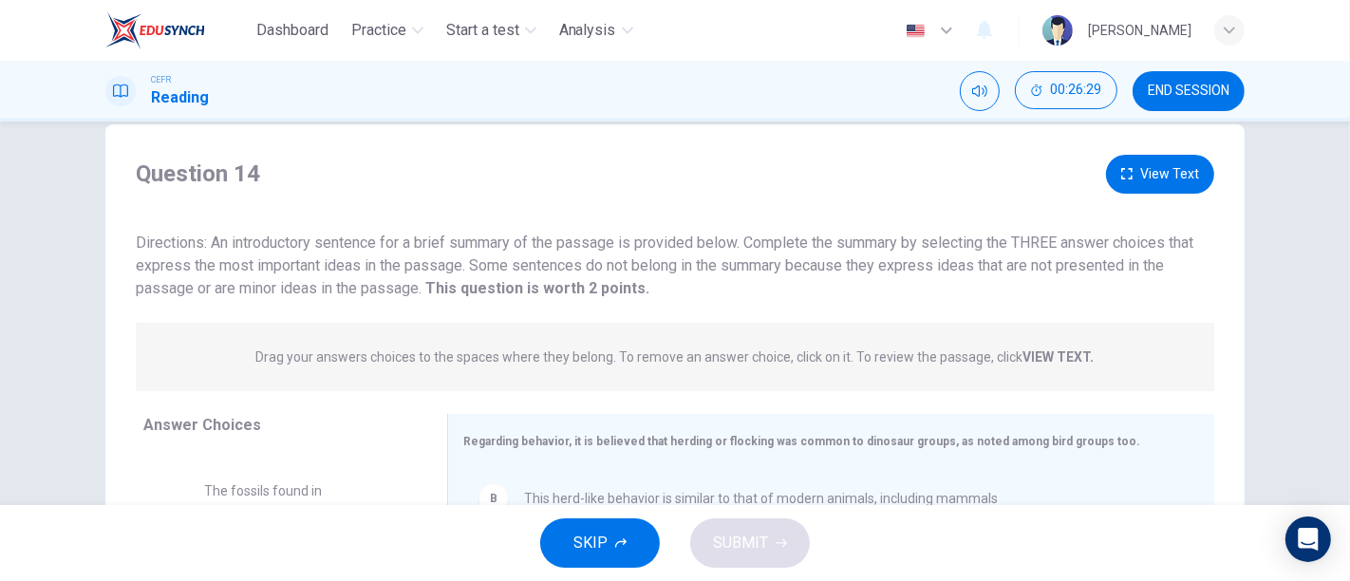
click at [1184, 176] on button "View Text" at bounding box center [1160, 174] width 108 height 39
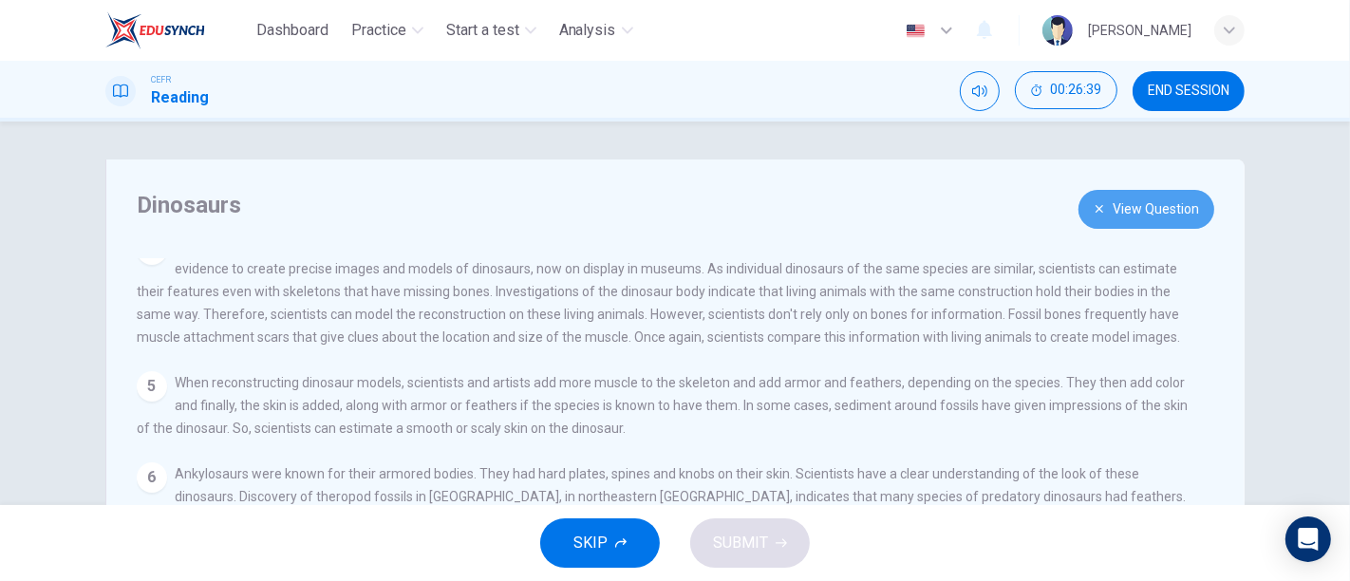
click at [1180, 227] on button "View Question" at bounding box center [1146, 209] width 136 height 39
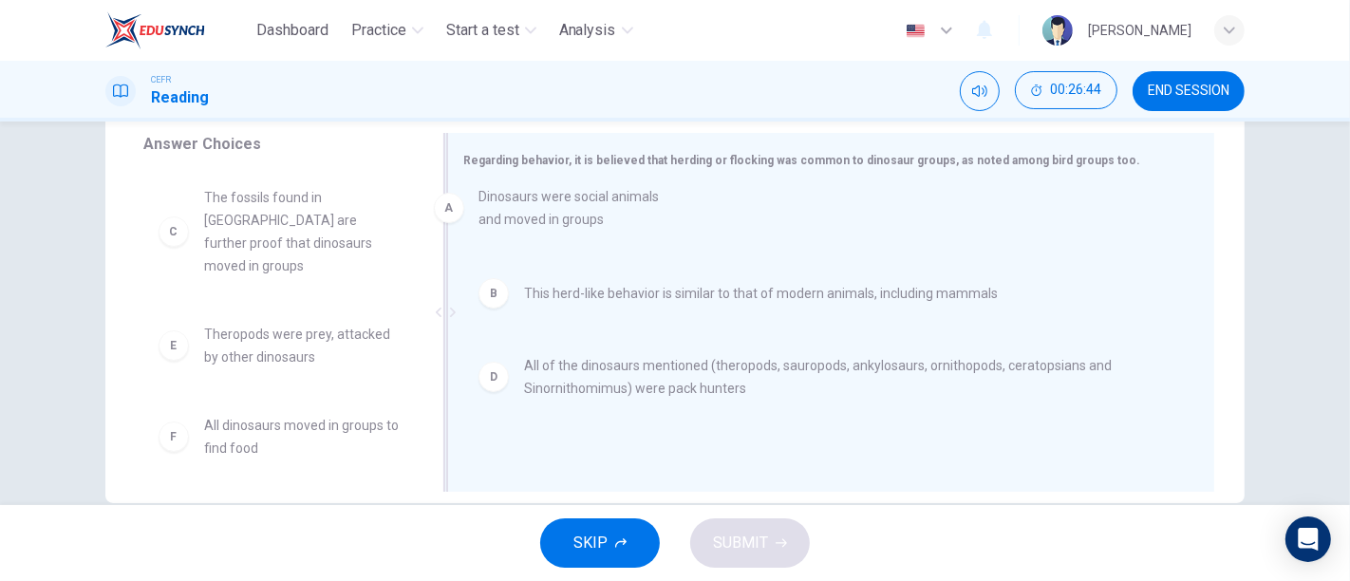
drag, startPoint x: 308, startPoint y: 228, endPoint x: 651, endPoint y: 217, distance: 343.7
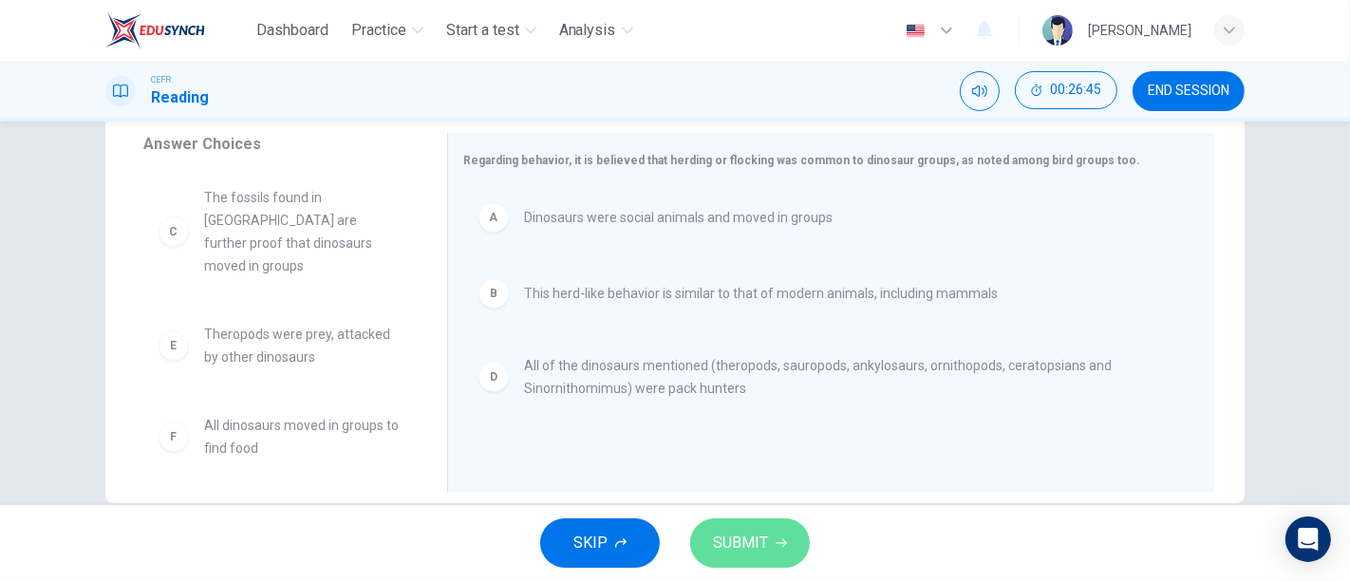
click at [759, 531] on span "SUBMIT" at bounding box center [740, 543] width 55 height 27
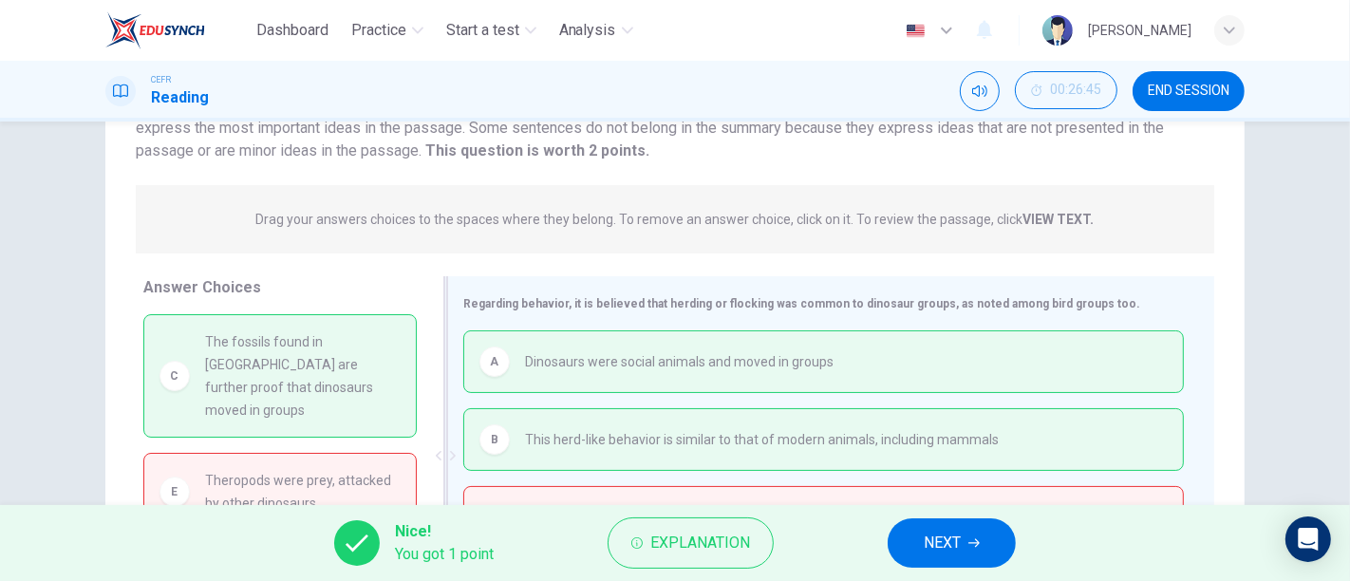
scroll to position [140, 0]
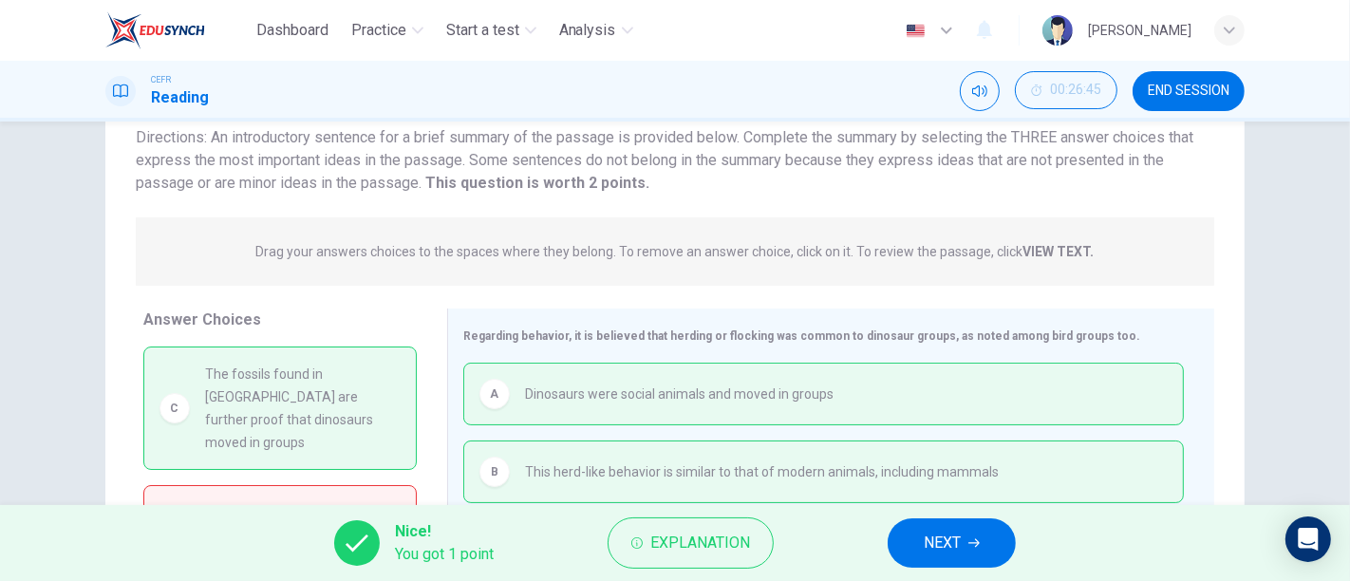
click at [964, 535] on button "NEXT" at bounding box center [951, 542] width 128 height 49
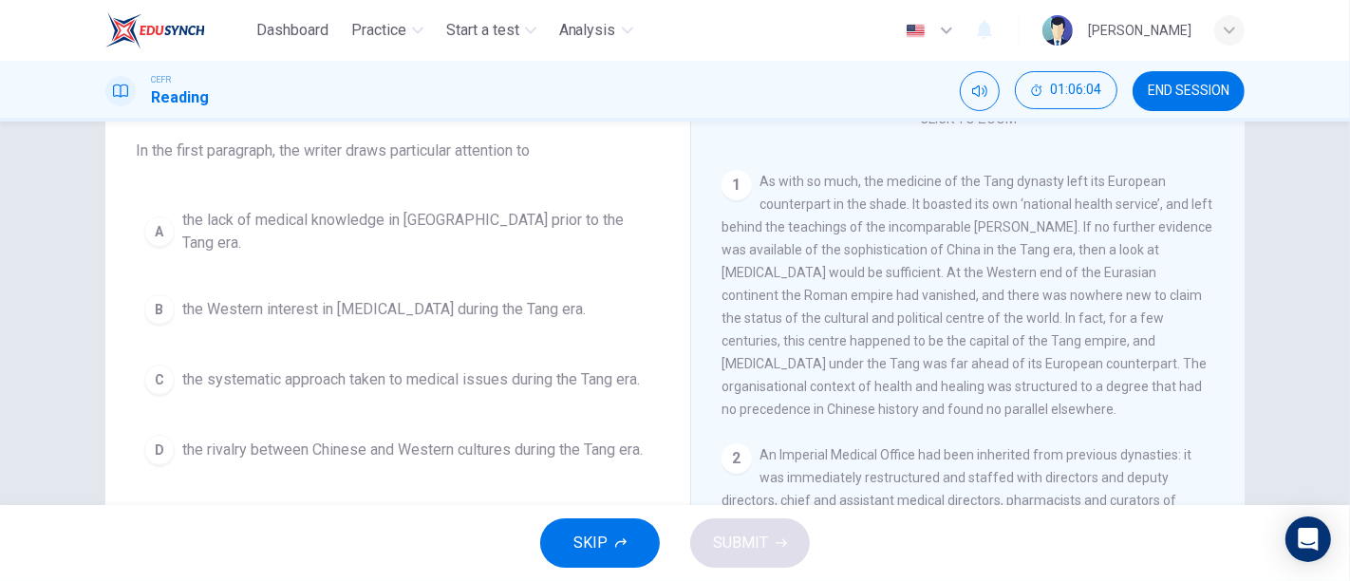
scroll to position [155, 0]
click at [355, 261] on div "A the lack of medical knowledge in [GEOGRAPHIC_DATA] prior to the Tang era. B t…" at bounding box center [398, 338] width 524 height 273
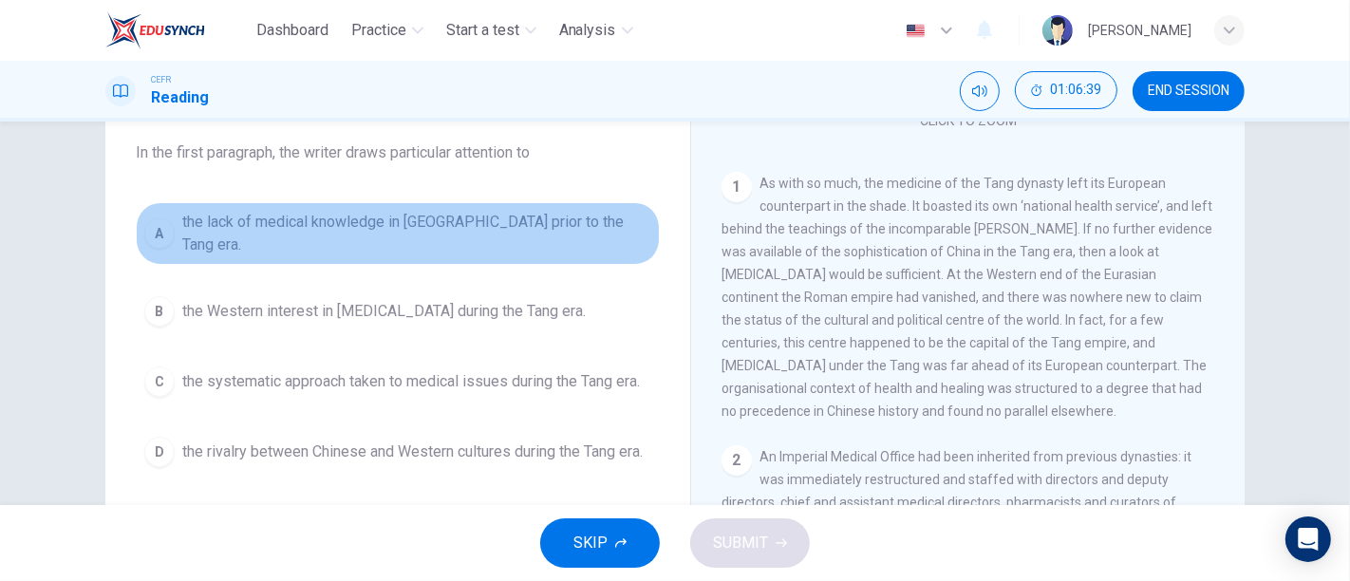
click at [198, 232] on span "the lack of medical knowledge in [GEOGRAPHIC_DATA] prior to the Tang era." at bounding box center [416, 234] width 469 height 46
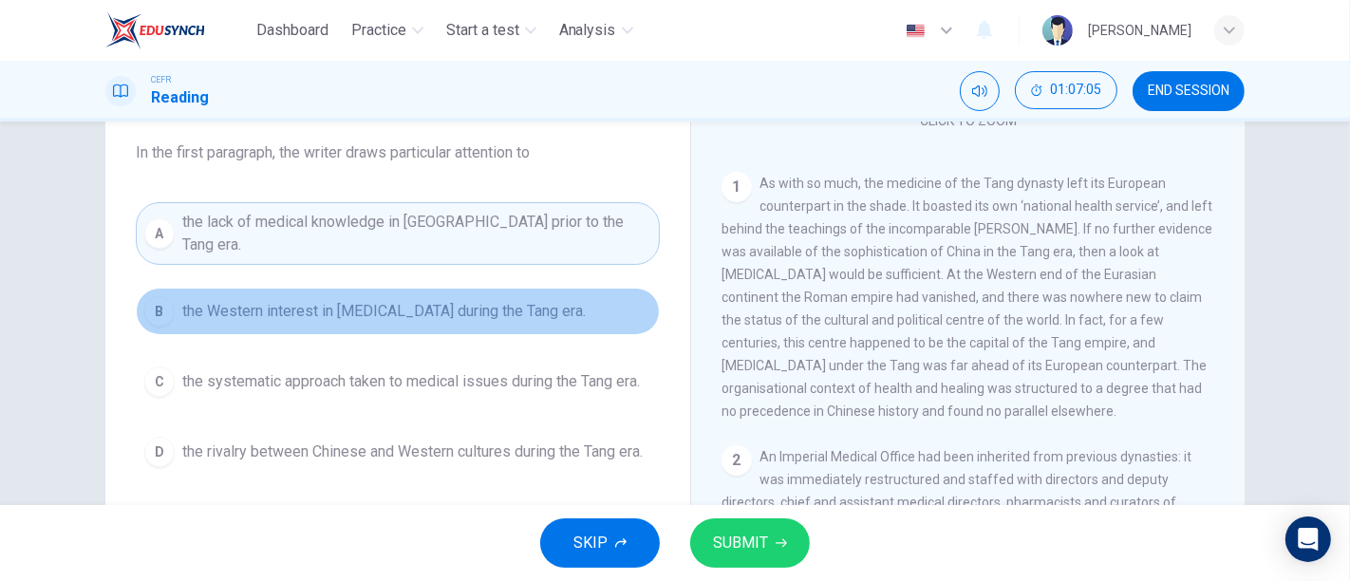
click at [456, 309] on button "B the Western interest in [MEDICAL_DATA] during the Tang era." at bounding box center [398, 311] width 524 height 47
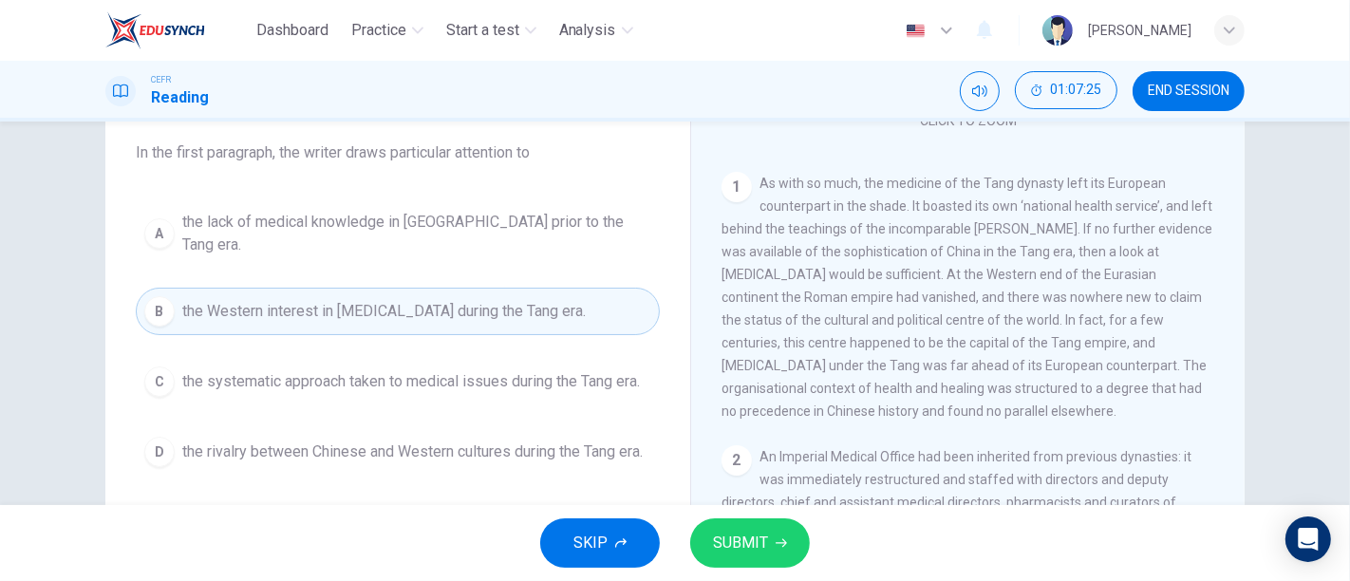
click at [294, 370] on span "the systematic approach taken to medical issues during the Tang era." at bounding box center [410, 381] width 457 height 23
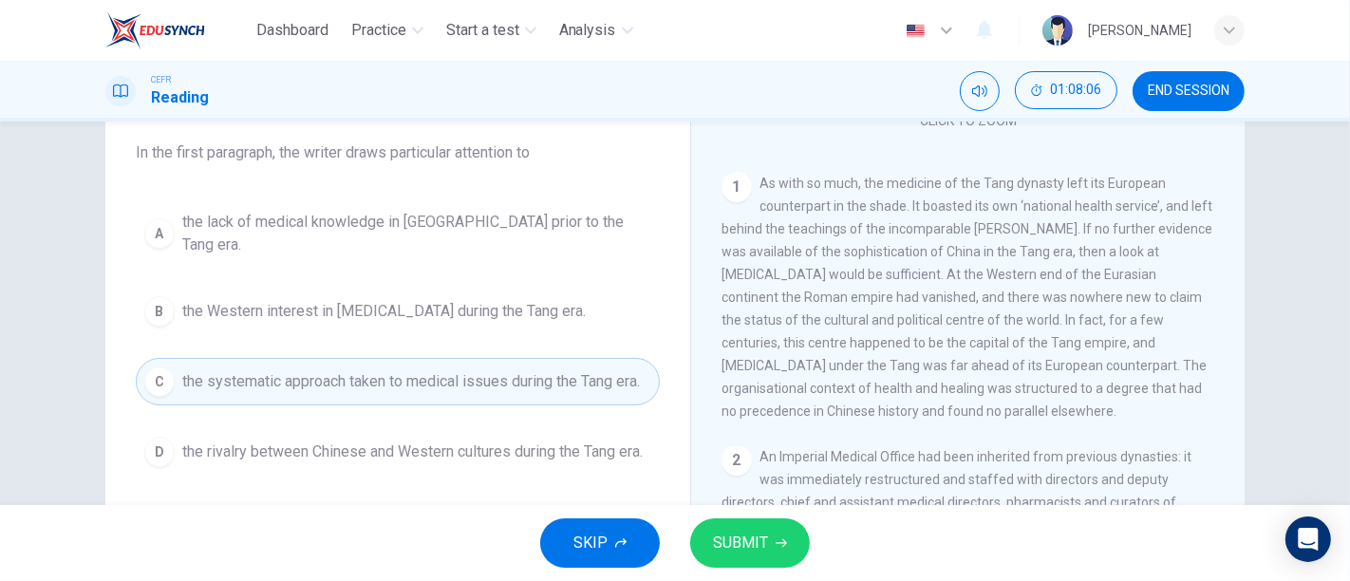
click at [402, 451] on button "D the rivalry between Chinese and Western cultures during the Tang era." at bounding box center [398, 451] width 524 height 47
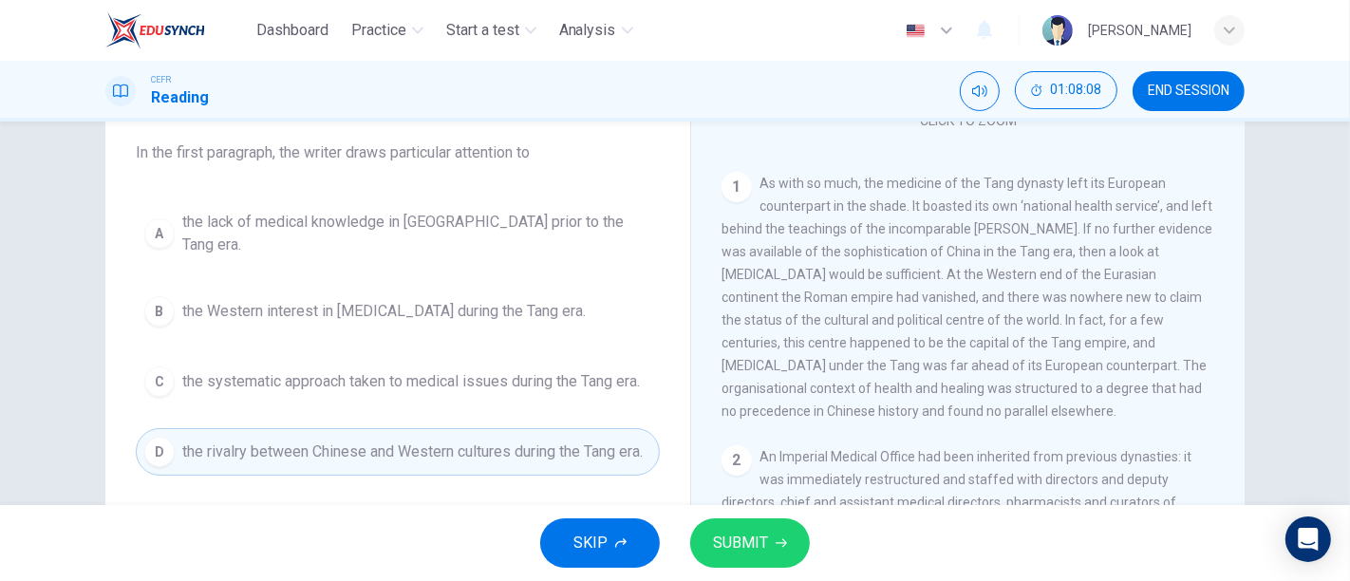
click at [741, 520] on button "SUBMIT" at bounding box center [750, 542] width 120 height 49
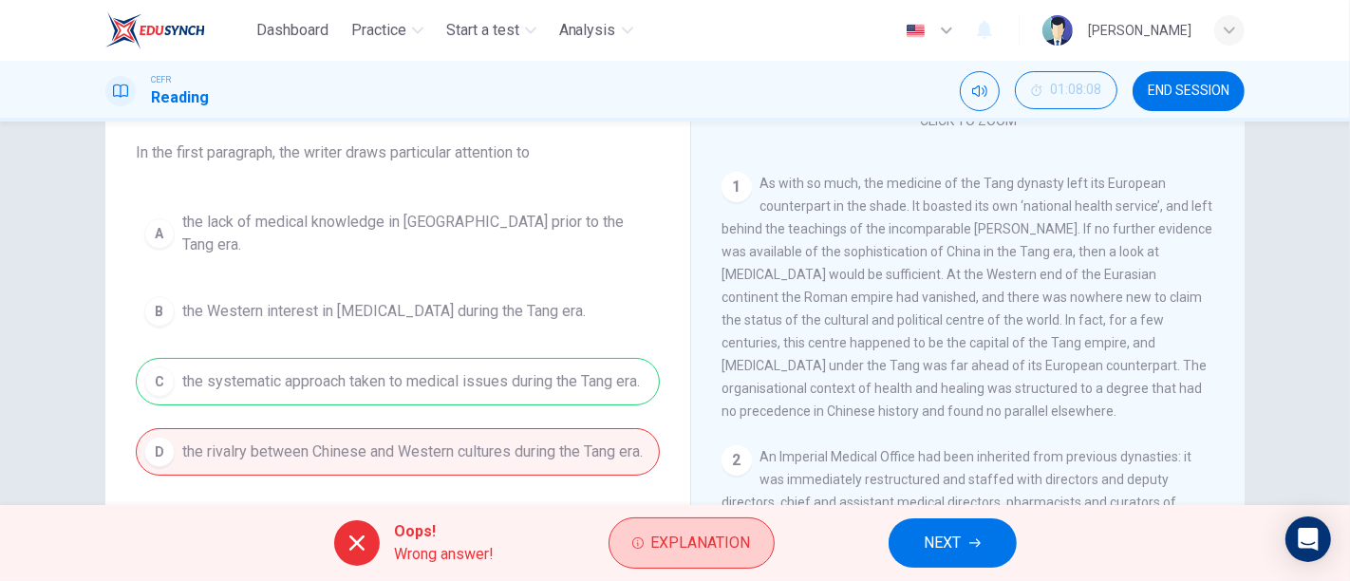
click at [671, 549] on span "Explanation" at bounding box center [701, 543] width 100 height 27
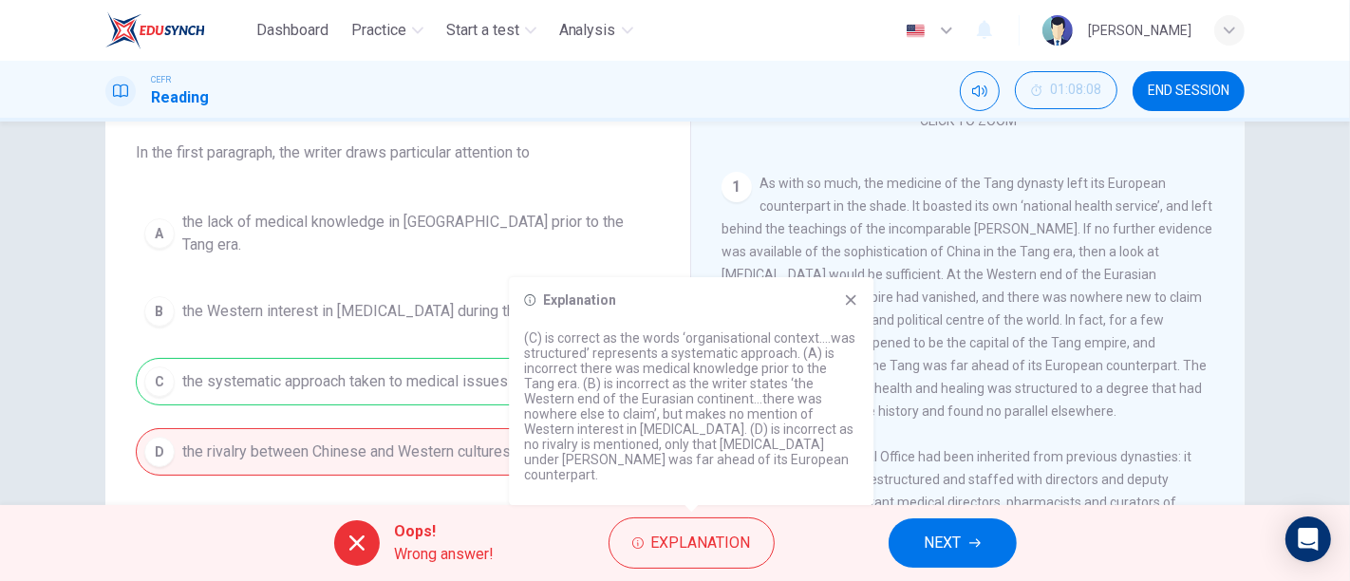
click at [900, 541] on button "NEXT" at bounding box center [952, 542] width 128 height 49
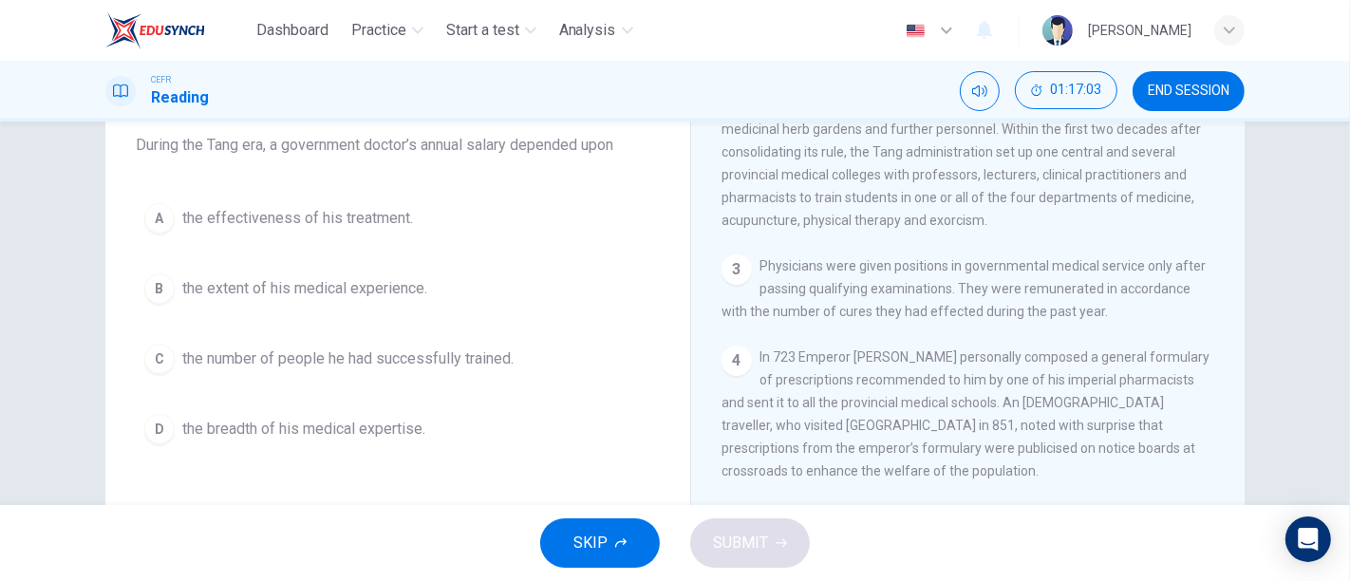
scroll to position [737, 0]
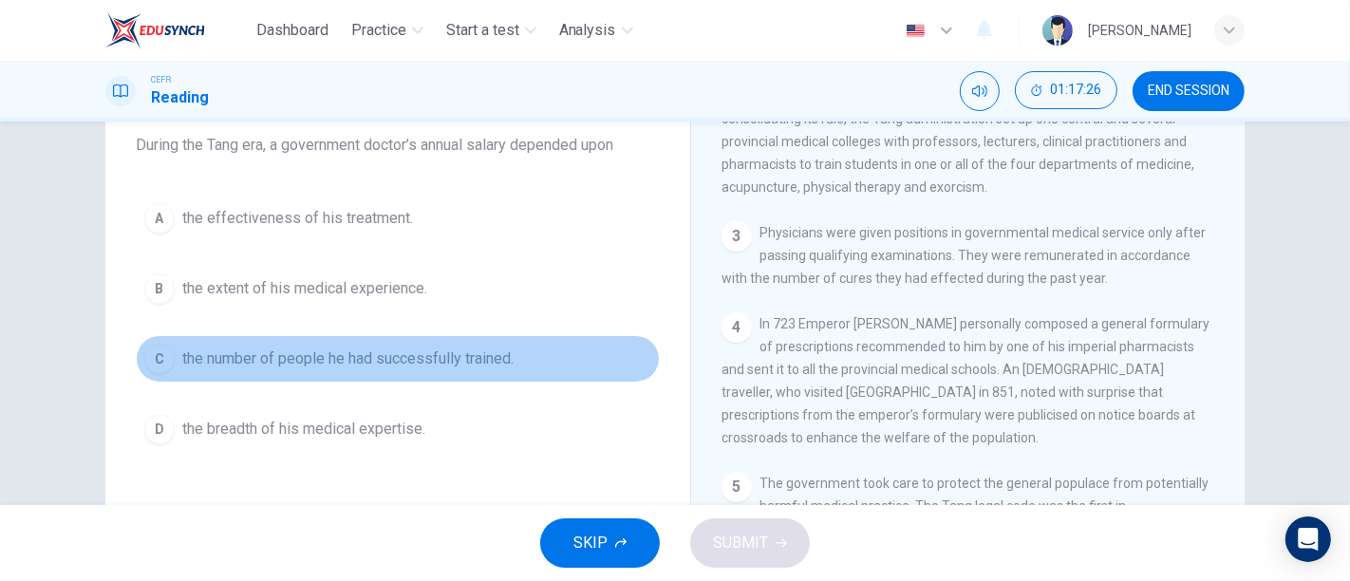
click at [344, 372] on button "C the number of people he had successfully trained." at bounding box center [398, 358] width 524 height 47
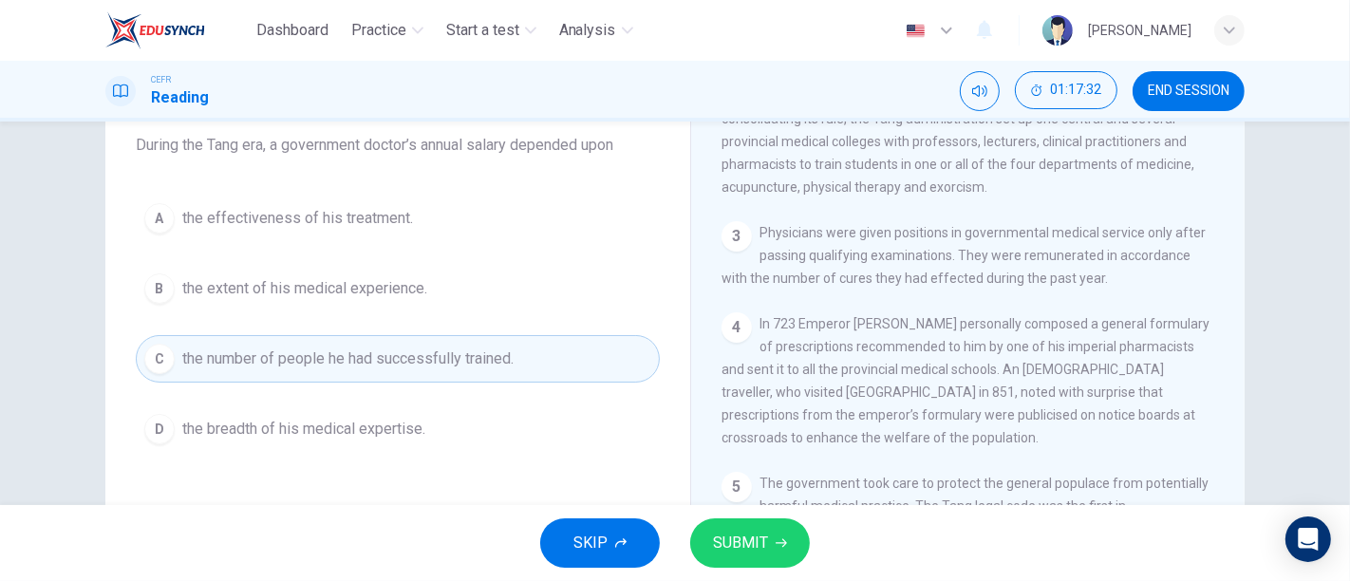
click at [371, 215] on span "the effectiveness of his treatment." at bounding box center [297, 218] width 231 height 23
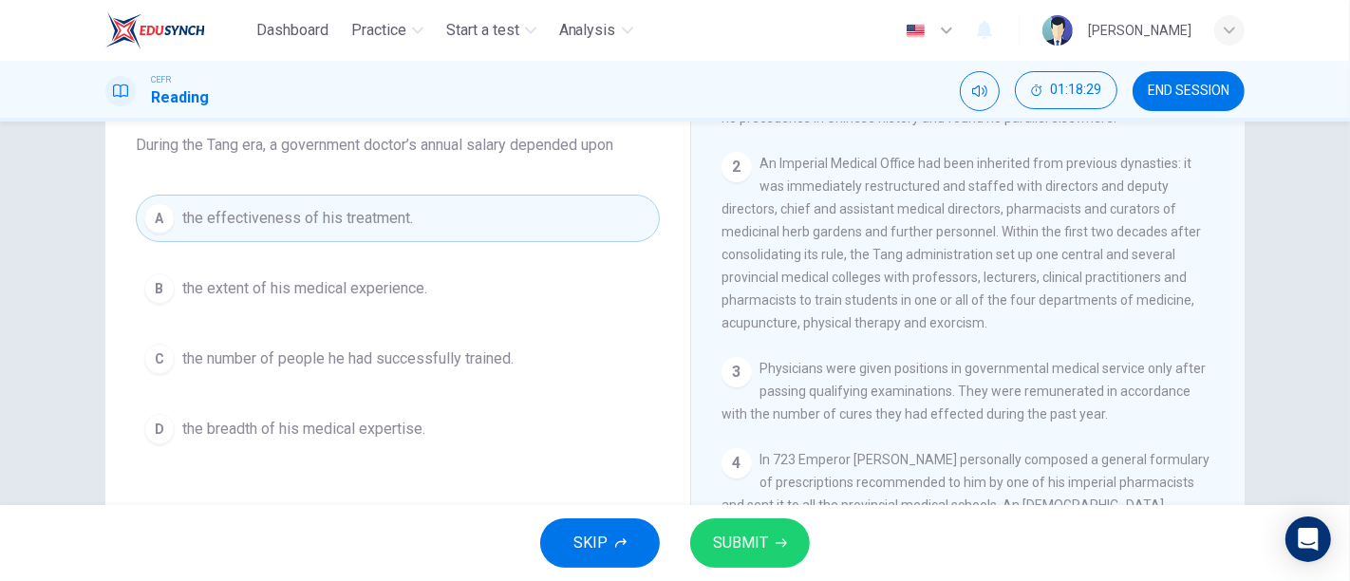
scroll to position [632, 0]
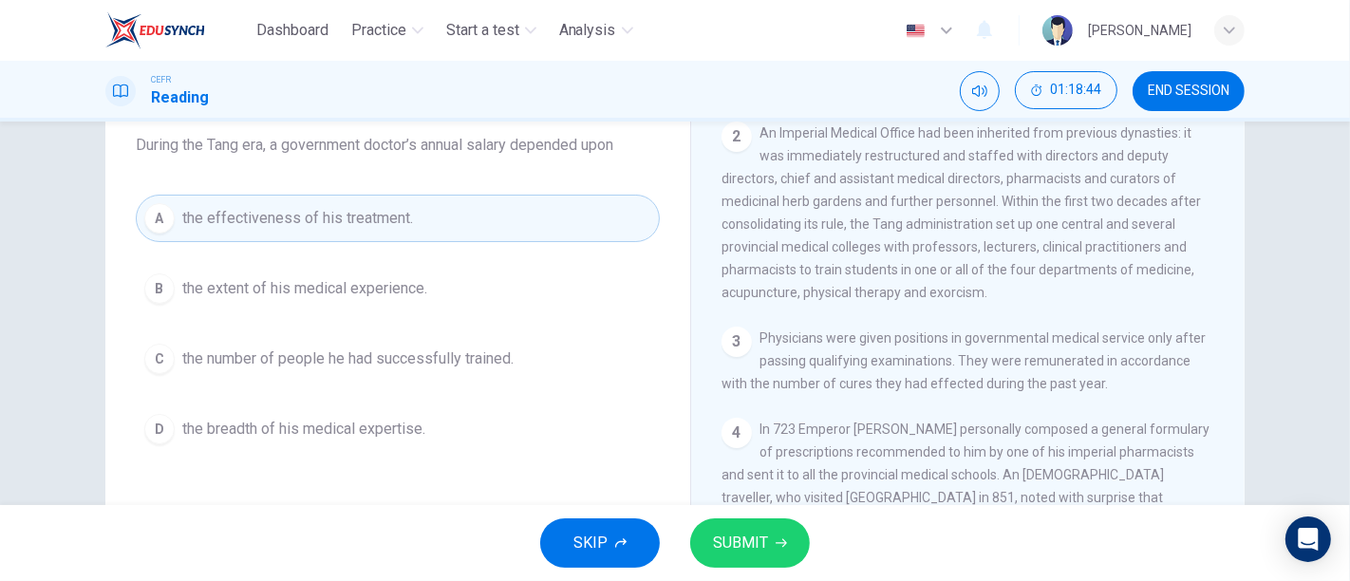
click at [257, 289] on span "the extent of his medical experience." at bounding box center [304, 288] width 245 height 23
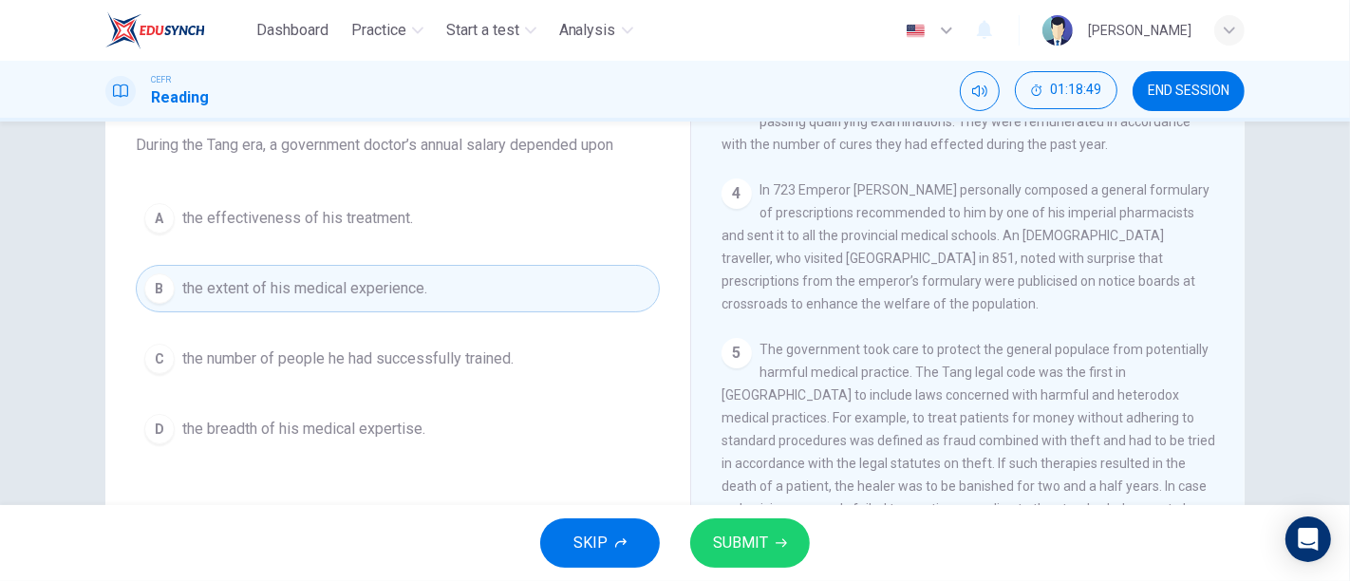
scroll to position [843, 0]
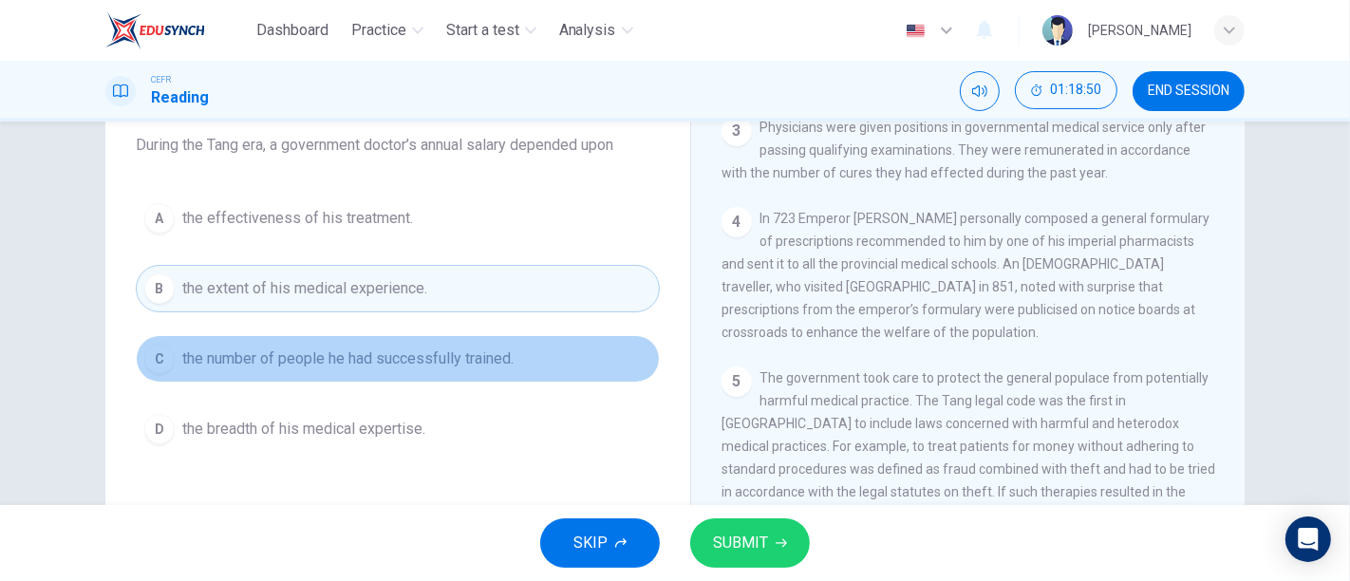
click at [371, 363] on span "the number of people he had successfully trained." at bounding box center [347, 358] width 331 height 23
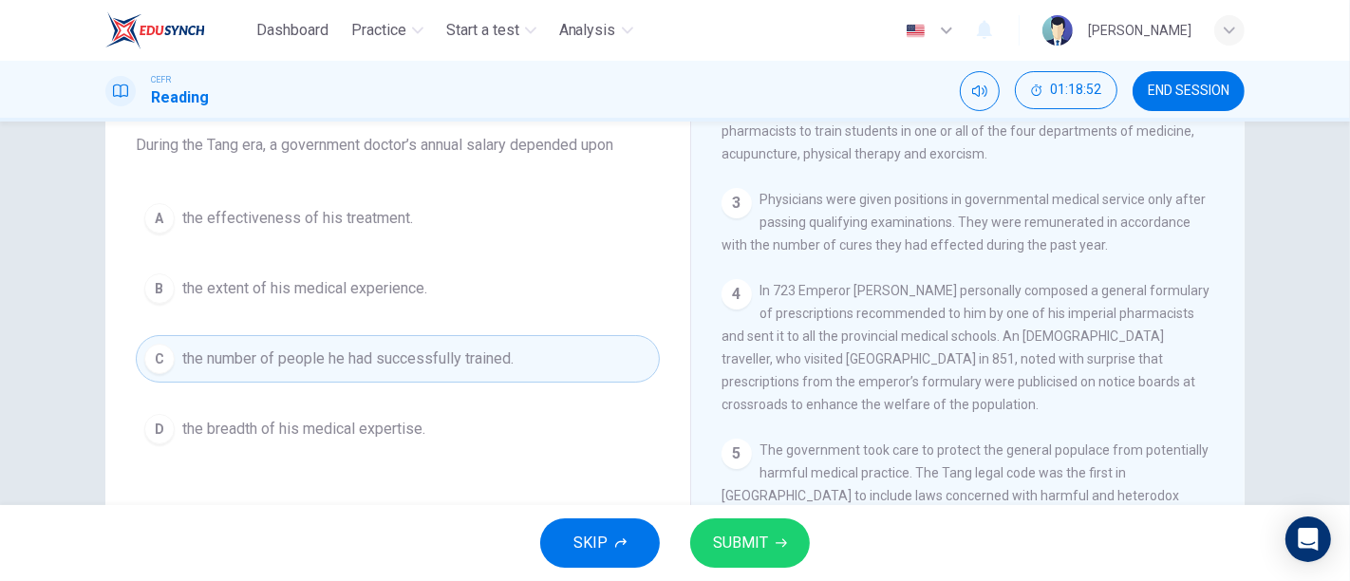
scroll to position [737, 0]
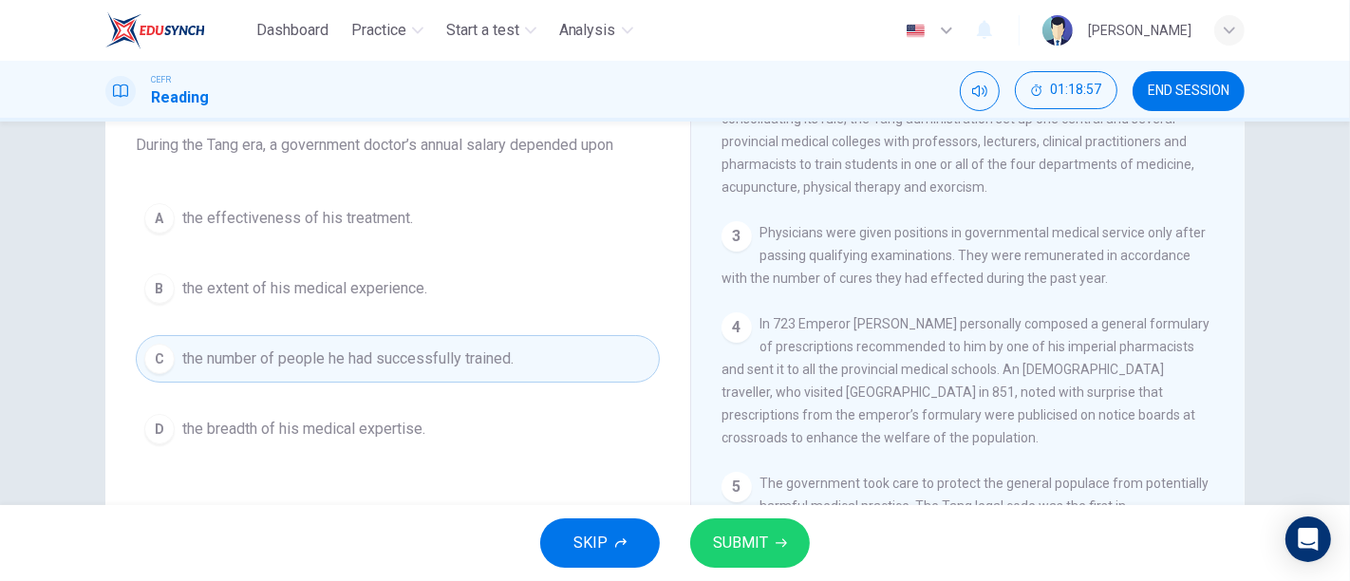
click at [390, 226] on span "the effectiveness of his treatment." at bounding box center [297, 218] width 231 height 23
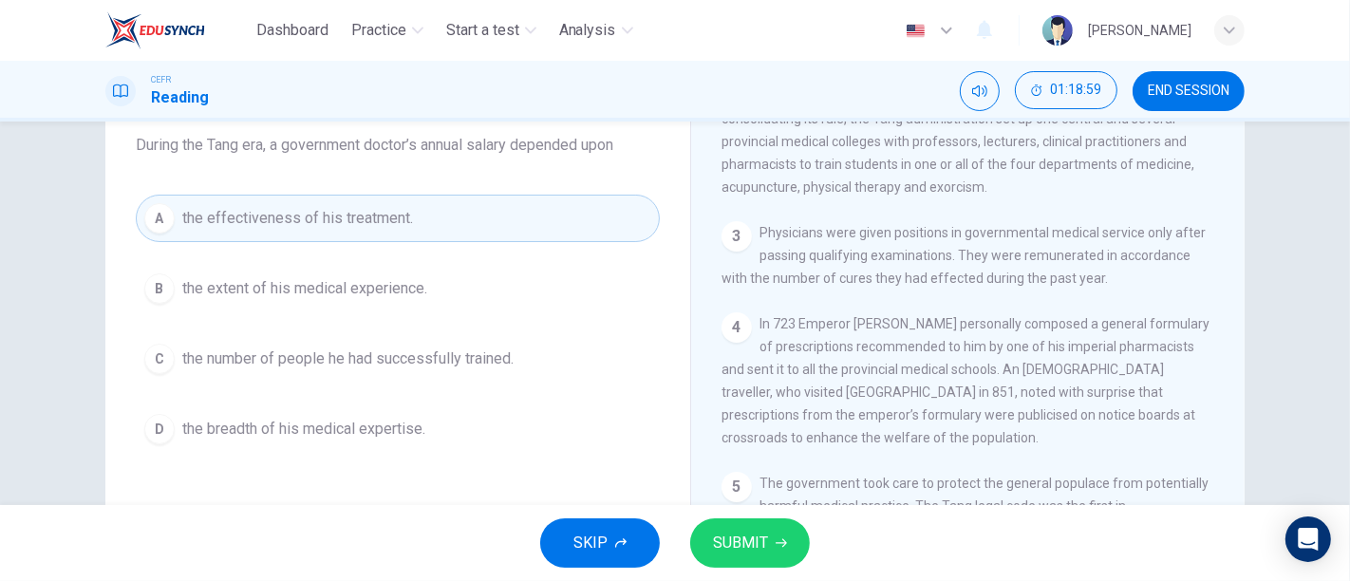
click at [773, 546] on button "SUBMIT" at bounding box center [750, 542] width 120 height 49
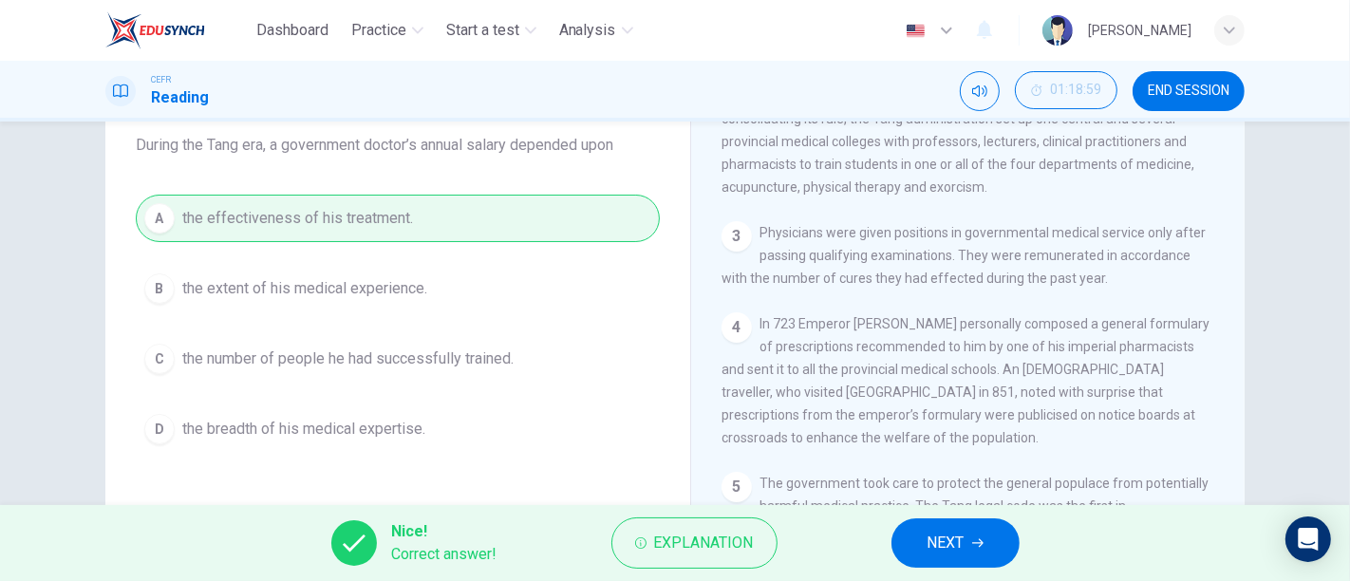
click at [902, 541] on button "NEXT" at bounding box center [955, 542] width 128 height 49
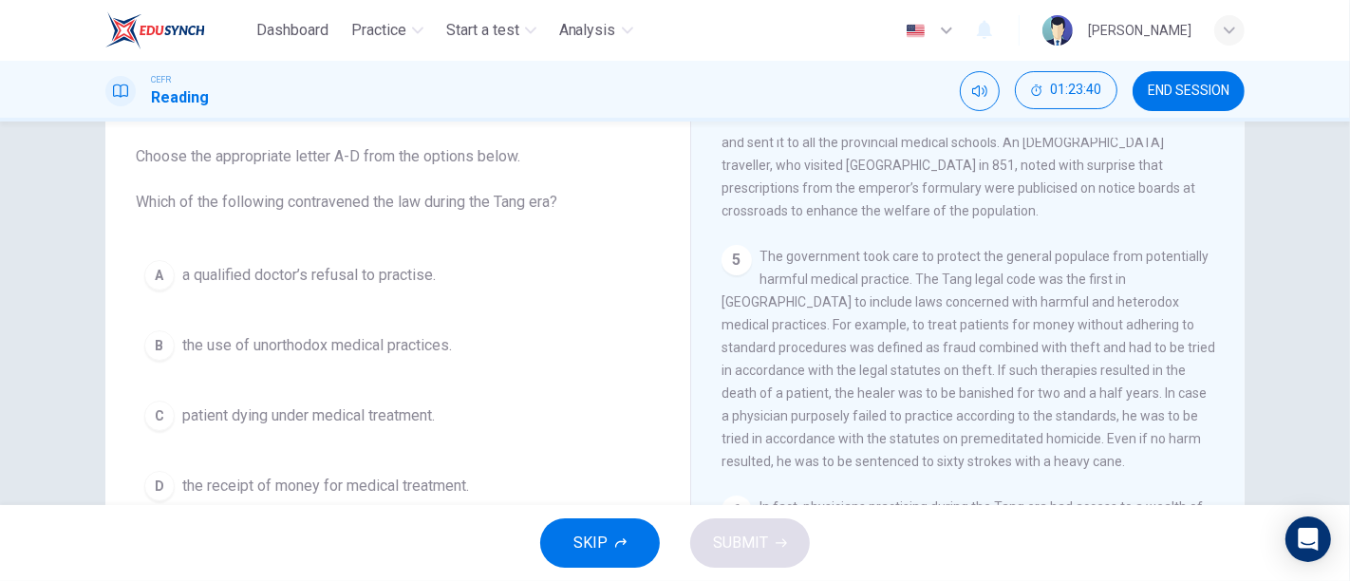
scroll to position [1054, 0]
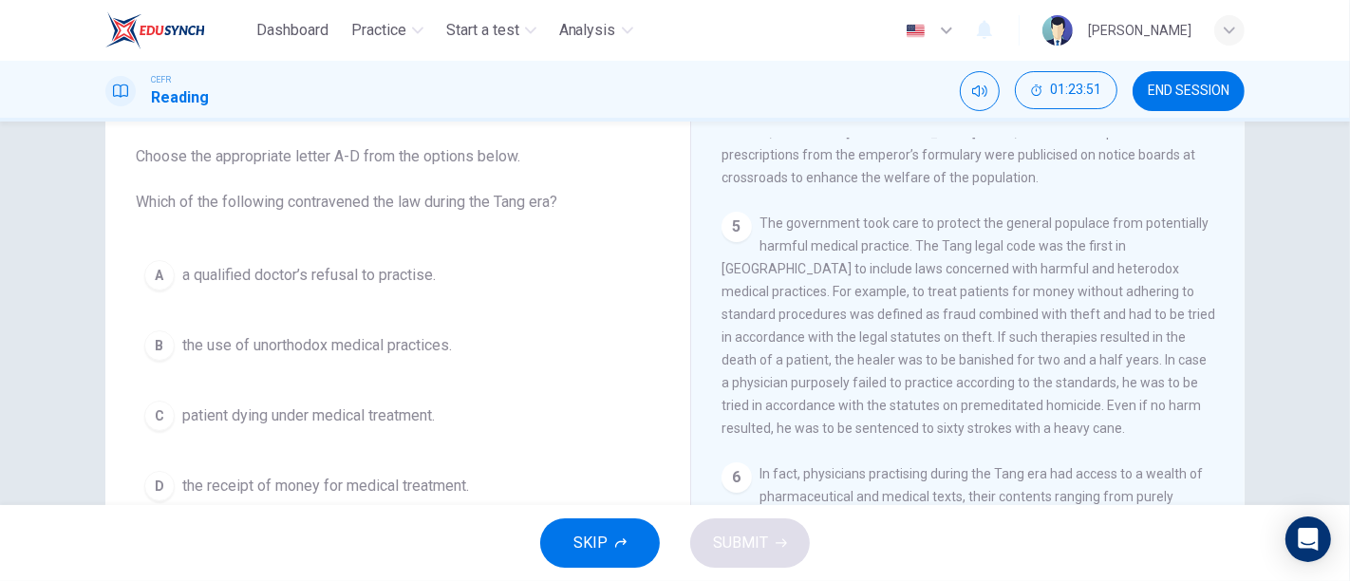
click at [435, 341] on span "the use of unorthodox medical practices." at bounding box center [317, 345] width 270 height 23
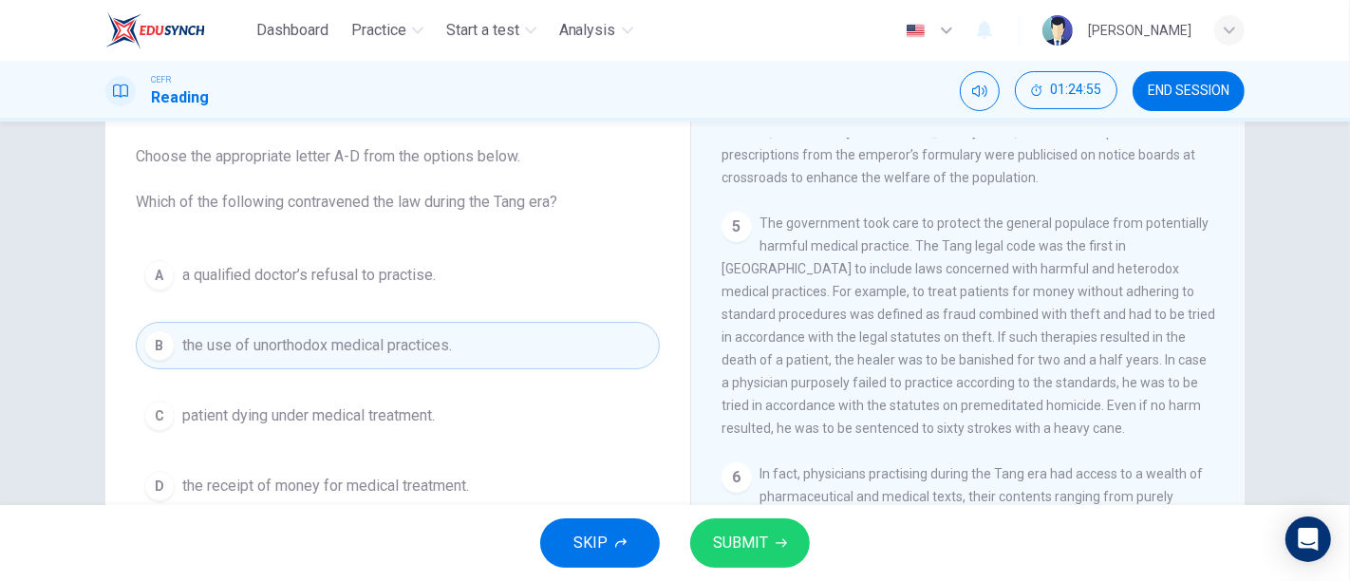
click at [788, 549] on button "SUBMIT" at bounding box center [750, 542] width 120 height 49
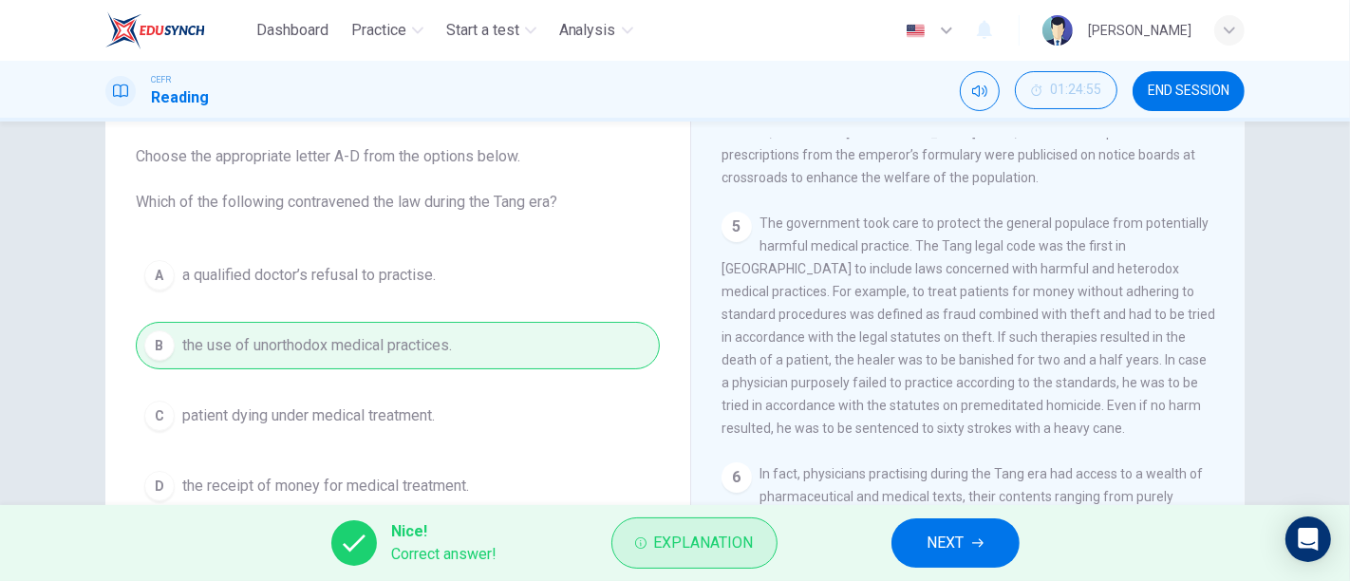
click at [701, 554] on span "Explanation" at bounding box center [704, 543] width 100 height 27
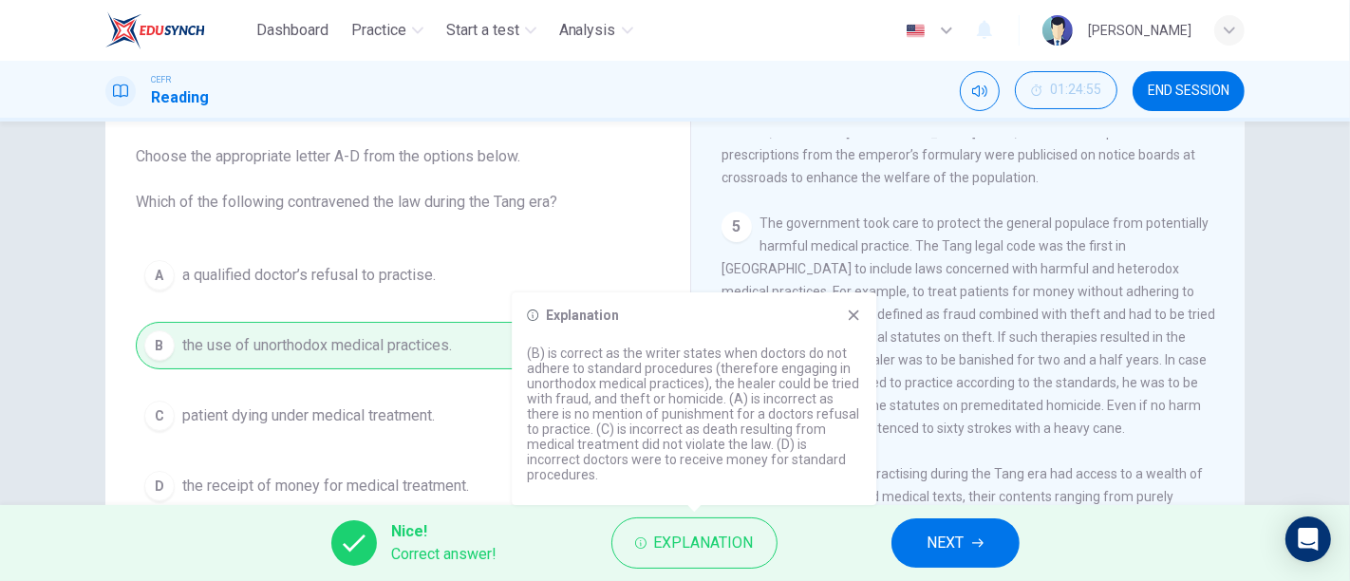
click at [856, 323] on icon at bounding box center [853, 315] width 15 height 15
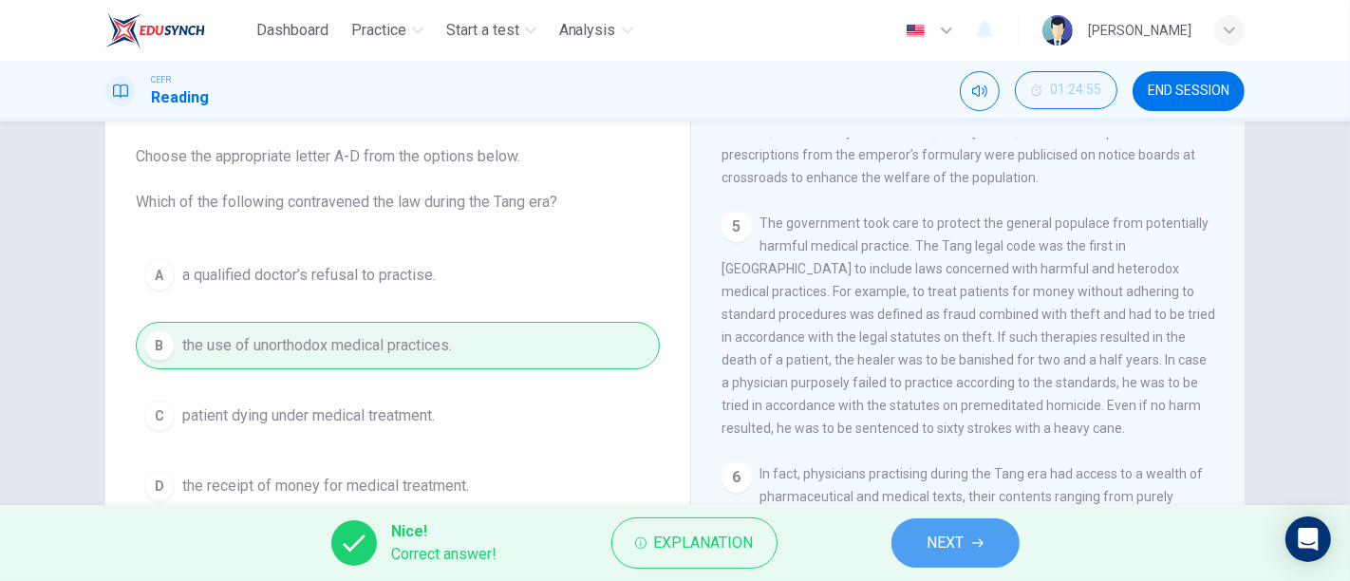
click at [938, 550] on span "NEXT" at bounding box center [945, 543] width 37 height 27
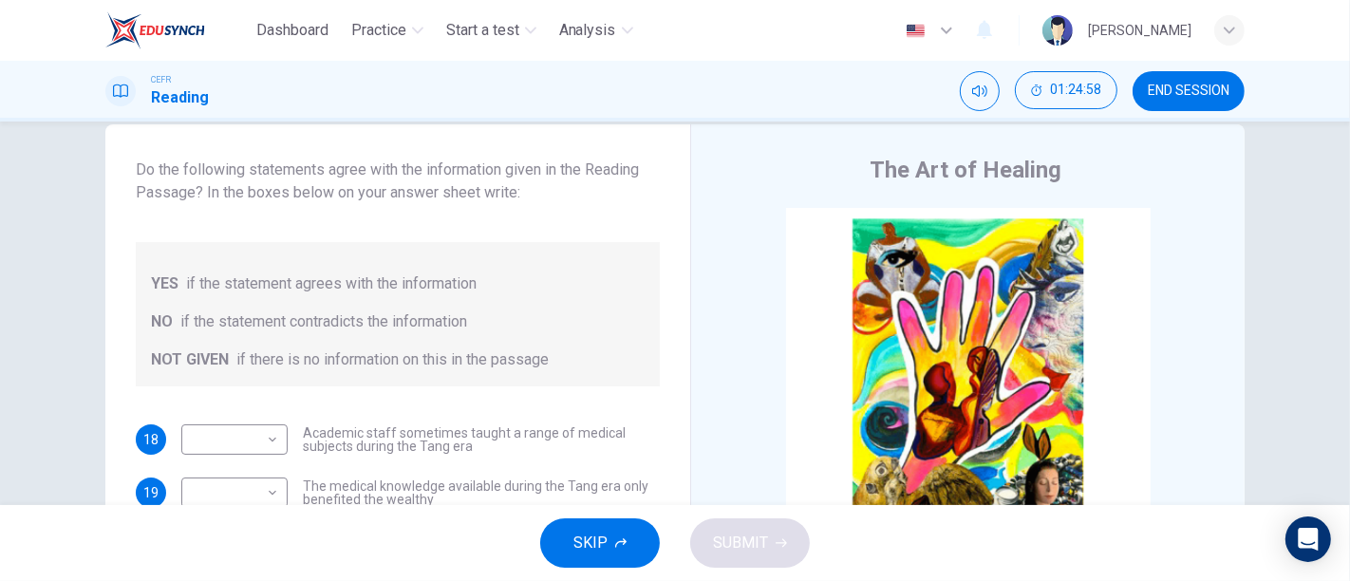
scroll to position [84, 0]
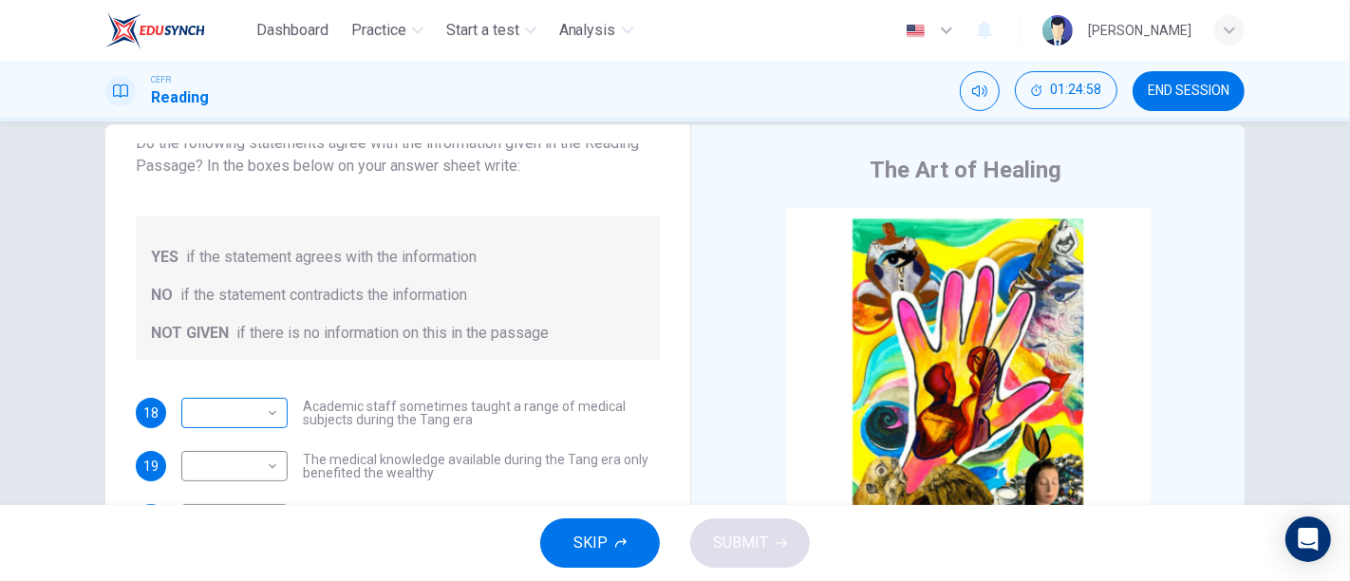
click at [228, 420] on body "Dashboard Practice Start a test Analysis English en ​ [PERSON_NAME] CEFR Readin…" at bounding box center [675, 290] width 1350 height 581
click at [46, 387] on div at bounding box center [675, 290] width 1350 height 581
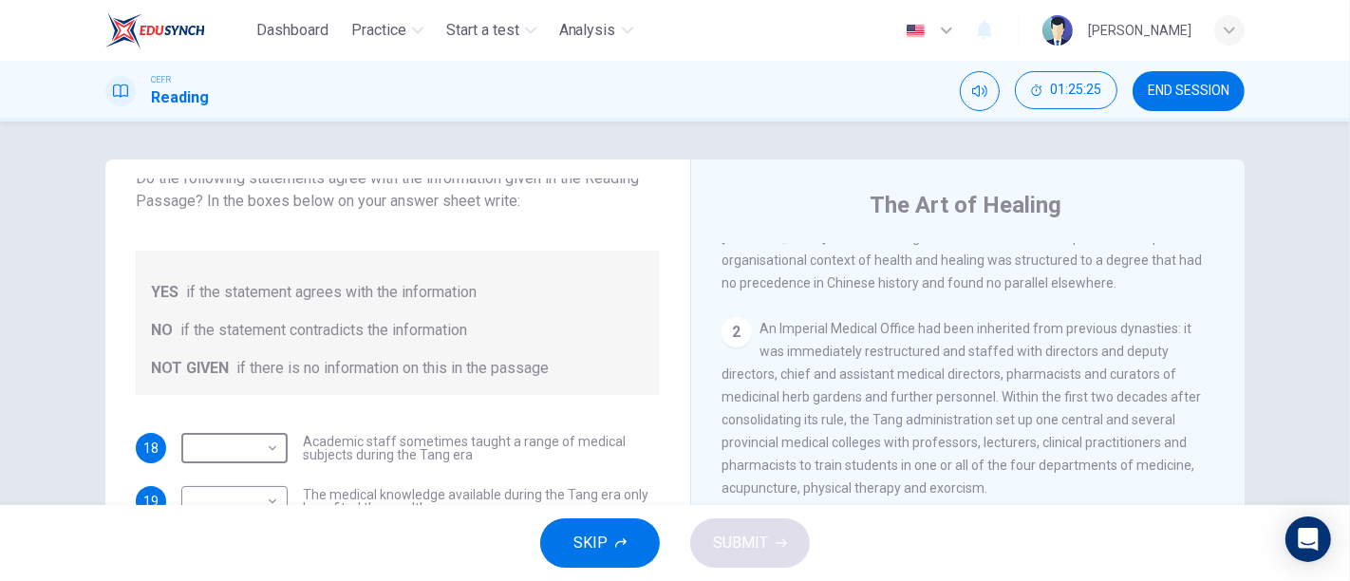
scroll to position [632, 0]
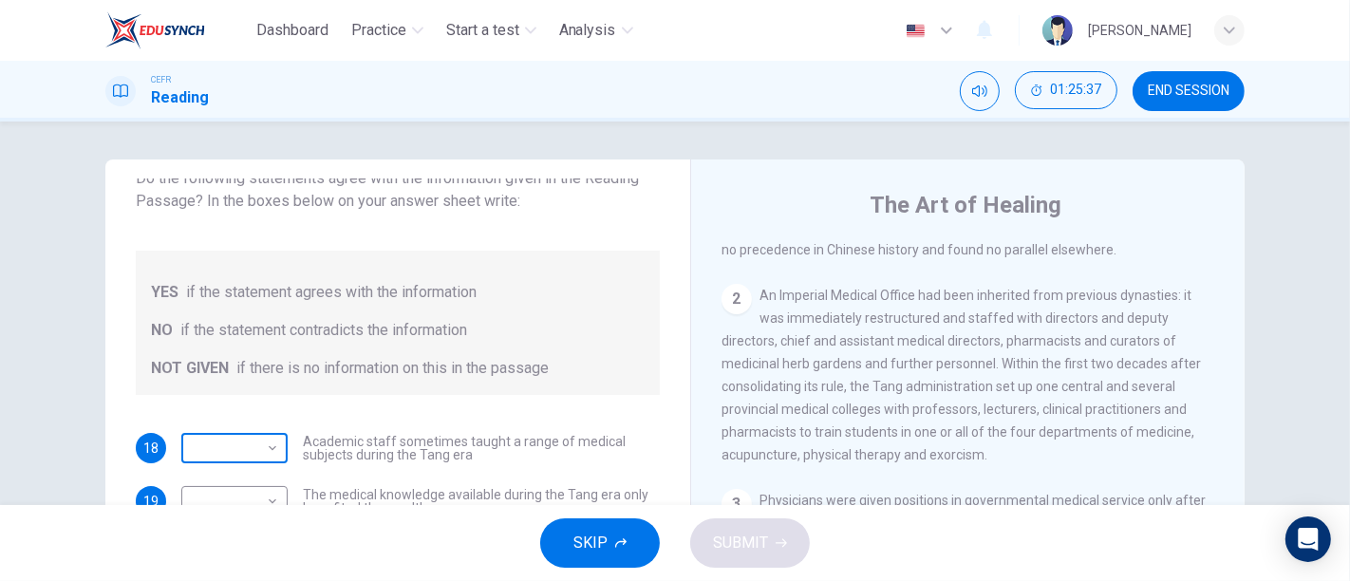
click at [243, 449] on body "Dashboard Practice Start a test Analysis English en ​ [PERSON_NAME] CEFR Readin…" at bounding box center [675, 290] width 1350 height 581
click at [238, 483] on li "YES" at bounding box center [230, 477] width 106 height 30
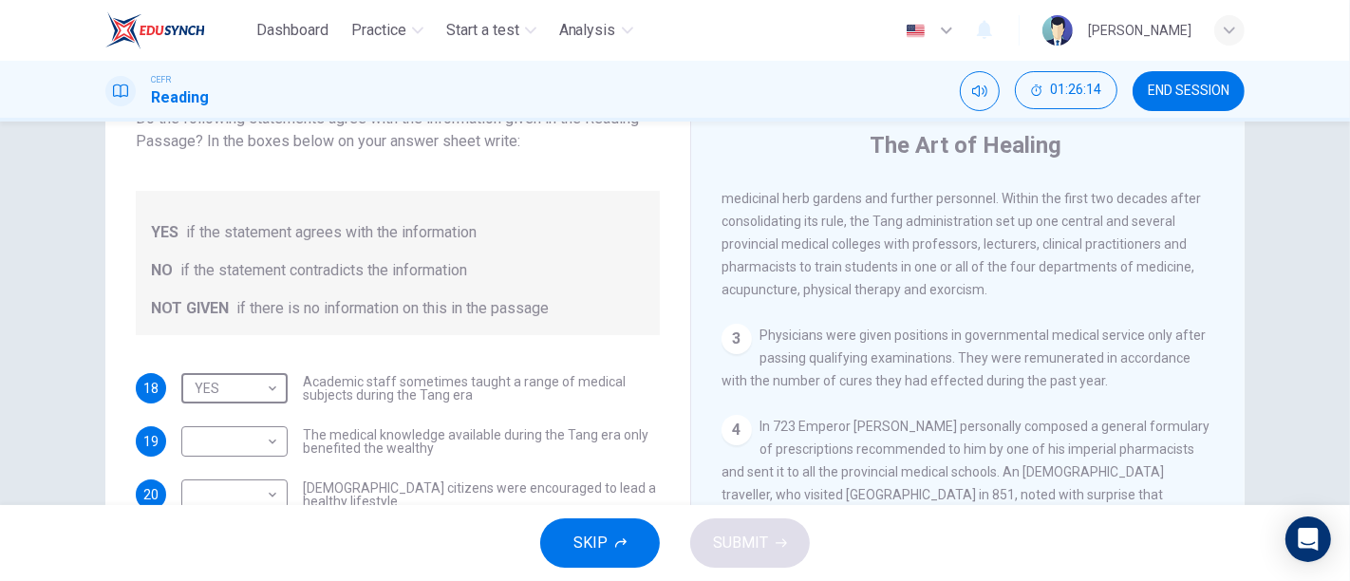
scroll to position [105, 0]
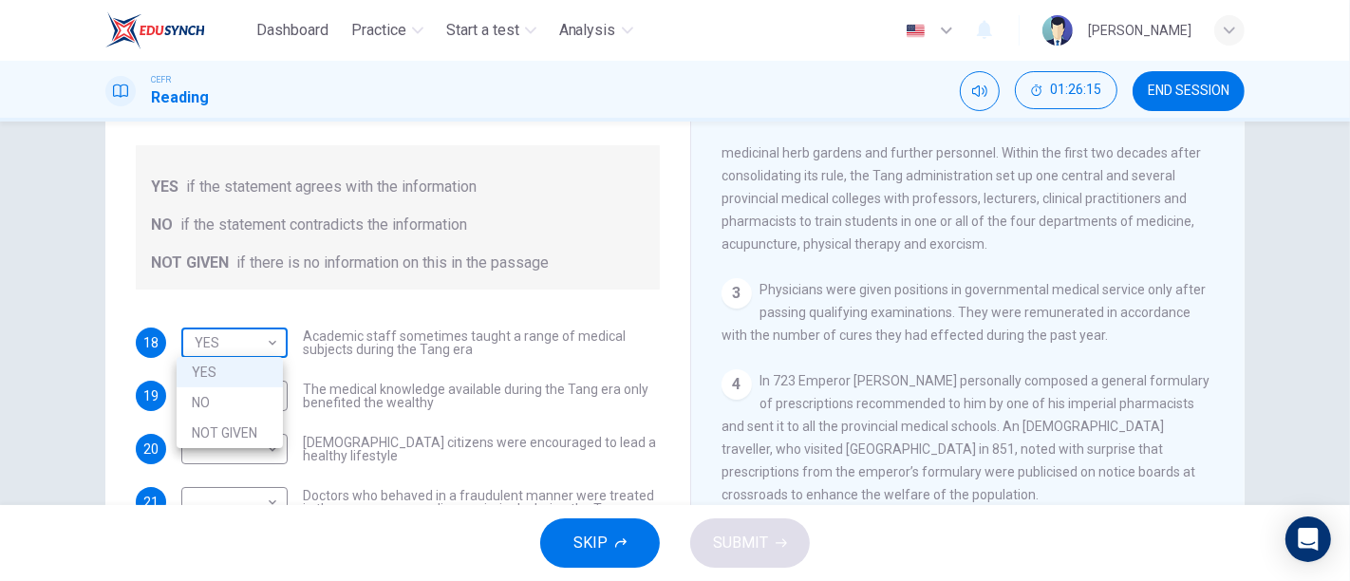
click at [205, 346] on body "Dashboard Practice Start a test Analysis English en ​ [PERSON_NAME] CEFR Readin…" at bounding box center [675, 290] width 1350 height 581
click at [226, 411] on li "NO" at bounding box center [230, 402] width 106 height 30
type input "NO"
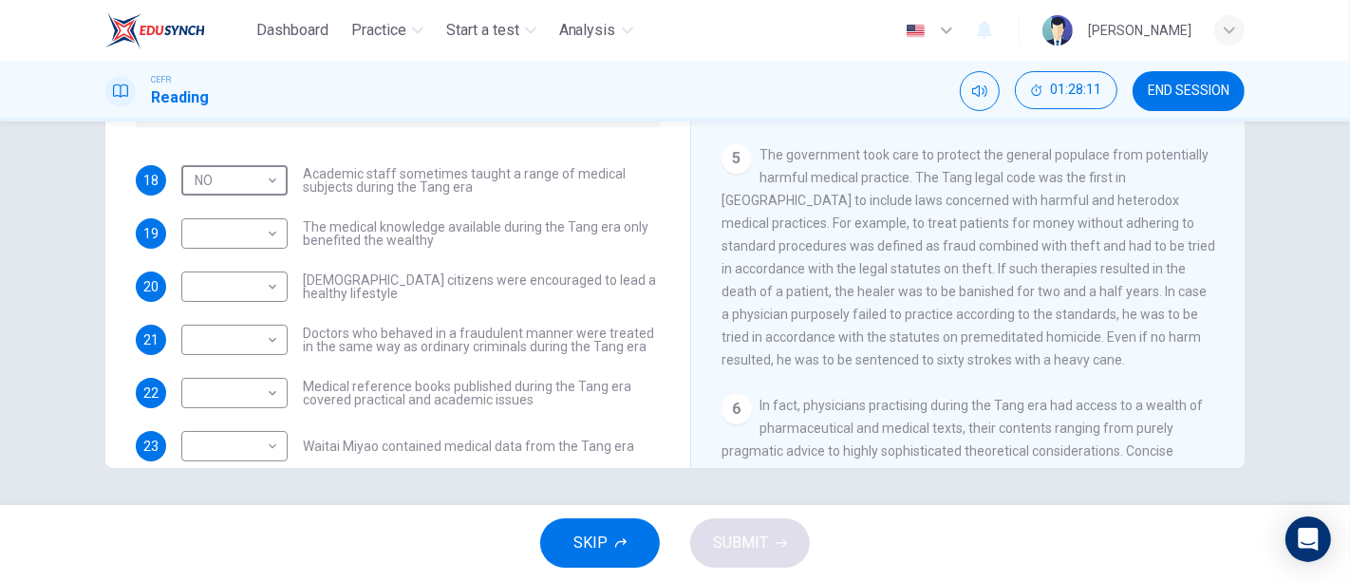
scroll to position [843, 0]
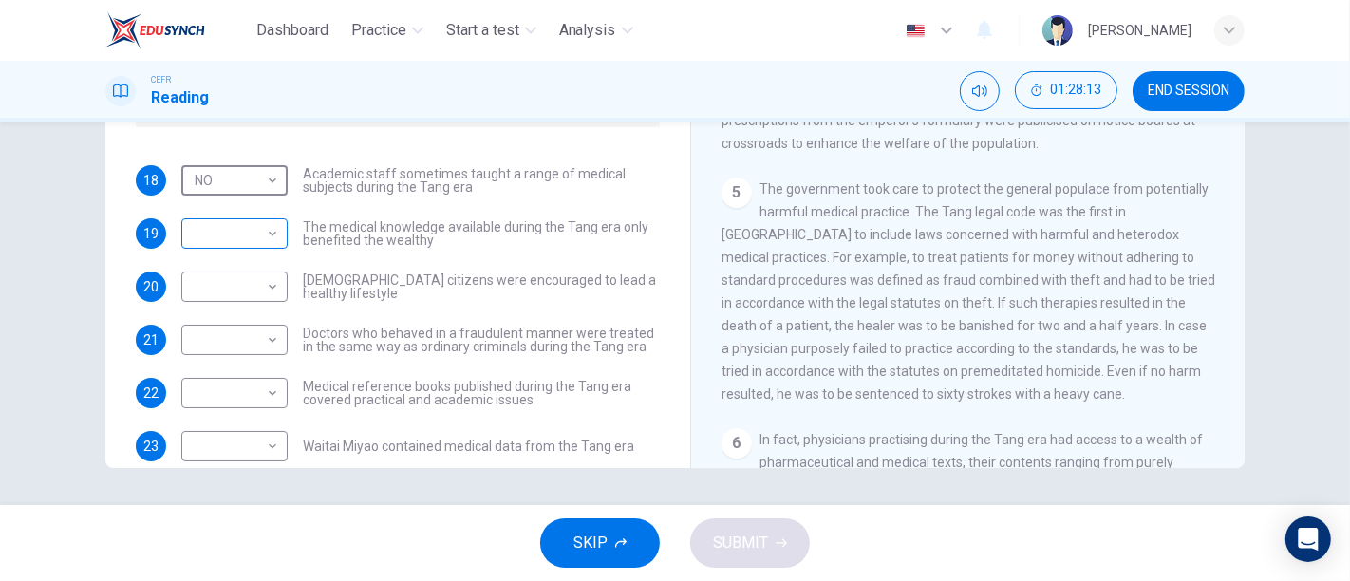
click at [229, 238] on body "Dashboard Practice Start a test Analysis English en ​ [PERSON_NAME] CEFR Readin…" at bounding box center [675, 290] width 1350 height 581
click at [264, 308] on li "NO" at bounding box center [230, 294] width 106 height 30
click at [264, 234] on body "Dashboard Practice Start a test Analysis English en ​ [PERSON_NAME] CEFR Readin…" at bounding box center [675, 290] width 1350 height 581
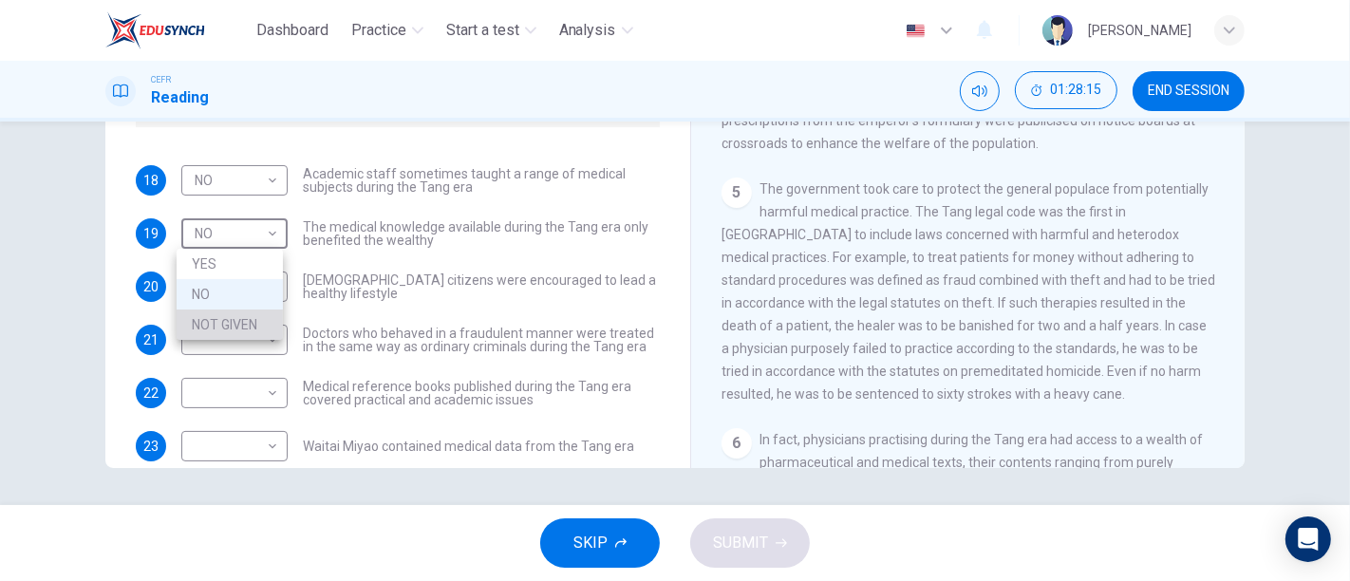
click at [229, 324] on li "NOT GIVEN" at bounding box center [230, 324] width 106 height 30
type input "NOT GIVEN"
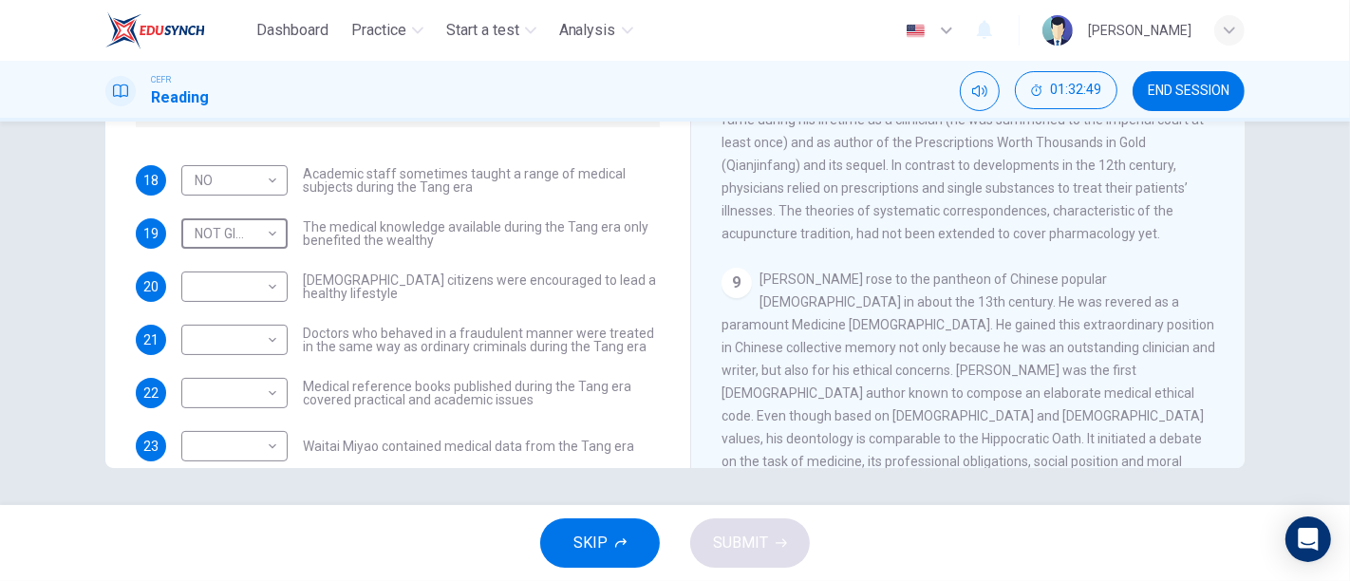
scroll to position [1792, 0]
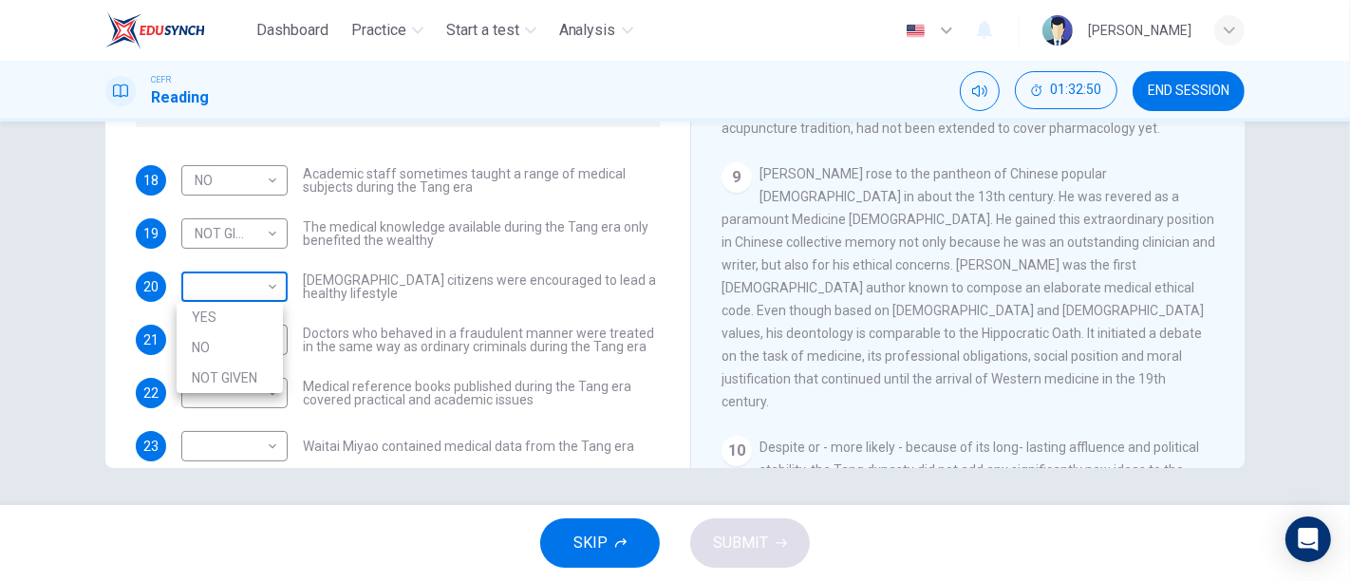
click at [238, 283] on body "Dashboard Practice Start a test Analysis English en ​ [PERSON_NAME] CEFR Readin…" at bounding box center [675, 290] width 1350 height 581
click at [254, 378] on li "NOT GIVEN" at bounding box center [230, 378] width 106 height 30
type input "NOT GIVEN"
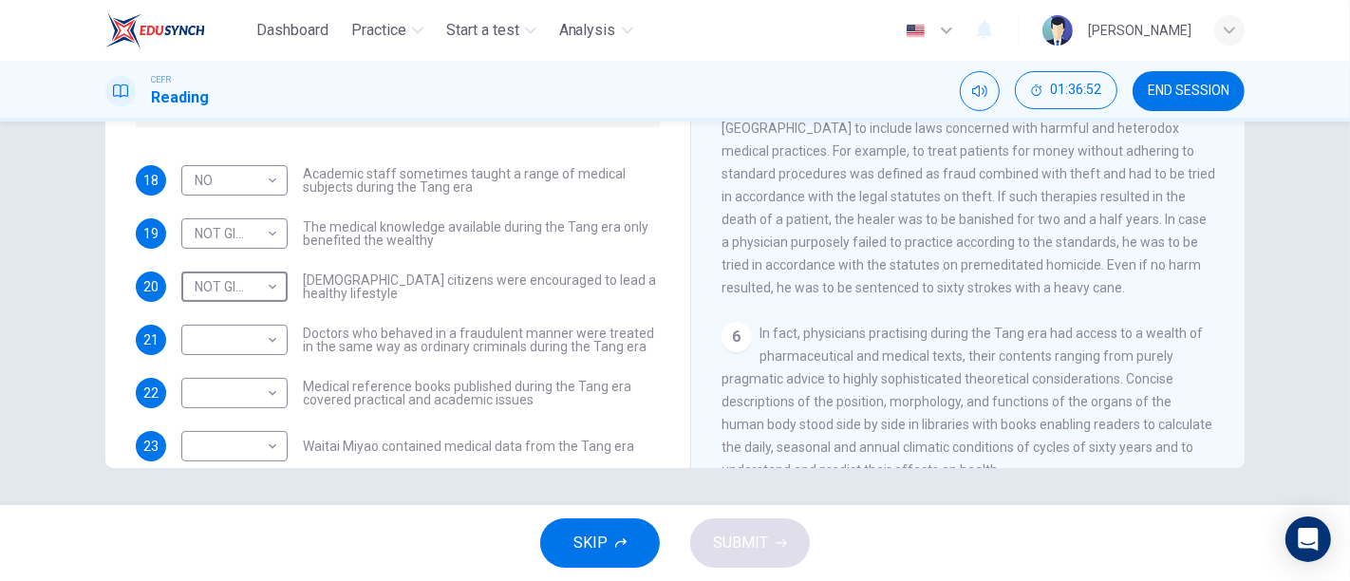
scroll to position [1054, 0]
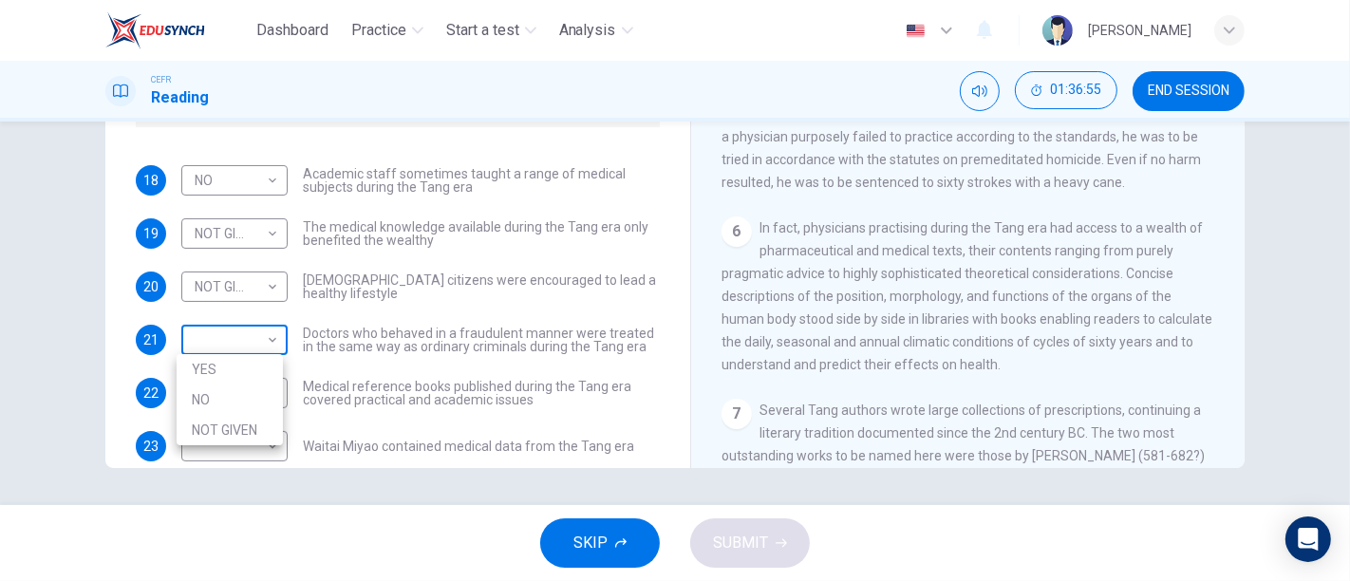
click at [252, 334] on body "Dashboard Practice Start a test Analysis English en ​ [PERSON_NAME] CEFR Readin…" at bounding box center [675, 290] width 1350 height 581
click at [256, 388] on li "NO" at bounding box center [230, 399] width 106 height 30
click at [254, 341] on body "Dashboard Practice Start a test Analysis English en ​ [PERSON_NAME] CEFR Readin…" at bounding box center [675, 290] width 1350 height 581
click at [257, 367] on li "YES" at bounding box center [230, 369] width 106 height 30
type input "YES"
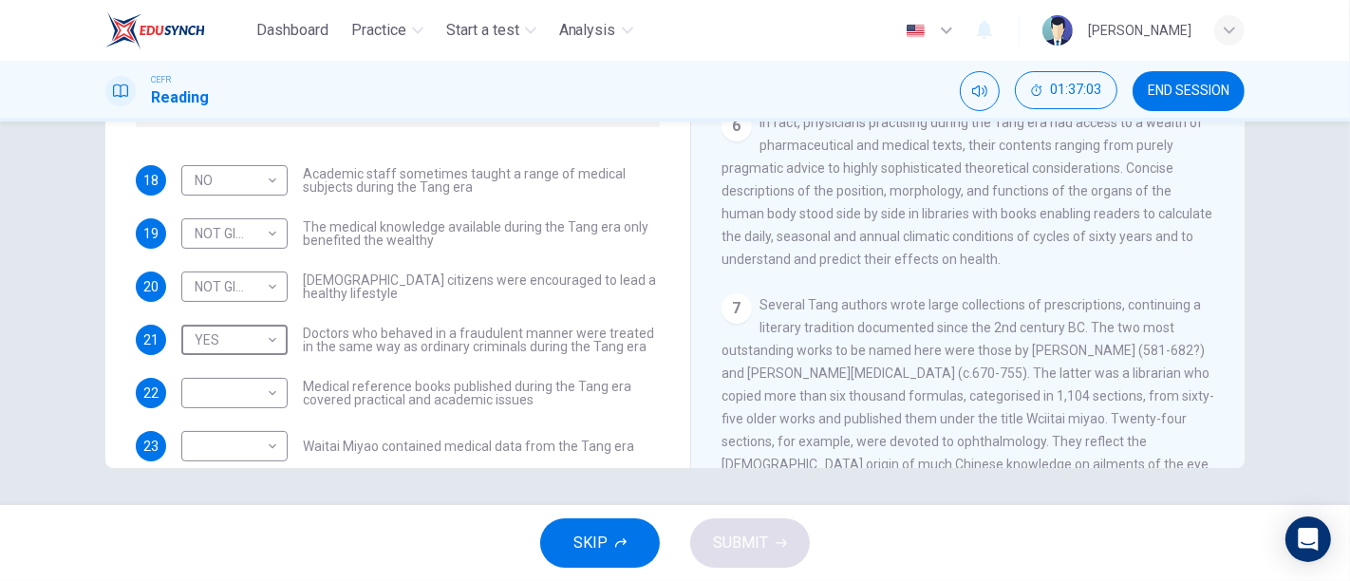
scroll to position [84, 0]
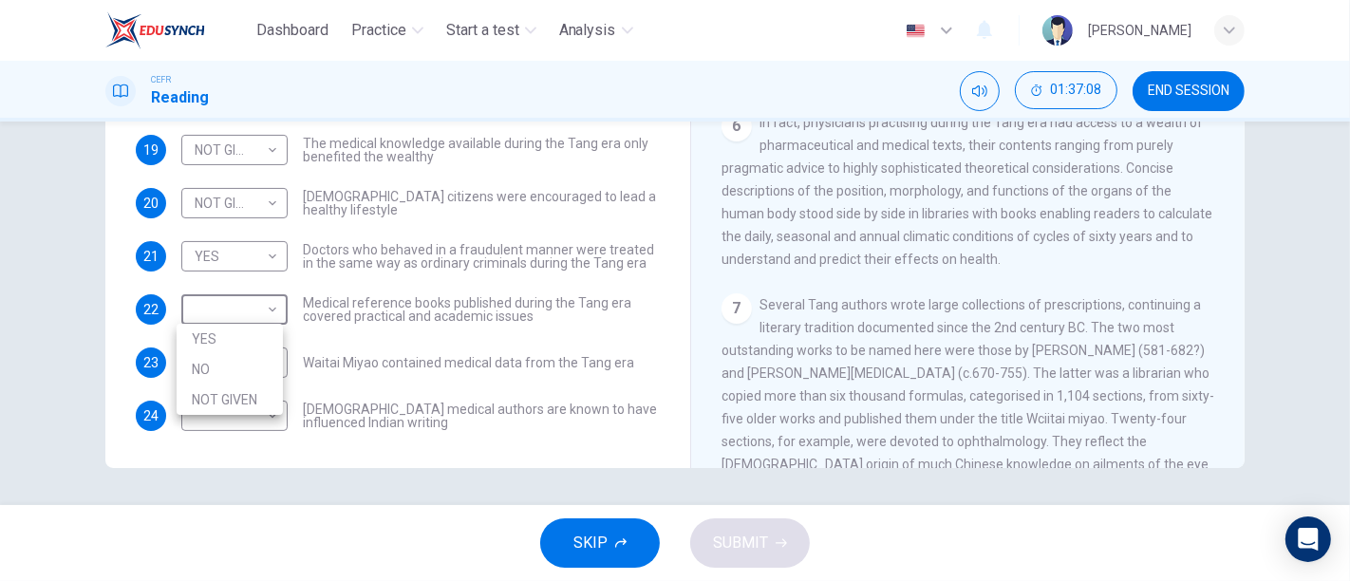
click at [251, 306] on body "Dashboard Practice Start a test Analysis English en ​ [PERSON_NAME] CEFR Readin…" at bounding box center [675, 290] width 1350 height 581
click at [960, 304] on div at bounding box center [675, 290] width 1350 height 581
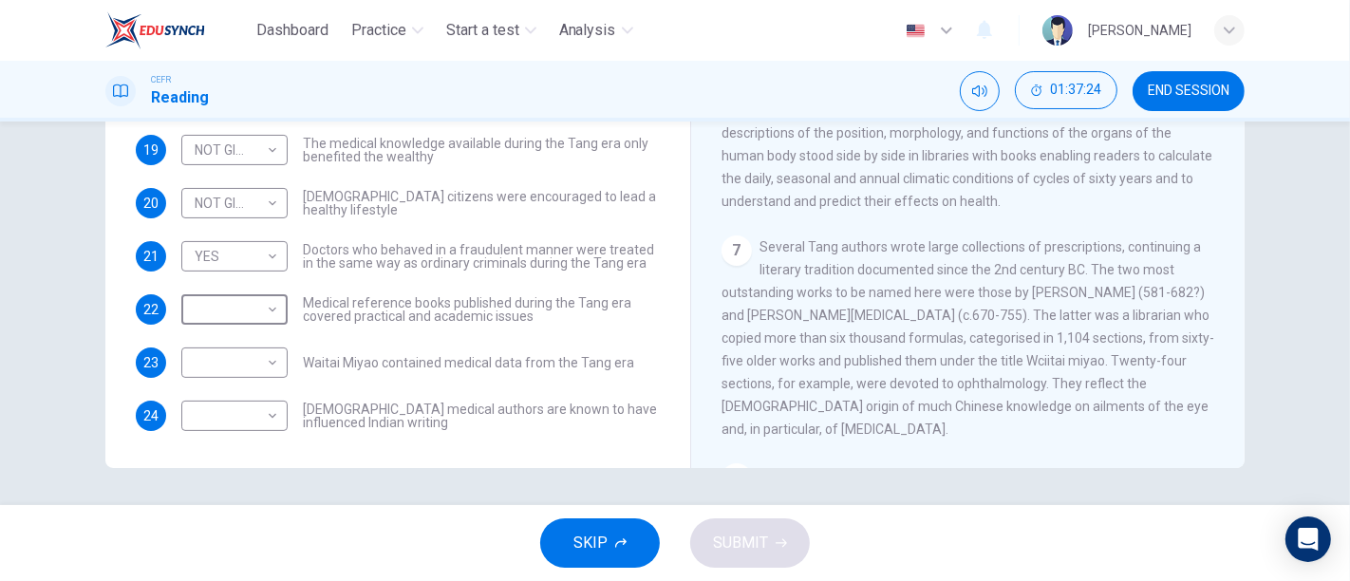
scroll to position [1265, 0]
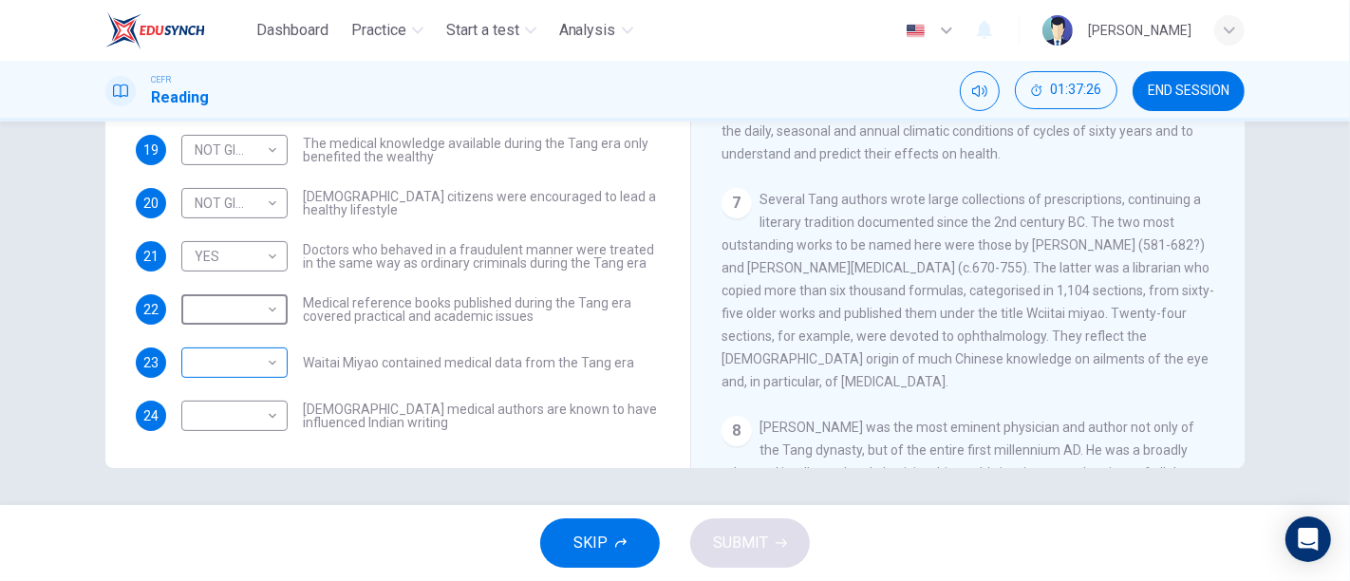
click at [239, 370] on body "Dashboard Practice Start a test Analysis English en ​ [PERSON_NAME] CEFR Readin…" at bounding box center [675, 290] width 1350 height 581
click at [241, 417] on li "NO" at bounding box center [230, 422] width 106 height 30
type input "NO"
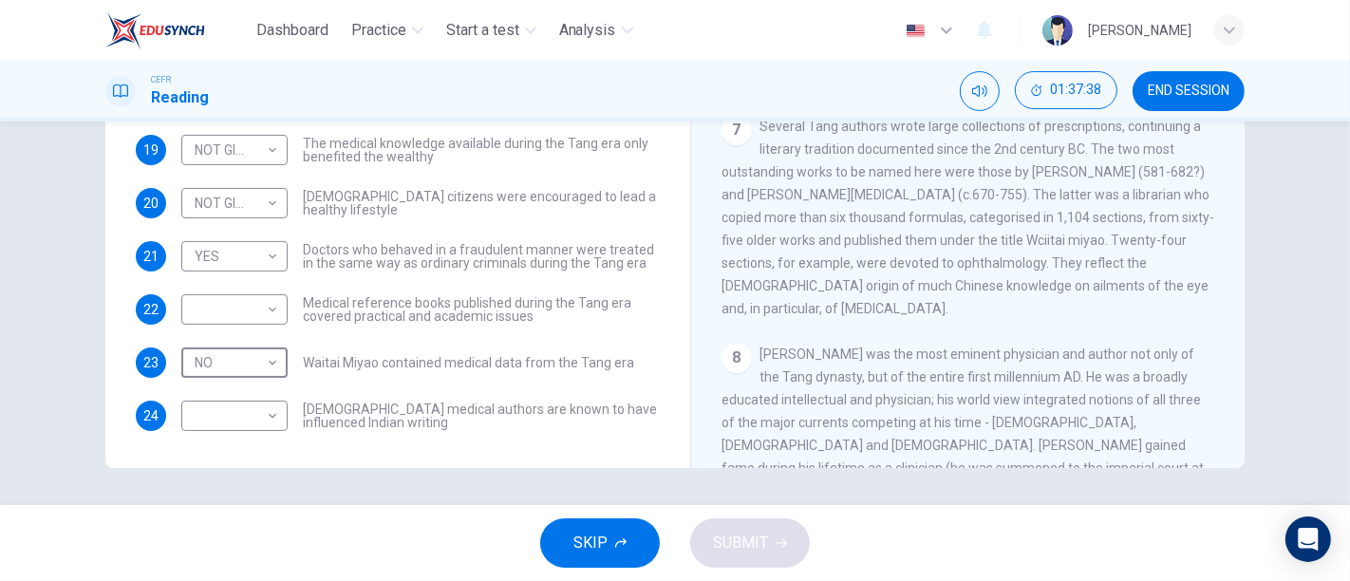
scroll to position [1370, 0]
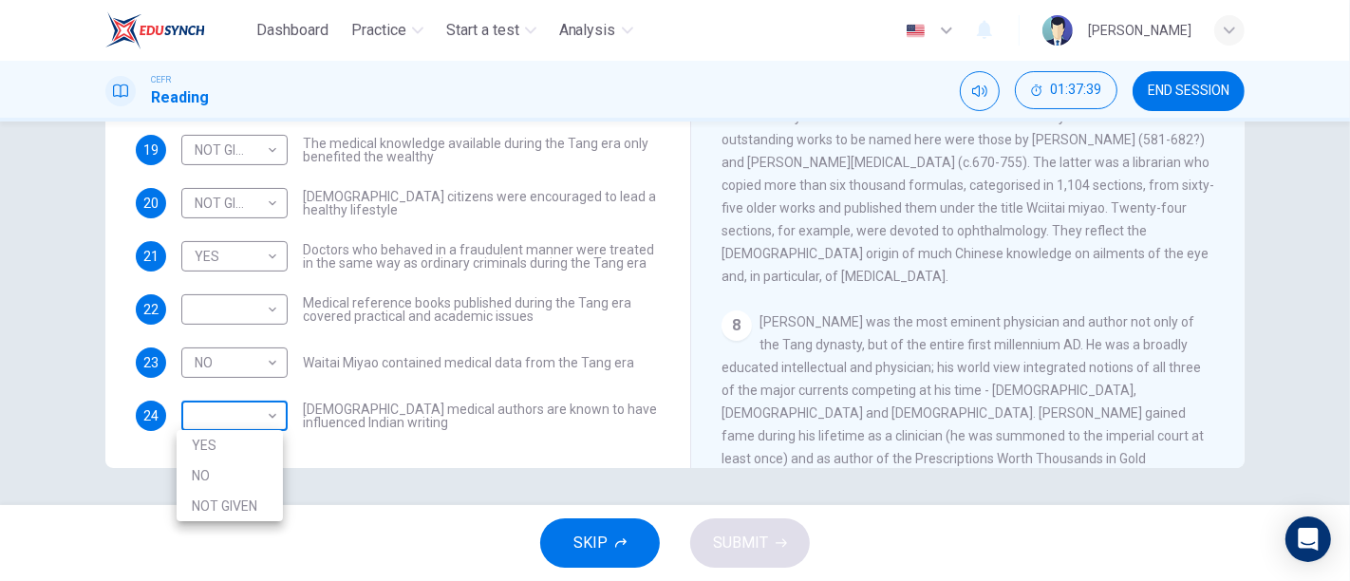
click at [271, 413] on body "Dashboard Practice Start a test Analysis English en ​ [PERSON_NAME] CEFR Readin…" at bounding box center [675, 290] width 1350 height 581
click at [265, 440] on li "YES" at bounding box center [230, 445] width 106 height 30
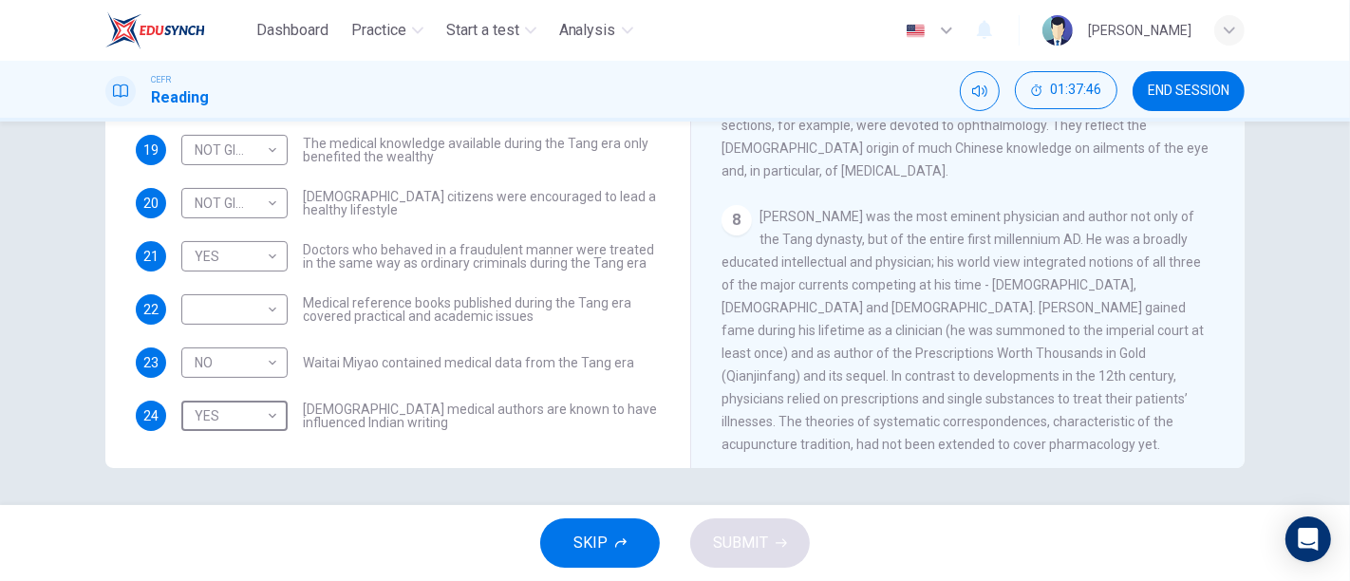
scroll to position [1581, 0]
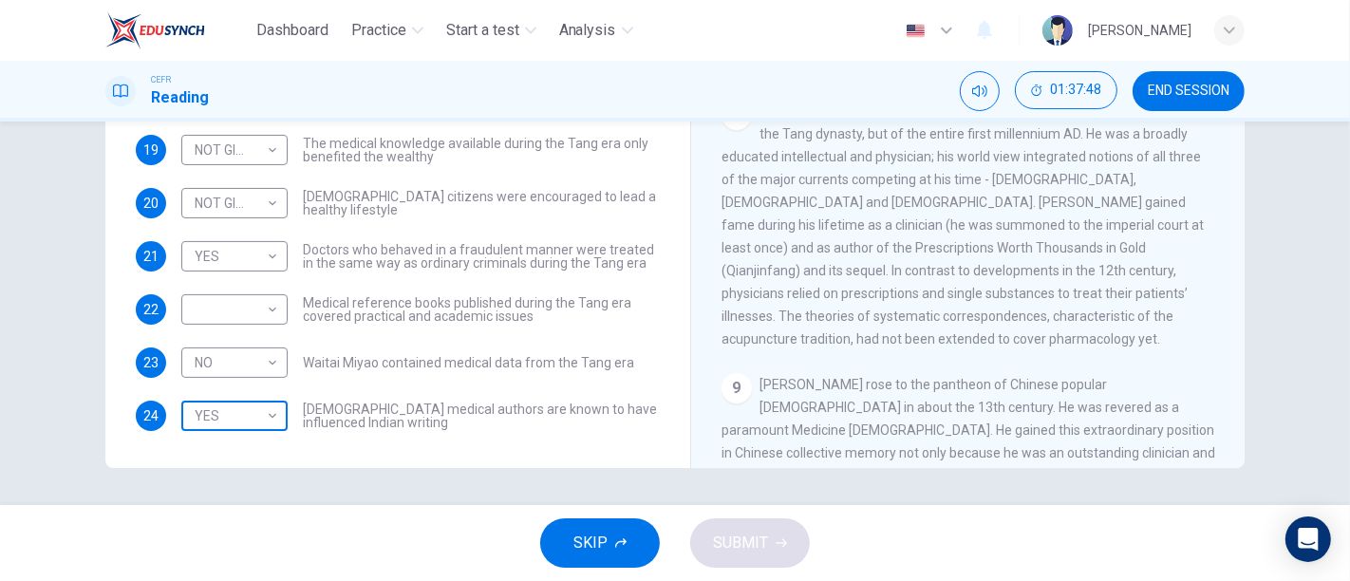
click at [250, 421] on body "Dashboard Practice Start a test Analysis English en ​ [PERSON_NAME] CEFR Readin…" at bounding box center [675, 290] width 1350 height 581
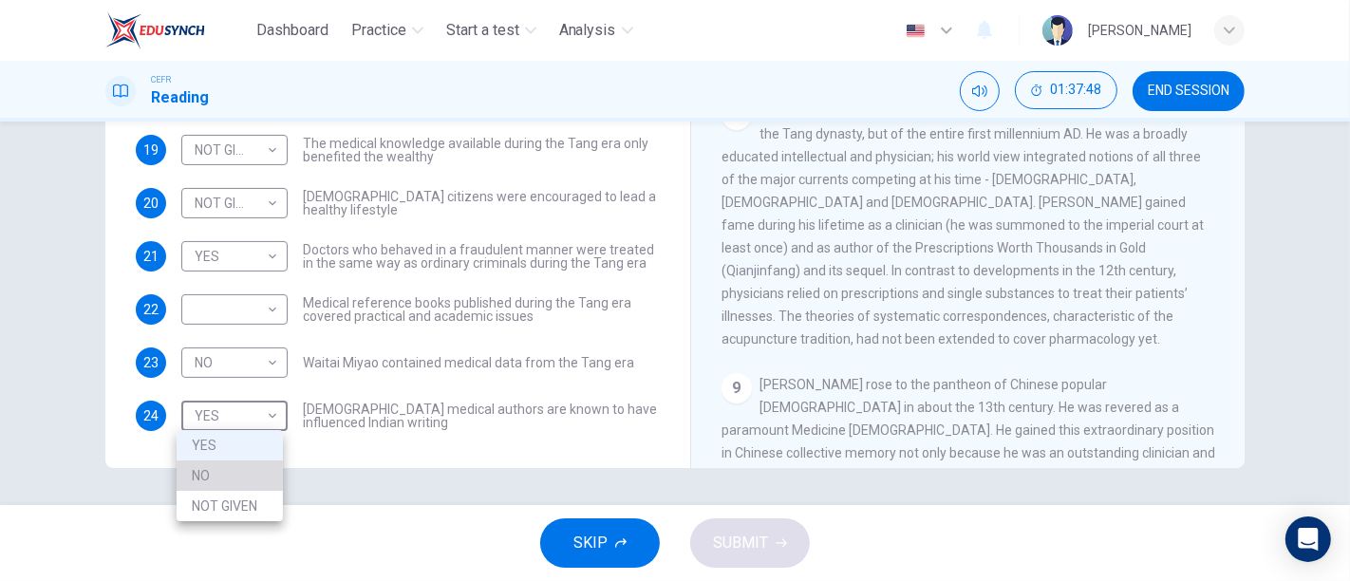
click at [213, 482] on li "NO" at bounding box center [230, 475] width 106 height 30
type input "NO"
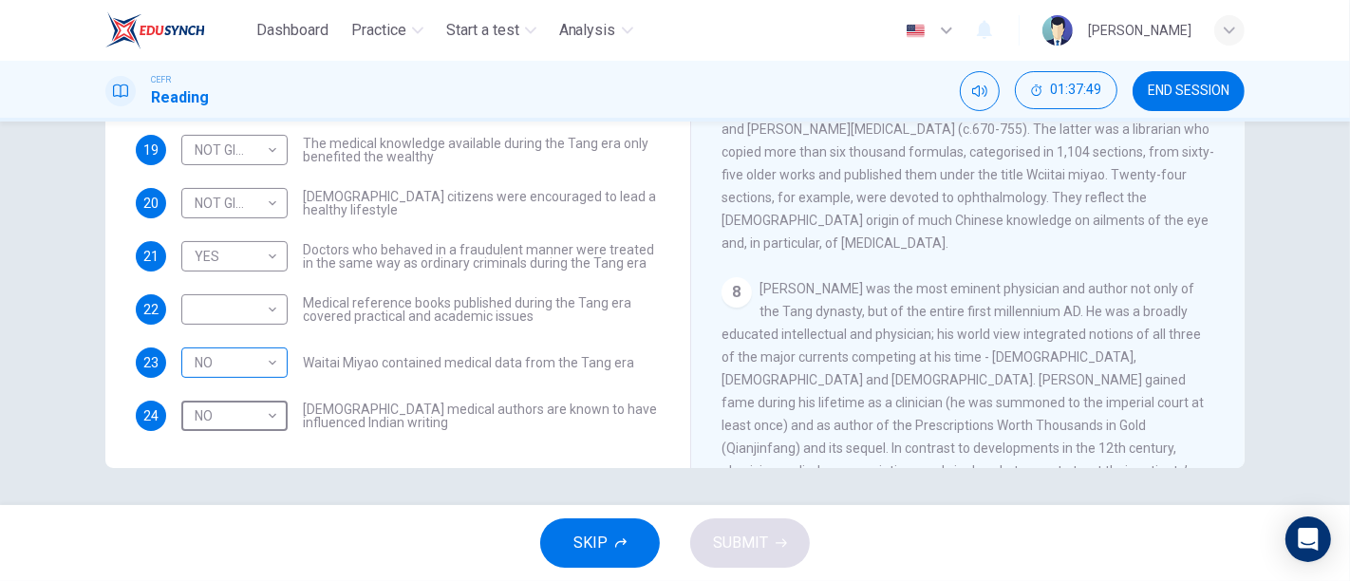
scroll to position [1370, 0]
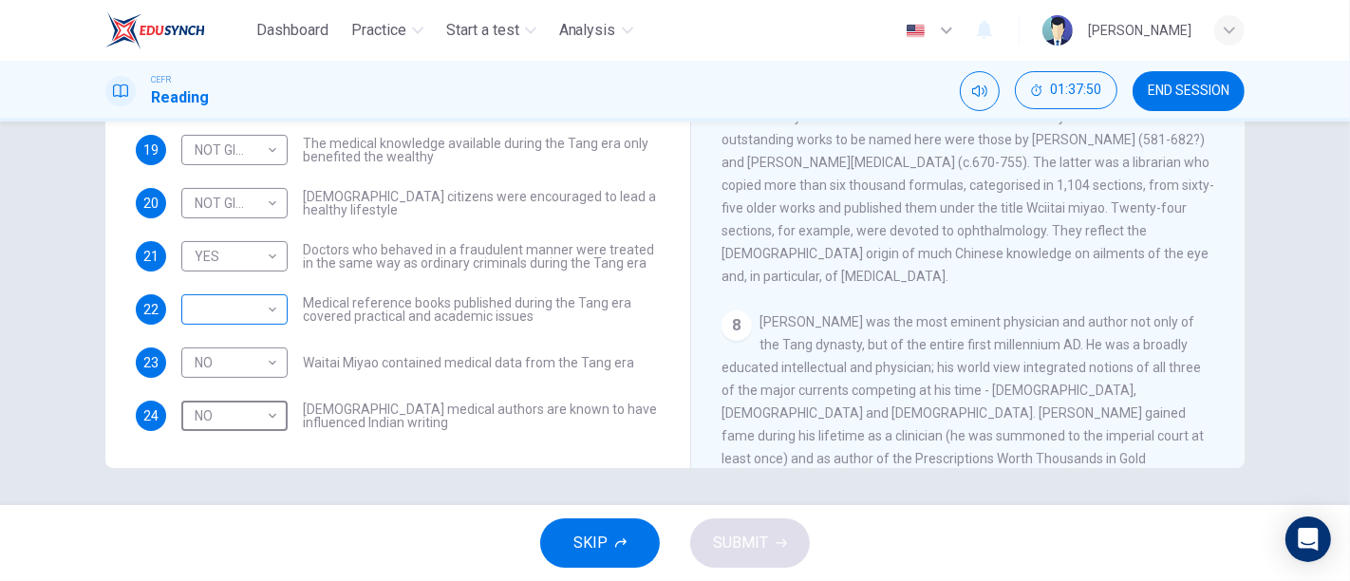
click at [241, 319] on body "Dashboard Practice Start a test Analysis English en ​ [PERSON_NAME] CEFR Readin…" at bounding box center [675, 290] width 1350 height 581
click at [199, 339] on li "YES" at bounding box center [230, 339] width 106 height 30
type input "YES"
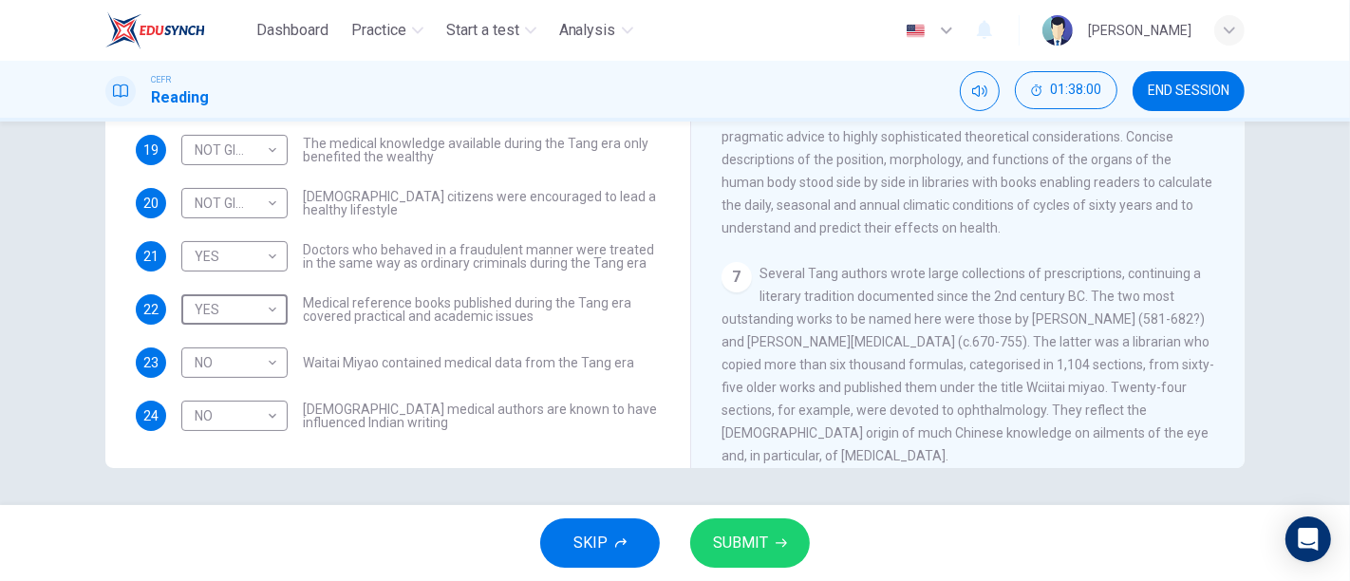
scroll to position [1160, 0]
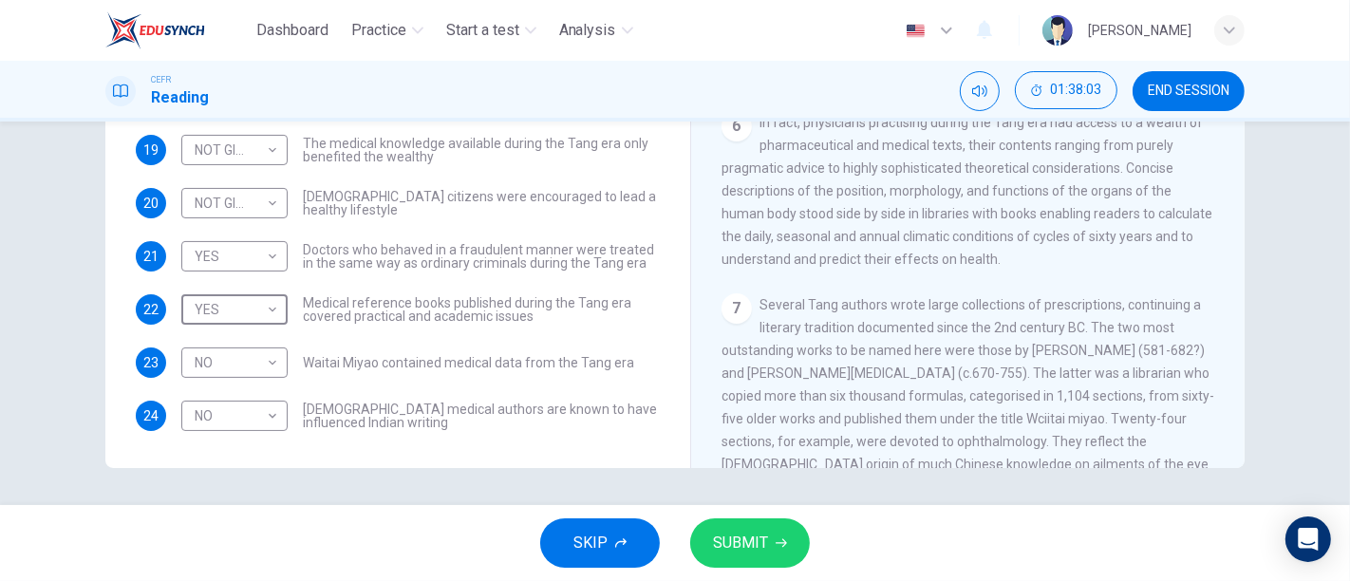
click at [726, 543] on span "SUBMIT" at bounding box center [740, 543] width 55 height 27
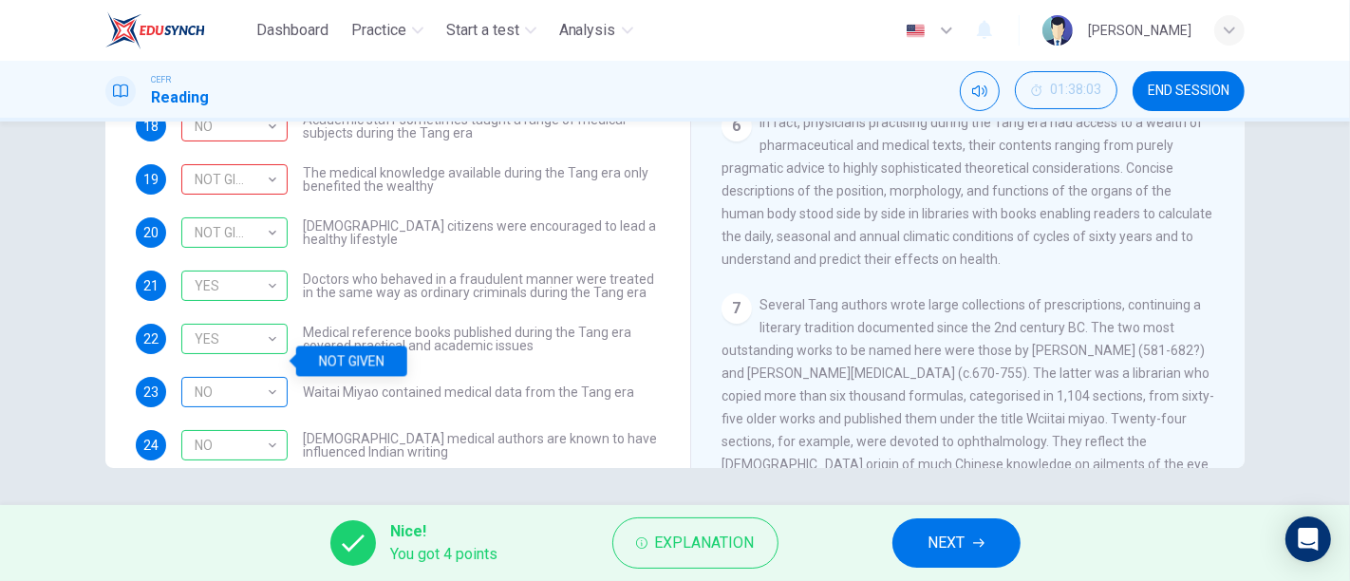
scroll to position [84, 0]
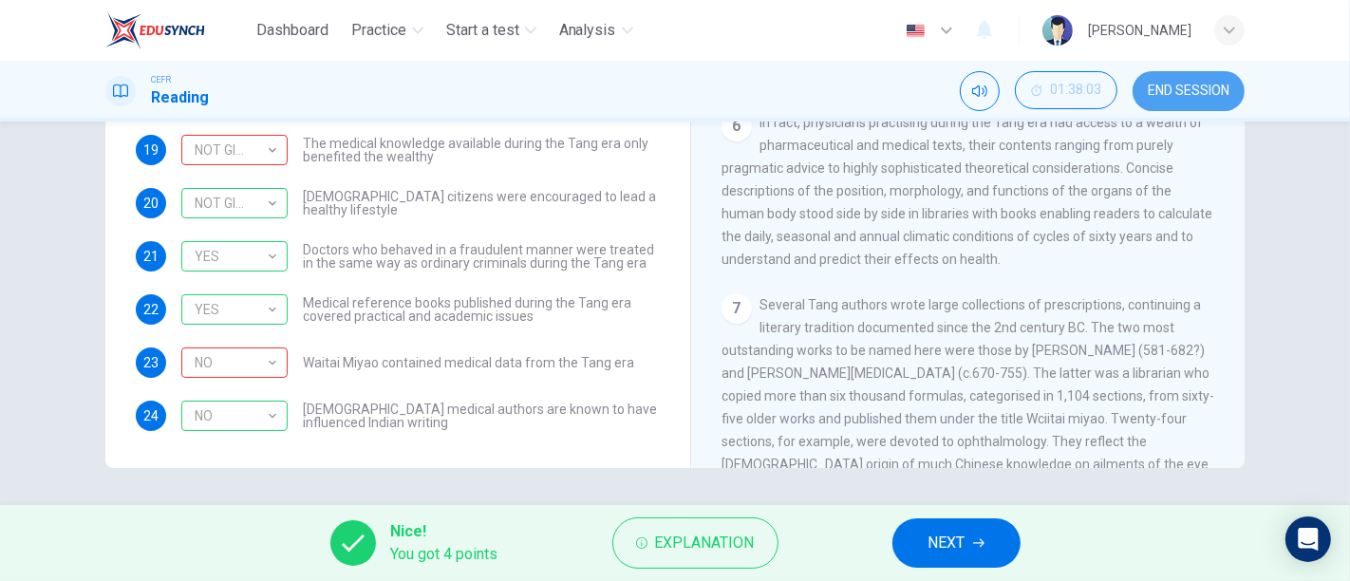
click at [1192, 95] on span "END SESSION" at bounding box center [1188, 91] width 82 height 15
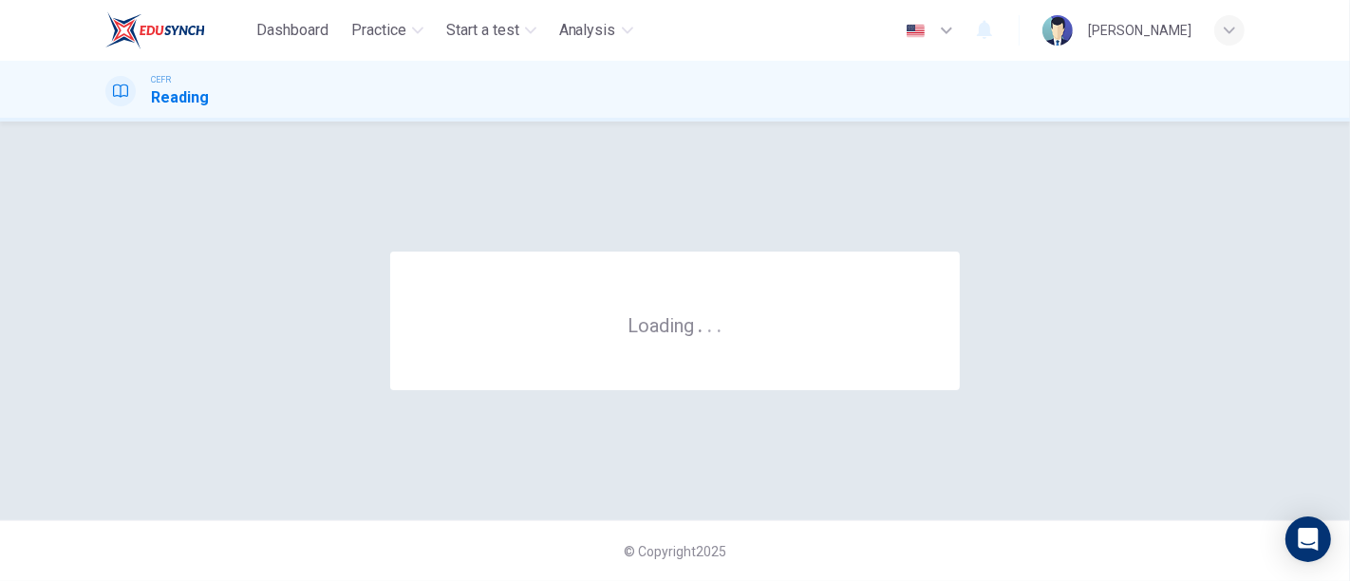
scroll to position [0, 0]
